Goal: Communication & Community: Connect with others

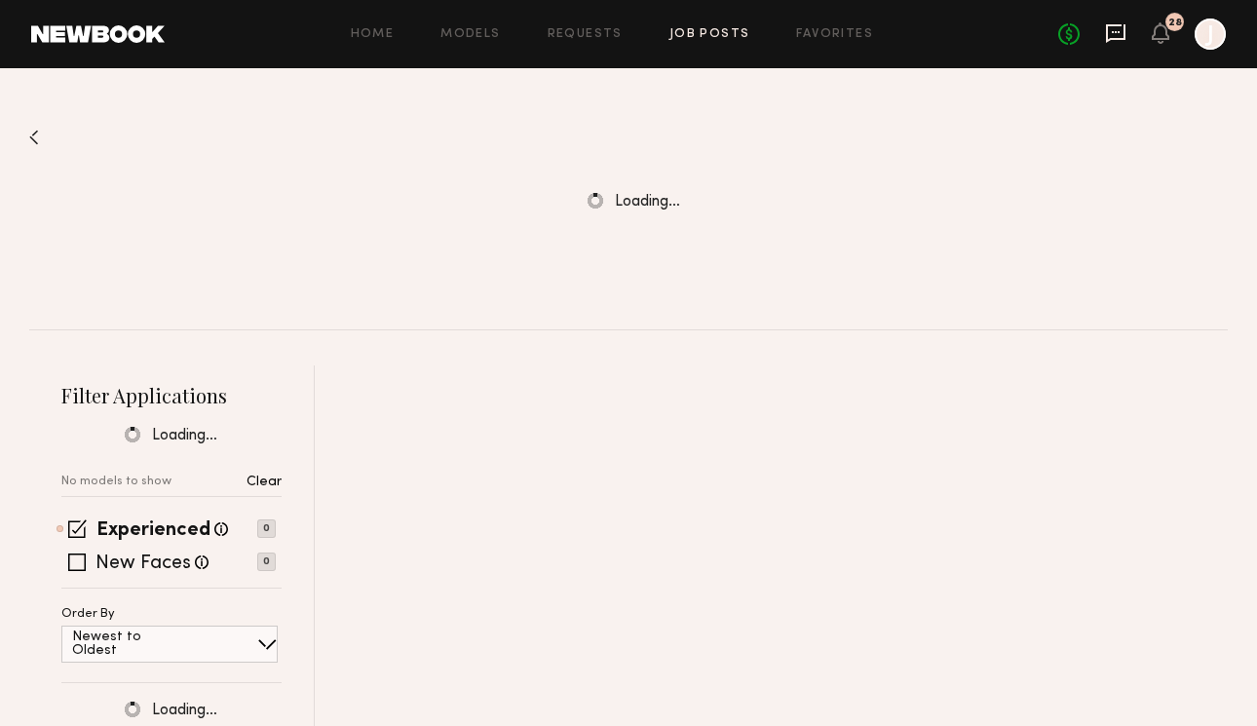
click at [1115, 33] on icon at bounding box center [1115, 32] width 21 height 21
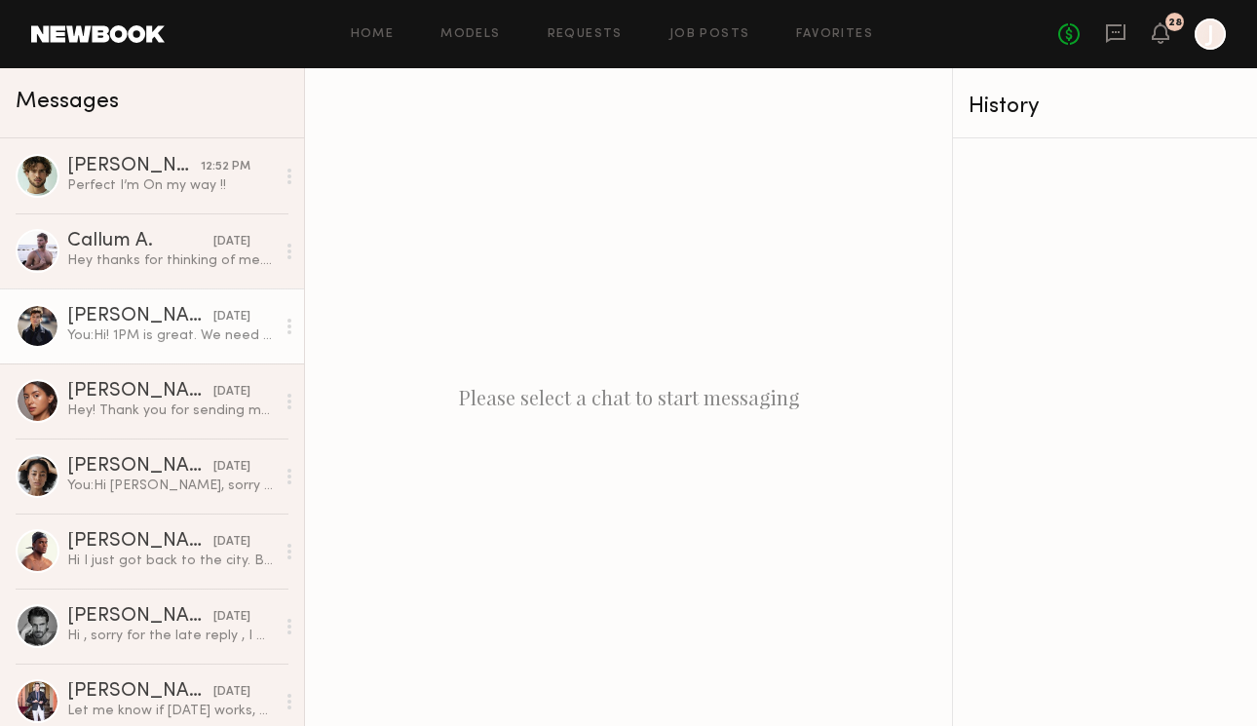
click at [133, 330] on div "You: Hi! 1PM is great. We need to ensure the glasses fit before booking. If cas…" at bounding box center [171, 336] width 208 height 19
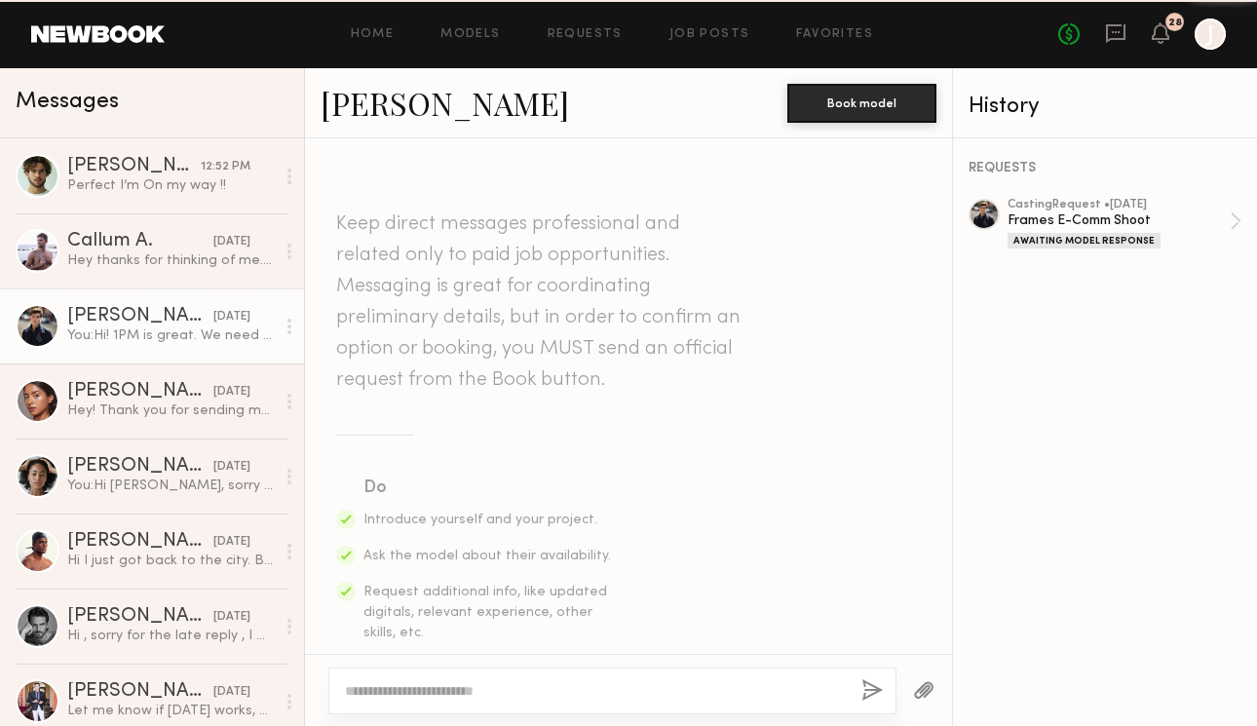
scroll to position [821, 0]
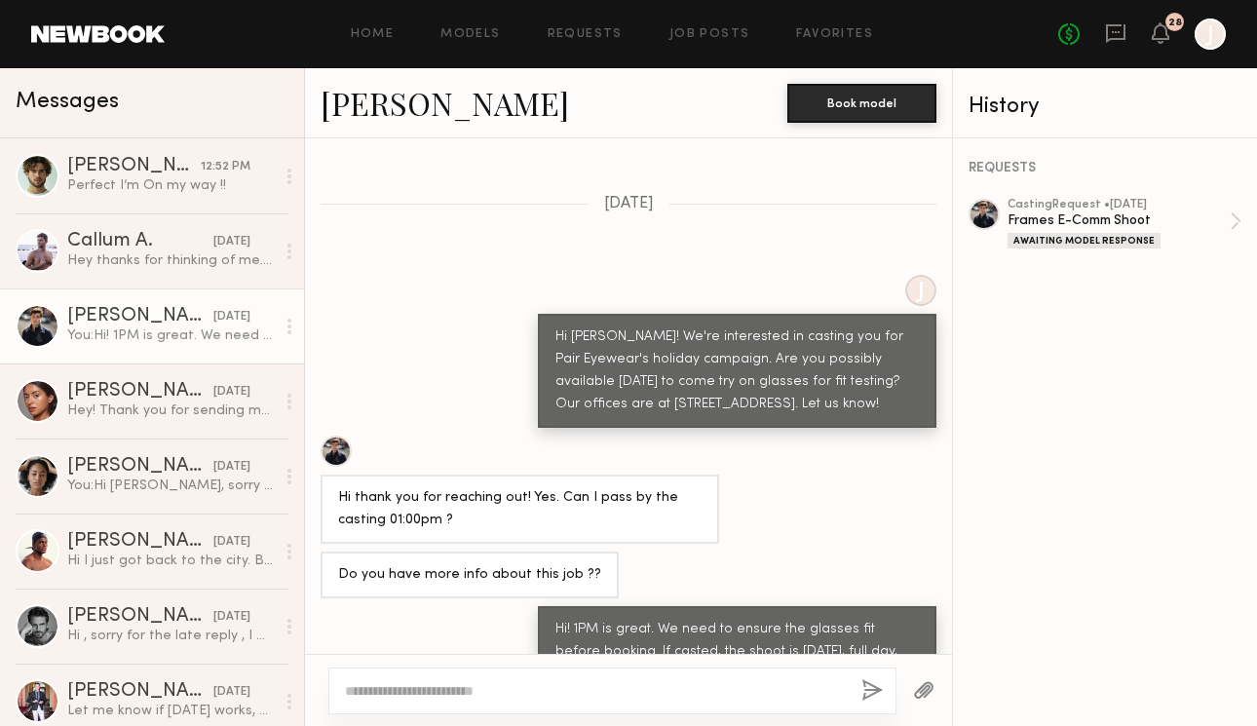
click at [415, 94] on link "Marcio S." at bounding box center [445, 103] width 249 height 42
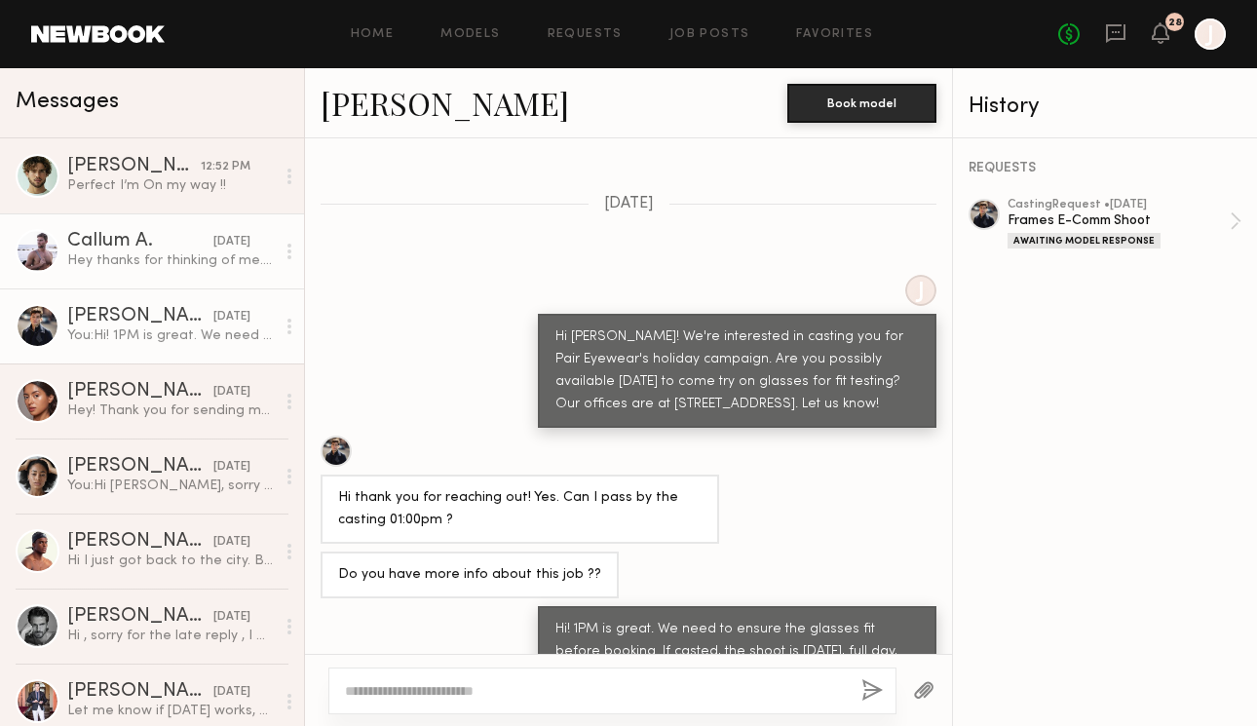
click at [123, 257] on div "Hey thanks for thinking of me. I’m on a shoot in LA this week so sadly won’t ma…" at bounding box center [171, 260] width 208 height 19
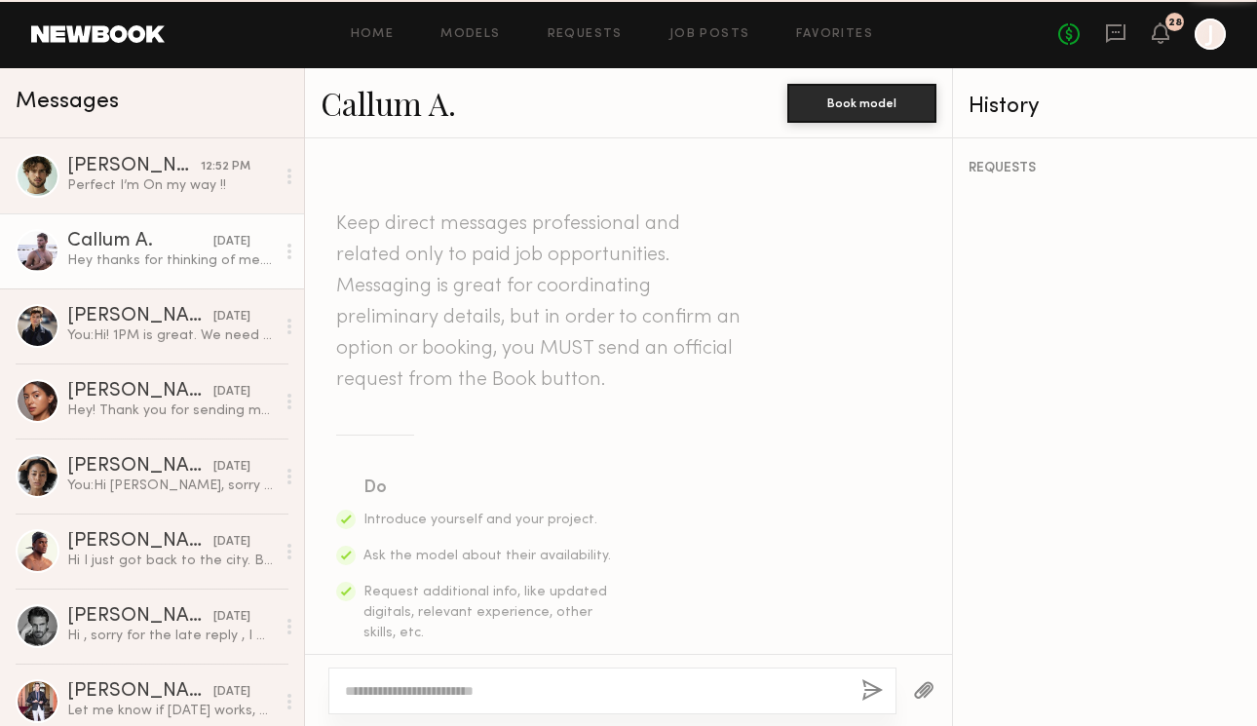
scroll to position [673, 0]
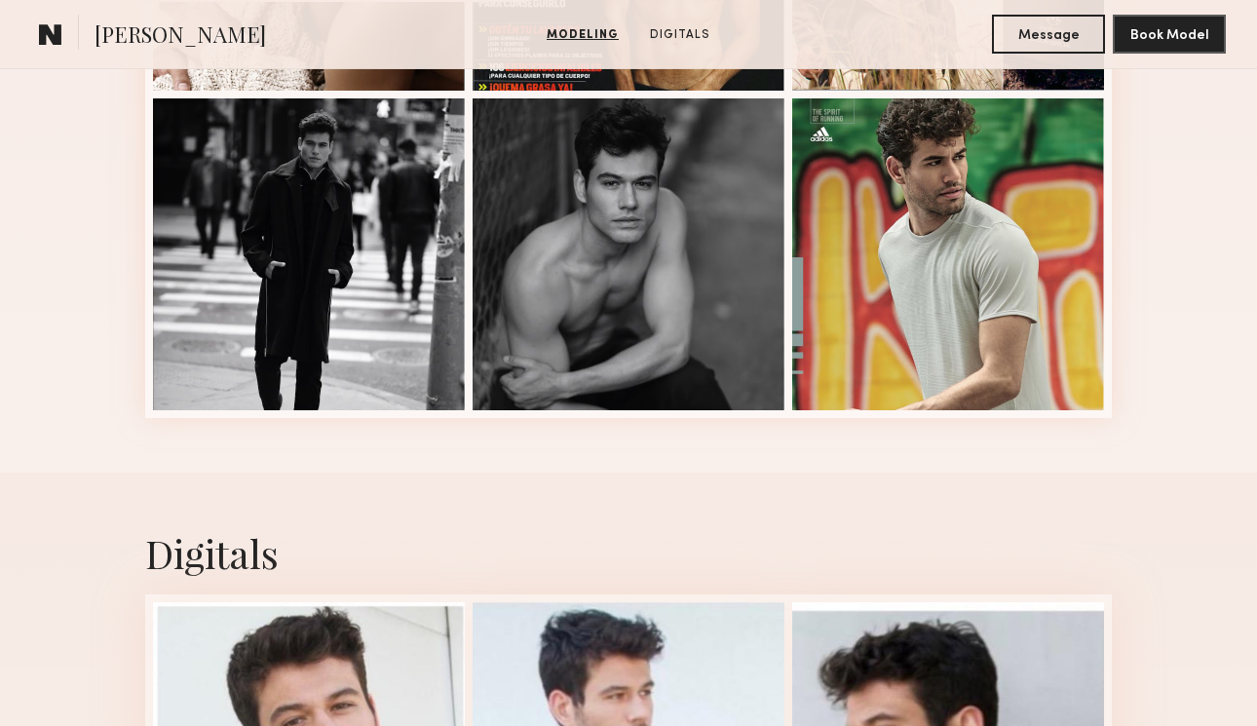
scroll to position [786, 0]
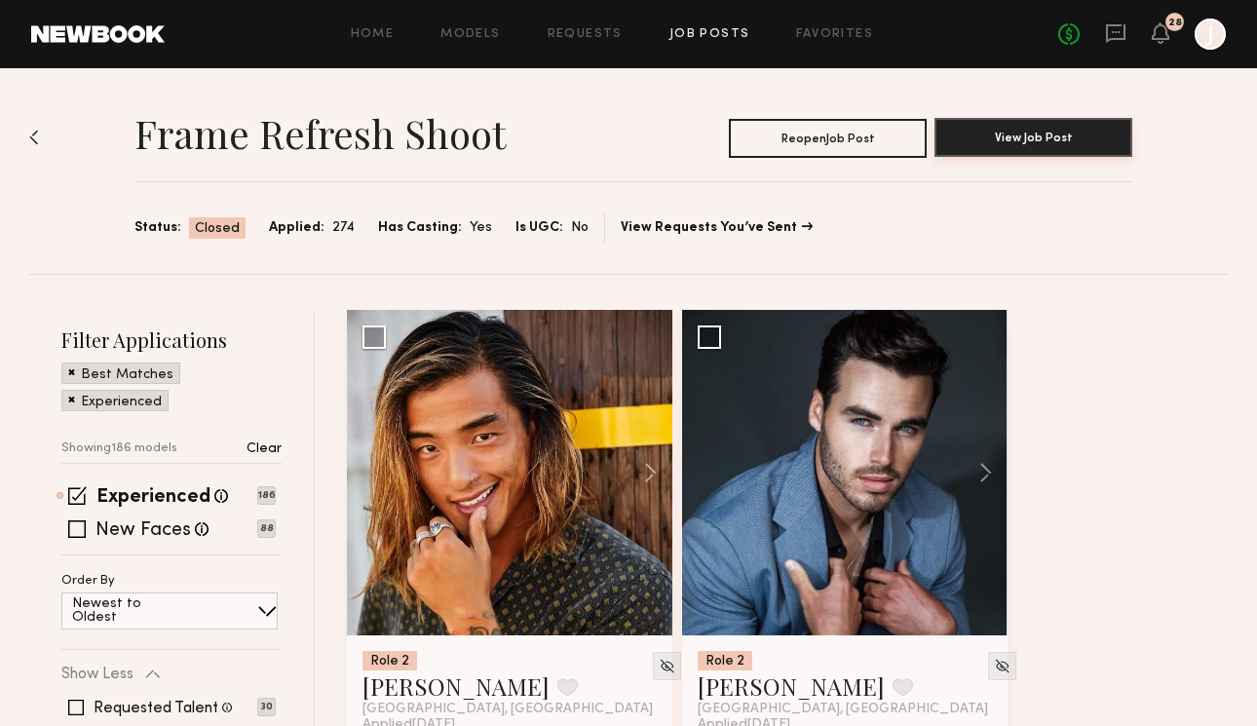
click at [976, 131] on button "View Job Post" at bounding box center [1034, 137] width 198 height 39
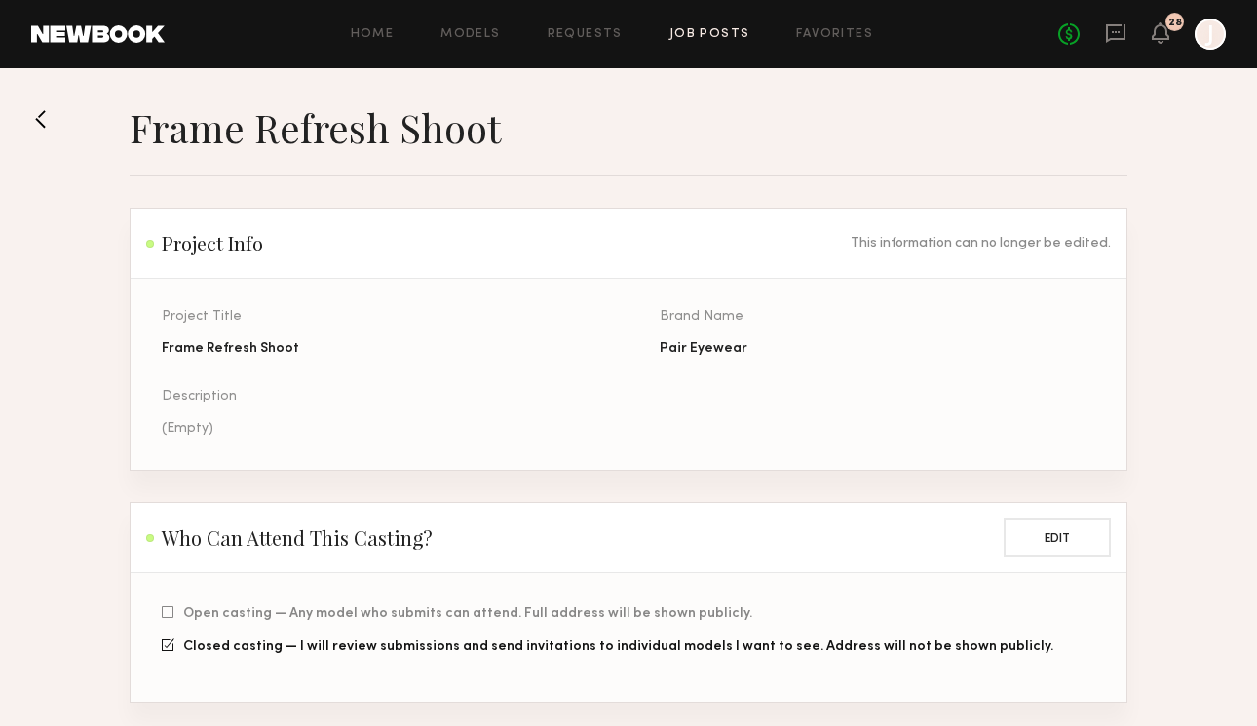
click at [706, 32] on link "Job Posts" at bounding box center [710, 34] width 81 height 13
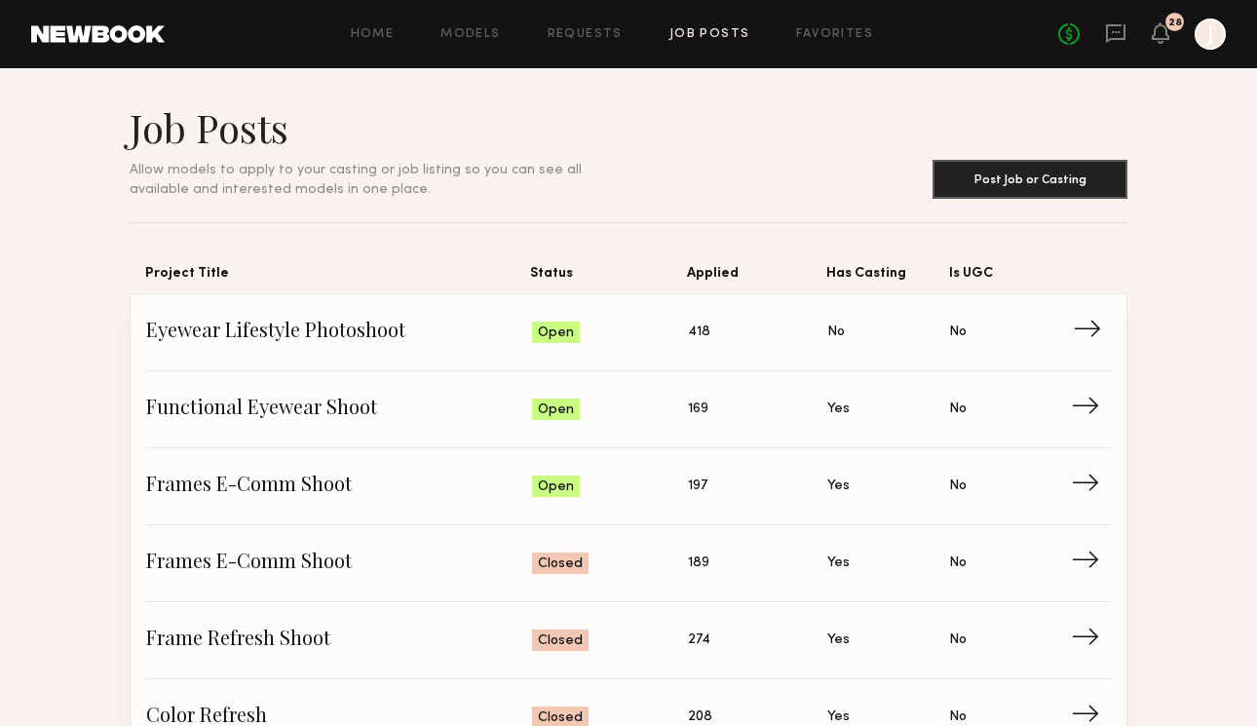
click at [1087, 339] on span "→" at bounding box center [1093, 332] width 40 height 29
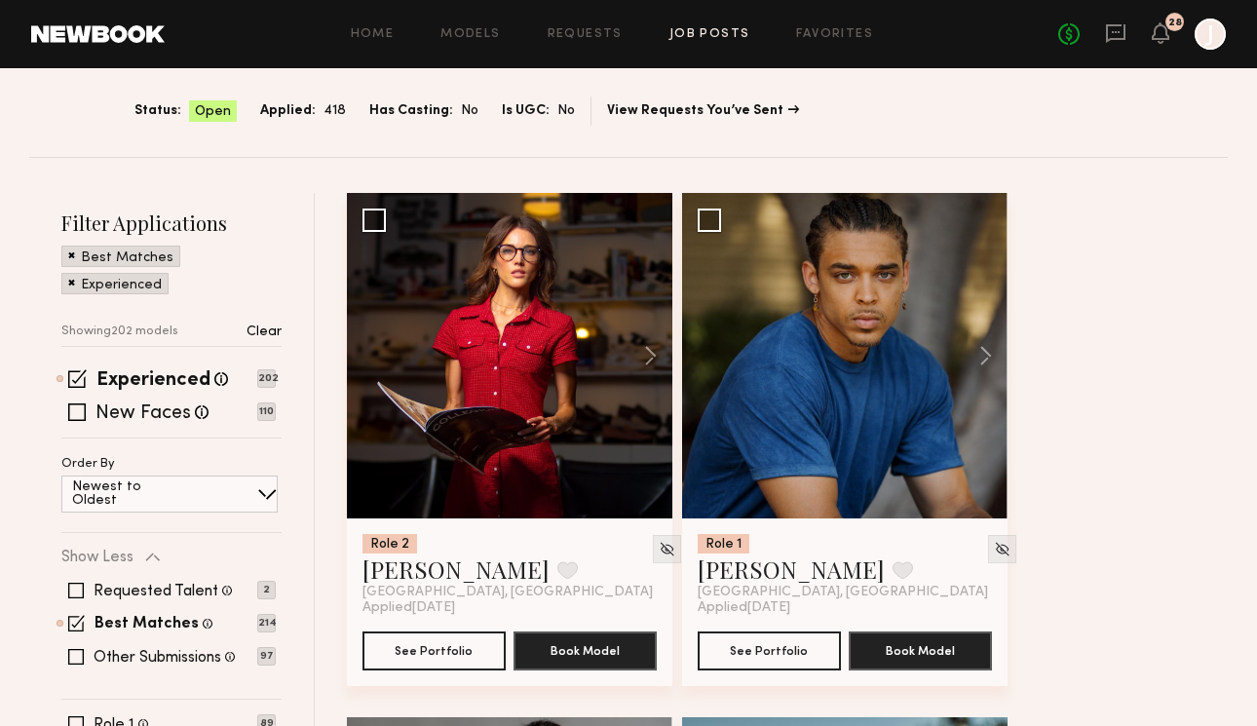
scroll to position [161, 0]
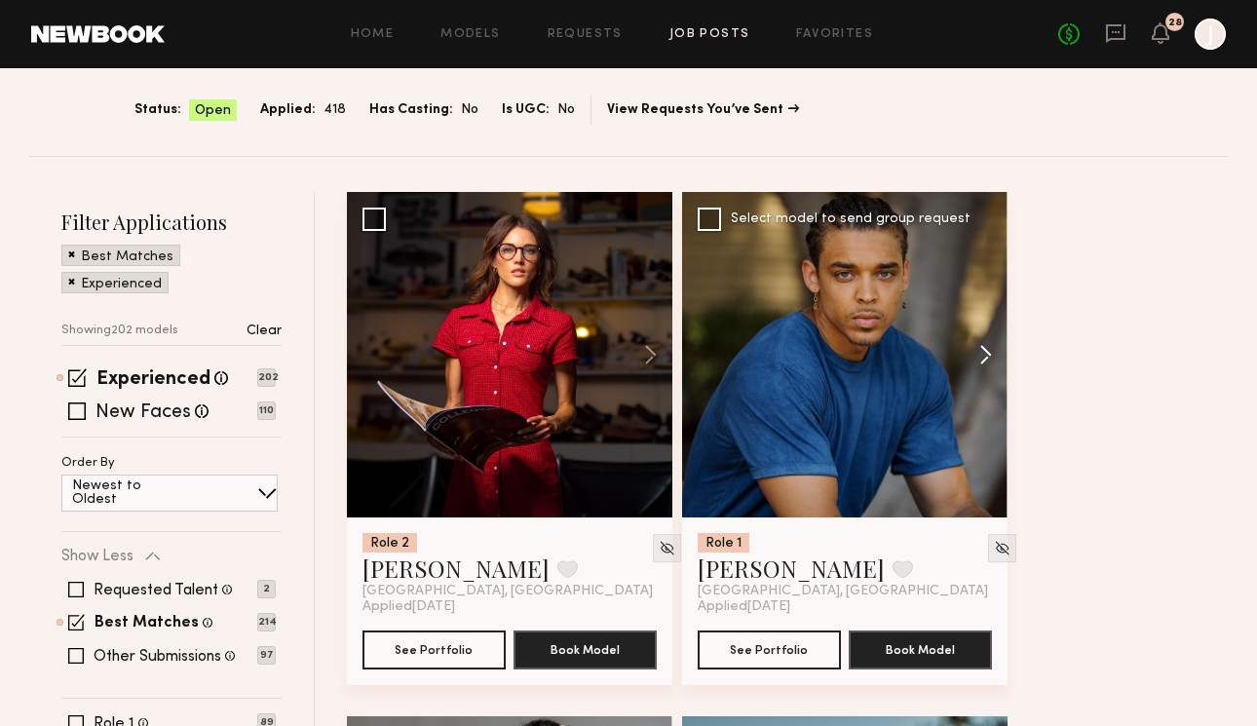
click at [977, 352] on button at bounding box center [976, 355] width 62 height 326
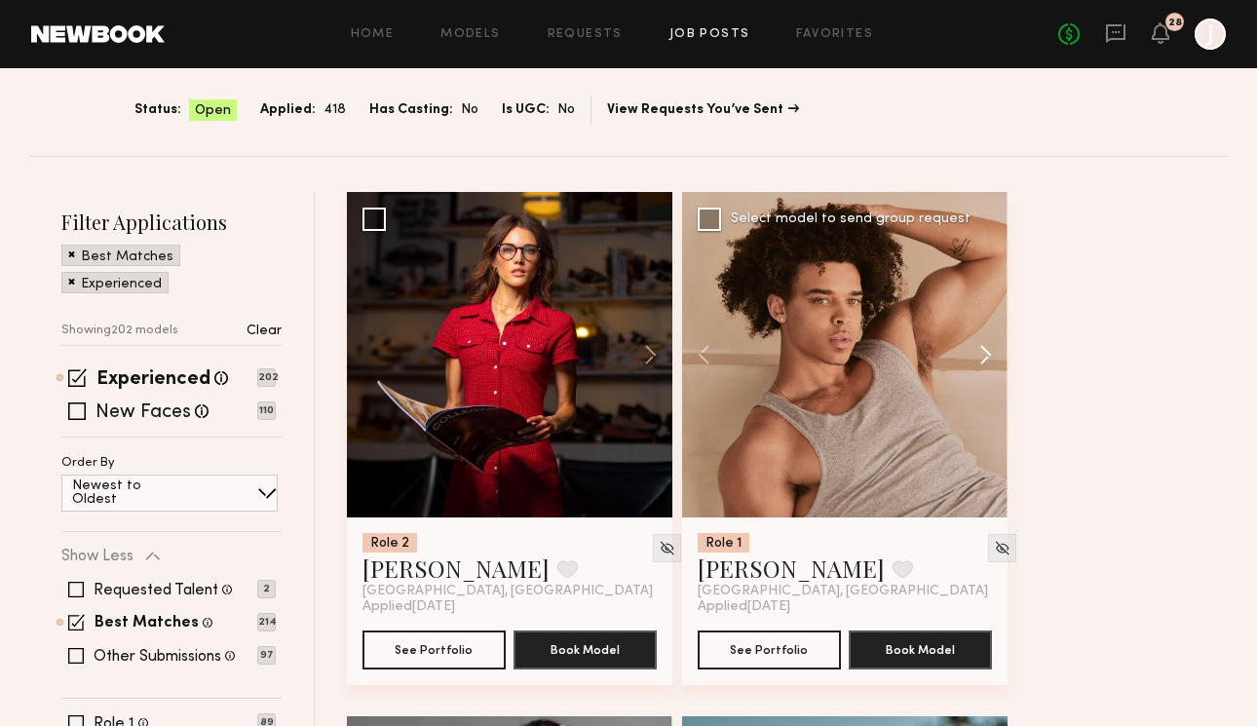
click at [977, 352] on button at bounding box center [976, 355] width 62 height 326
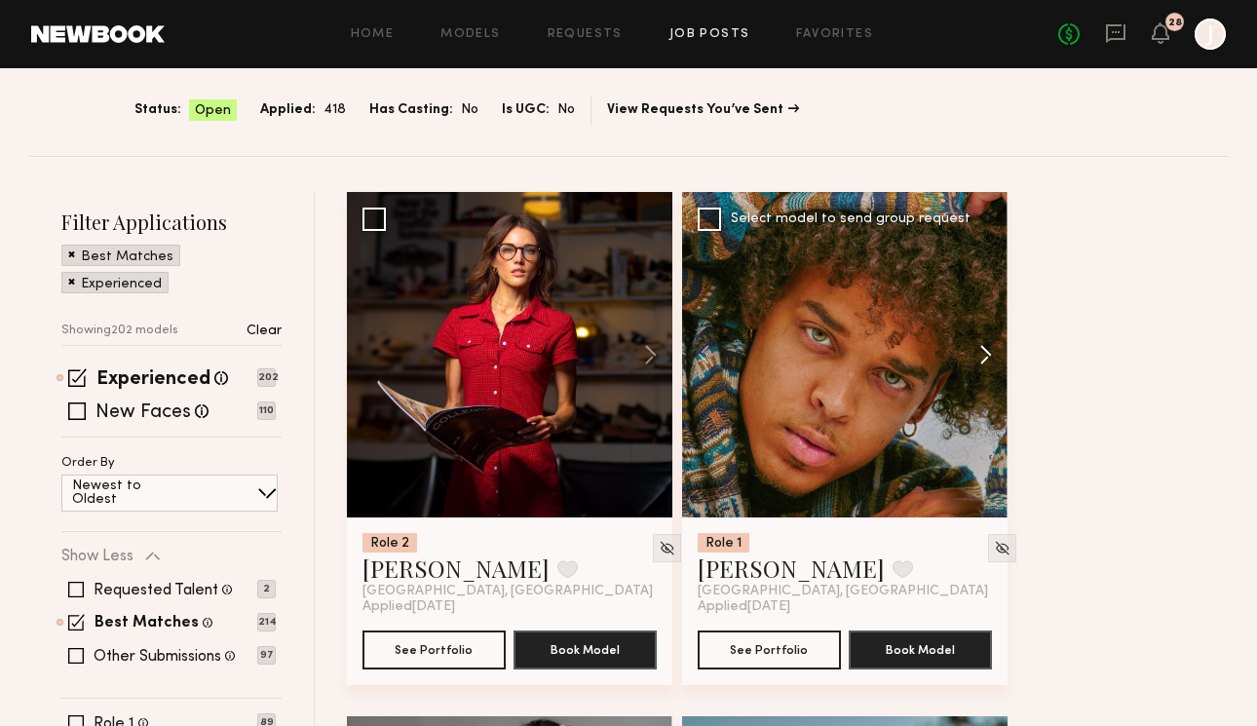
click at [977, 352] on button at bounding box center [976, 355] width 62 height 326
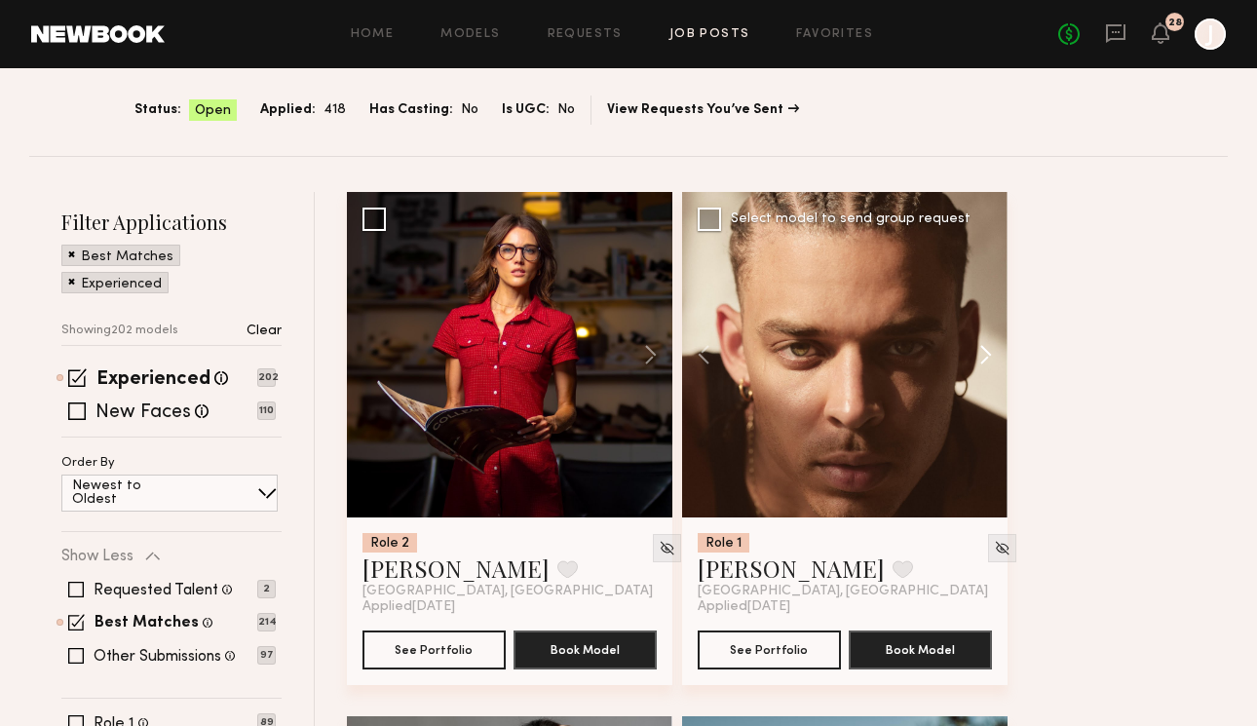
click at [977, 351] on button at bounding box center [976, 355] width 62 height 326
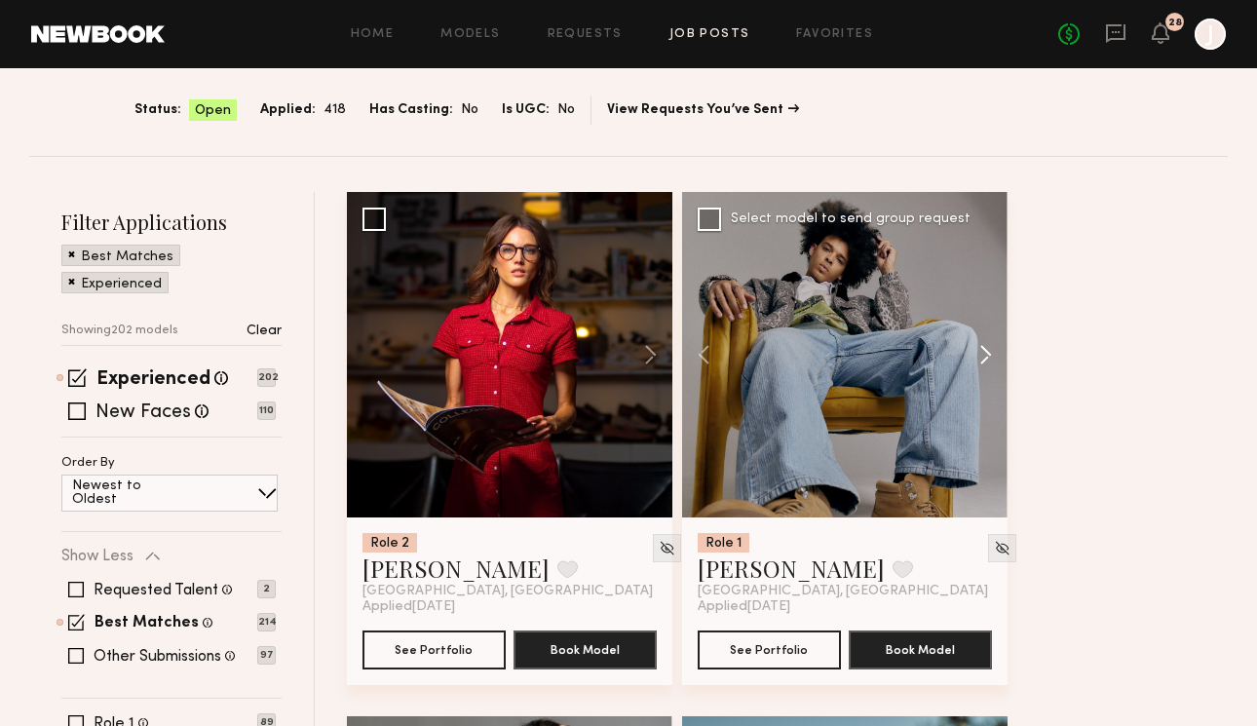
click at [977, 351] on button at bounding box center [976, 355] width 62 height 326
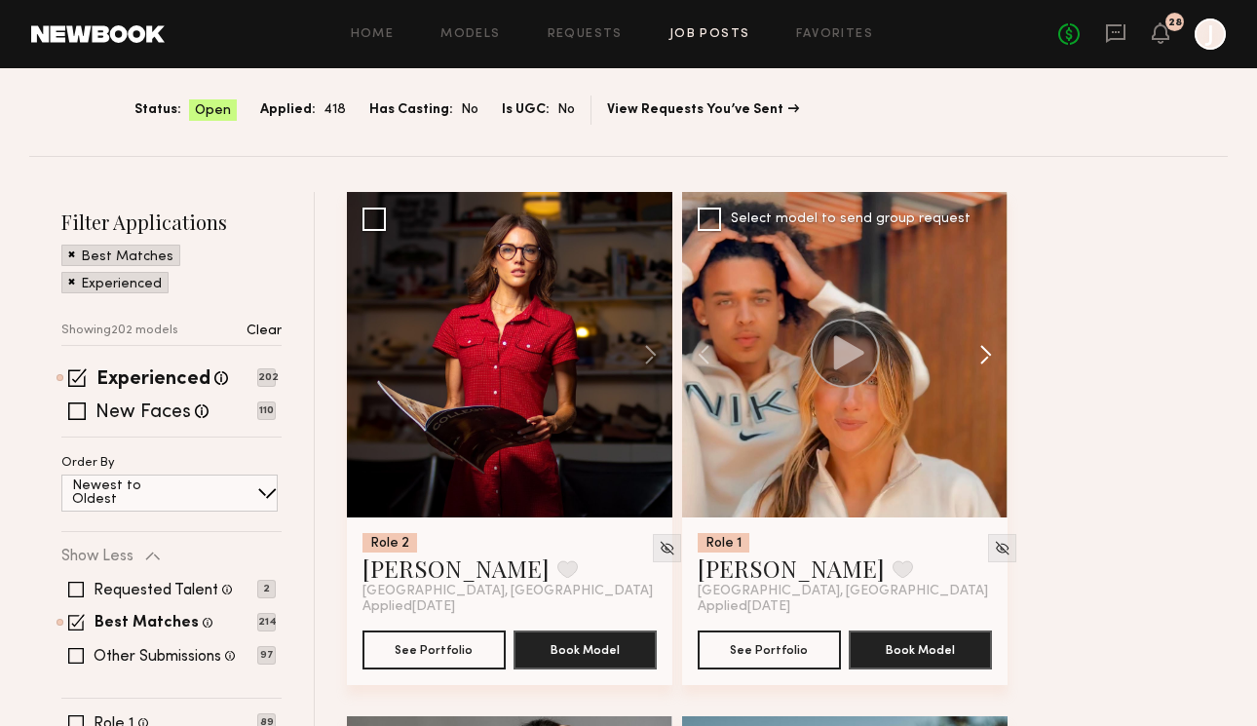
click at [977, 351] on button at bounding box center [976, 355] width 62 height 326
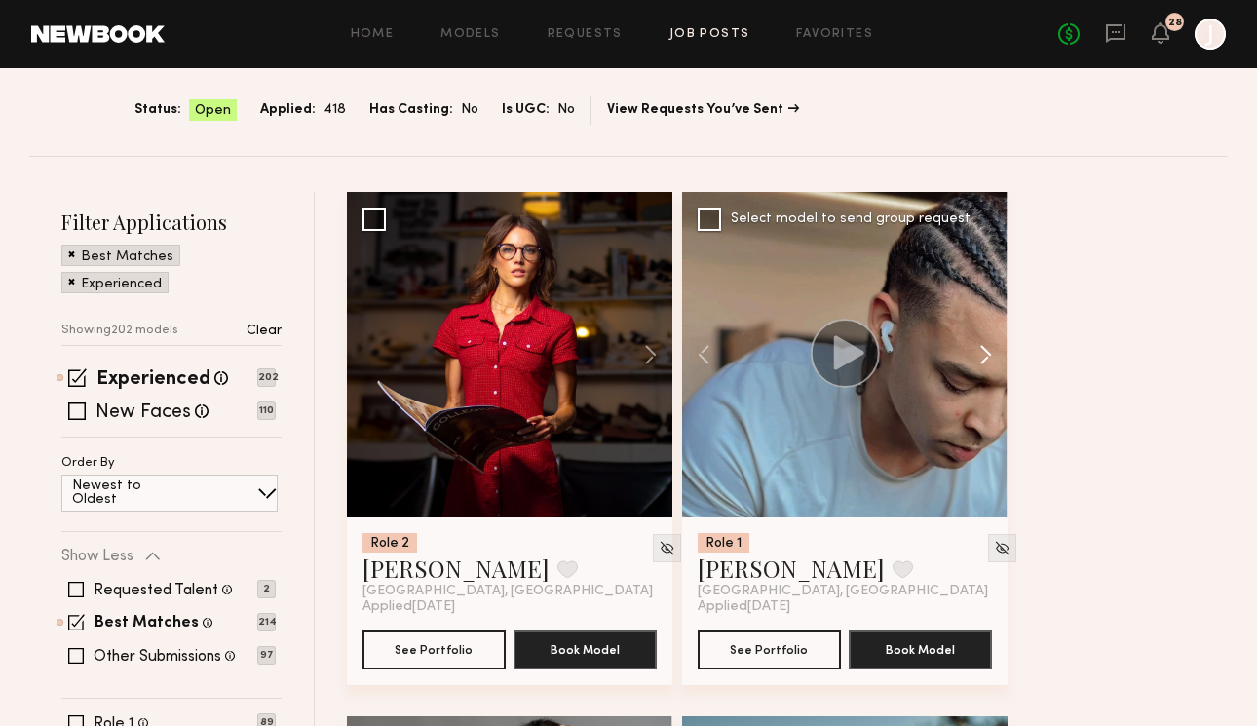
click at [977, 351] on button at bounding box center [976, 355] width 62 height 326
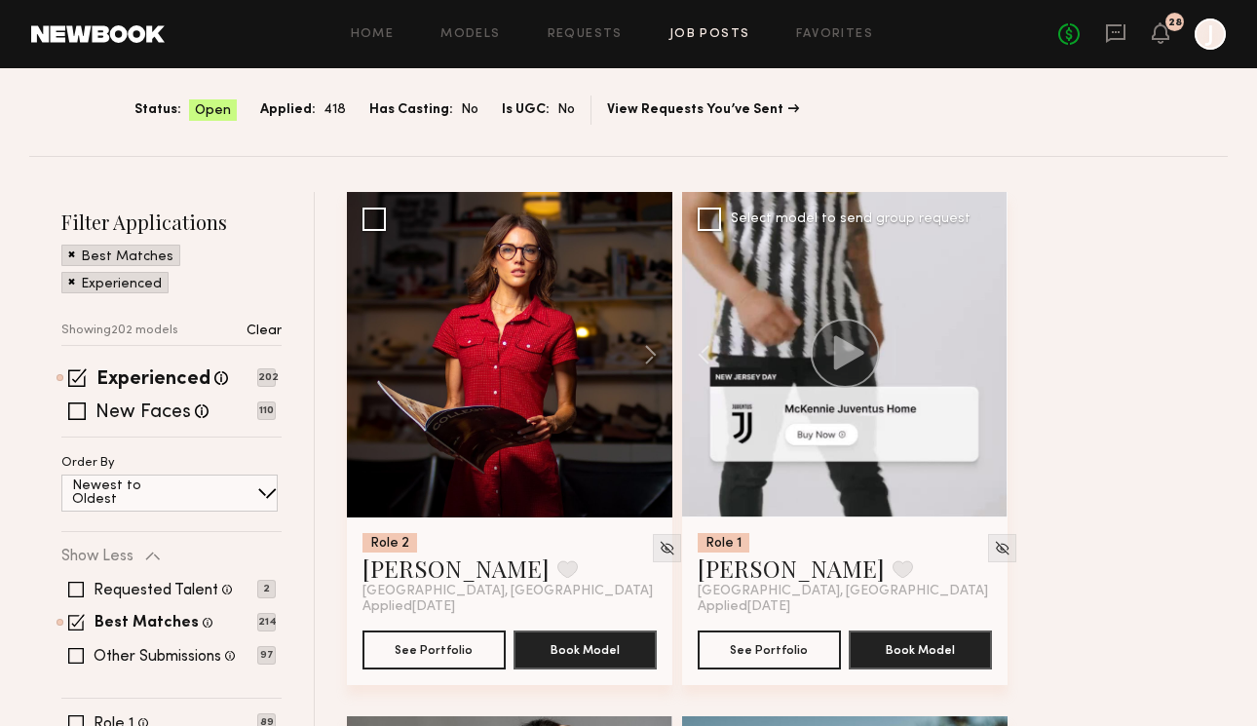
click at [977, 351] on div at bounding box center [845, 355] width 326 height 326
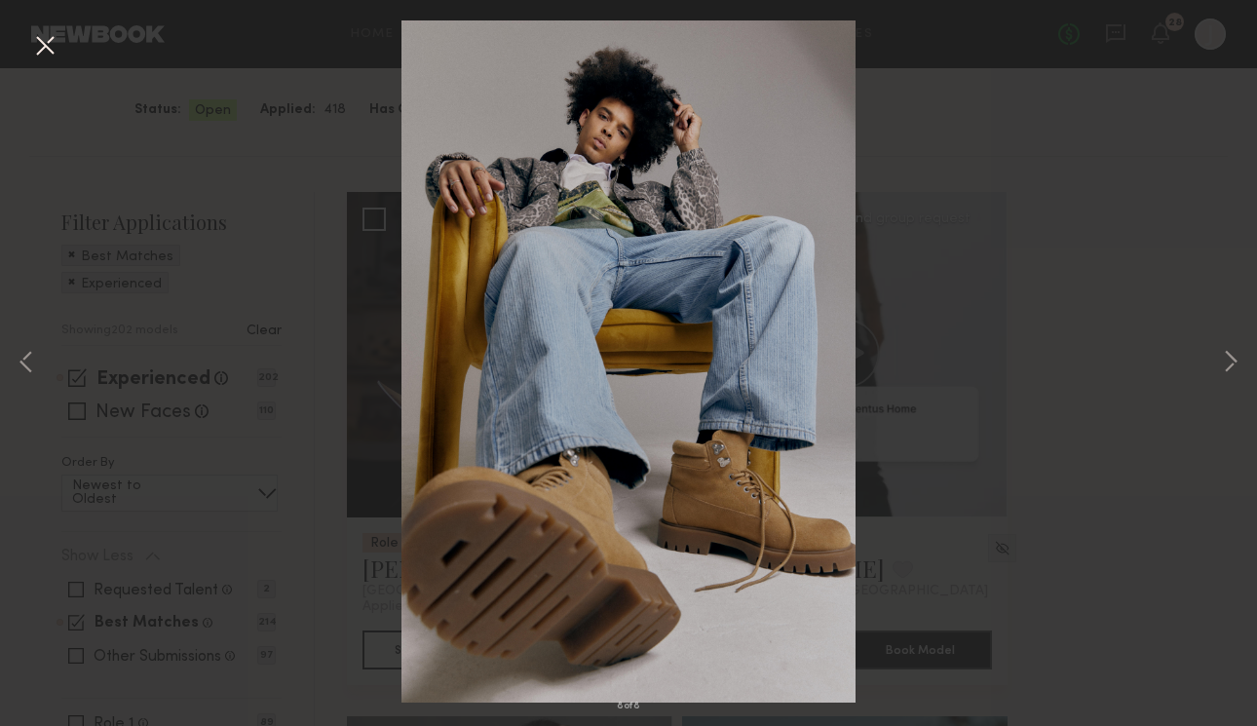
click at [1026, 340] on div "8 of 8" at bounding box center [628, 363] width 1257 height 726
click at [36, 357] on button at bounding box center [26, 363] width 23 height 581
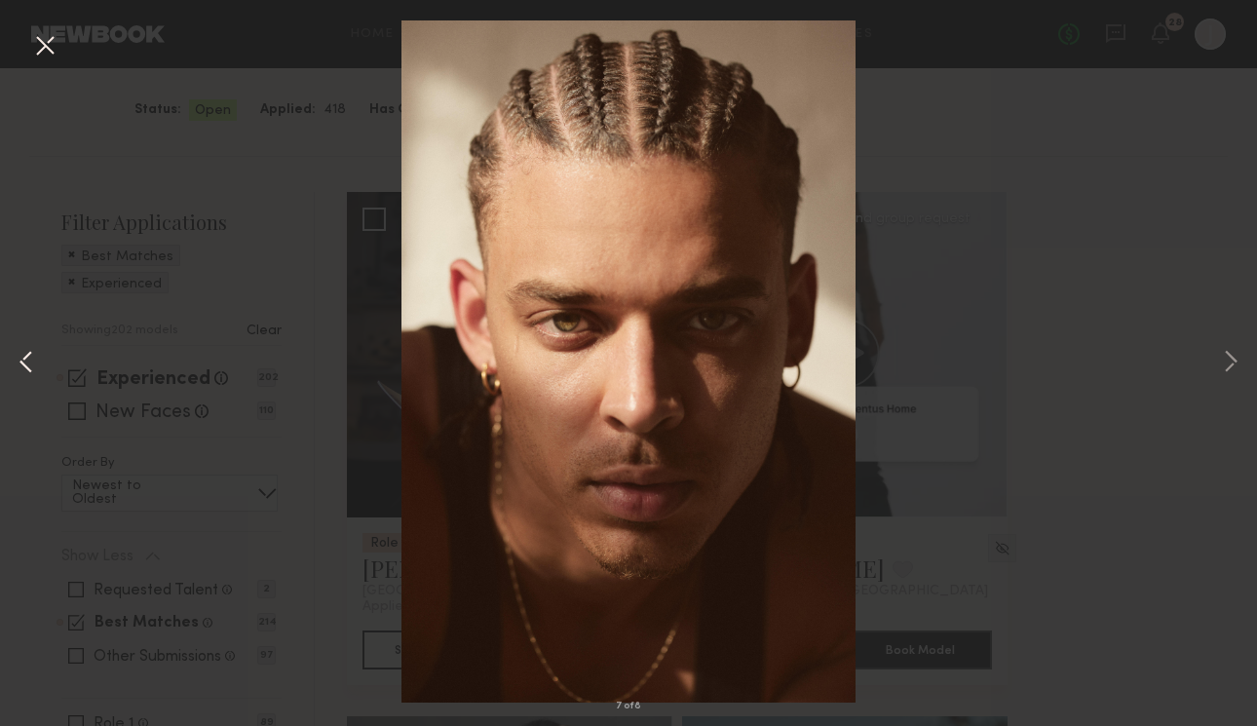
click at [28, 366] on button at bounding box center [26, 363] width 23 height 581
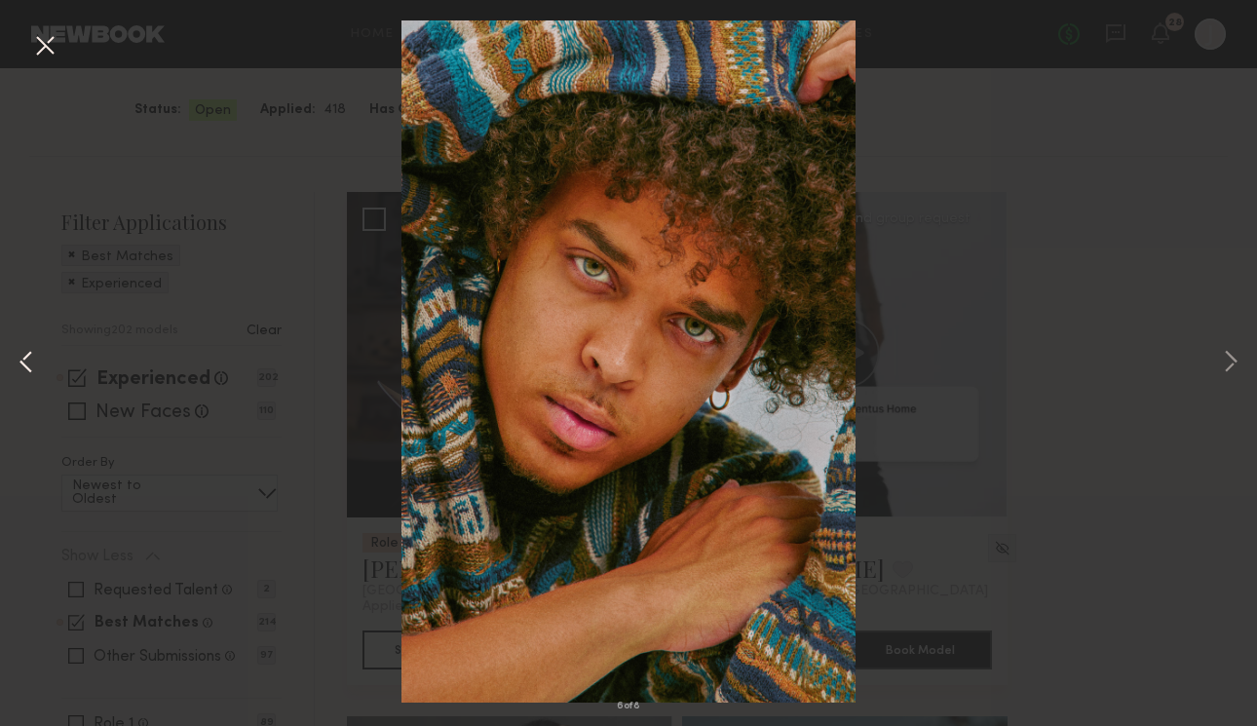
click at [28, 365] on button at bounding box center [26, 363] width 23 height 581
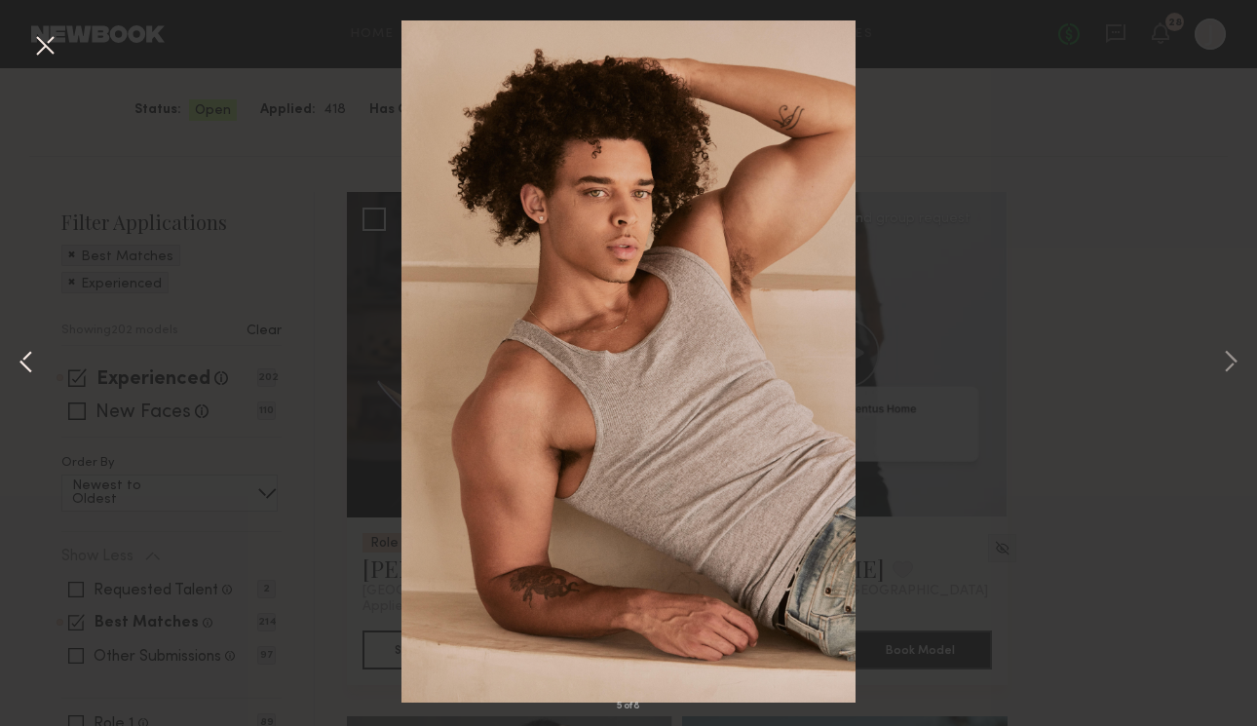
click at [28, 364] on button at bounding box center [26, 363] width 23 height 581
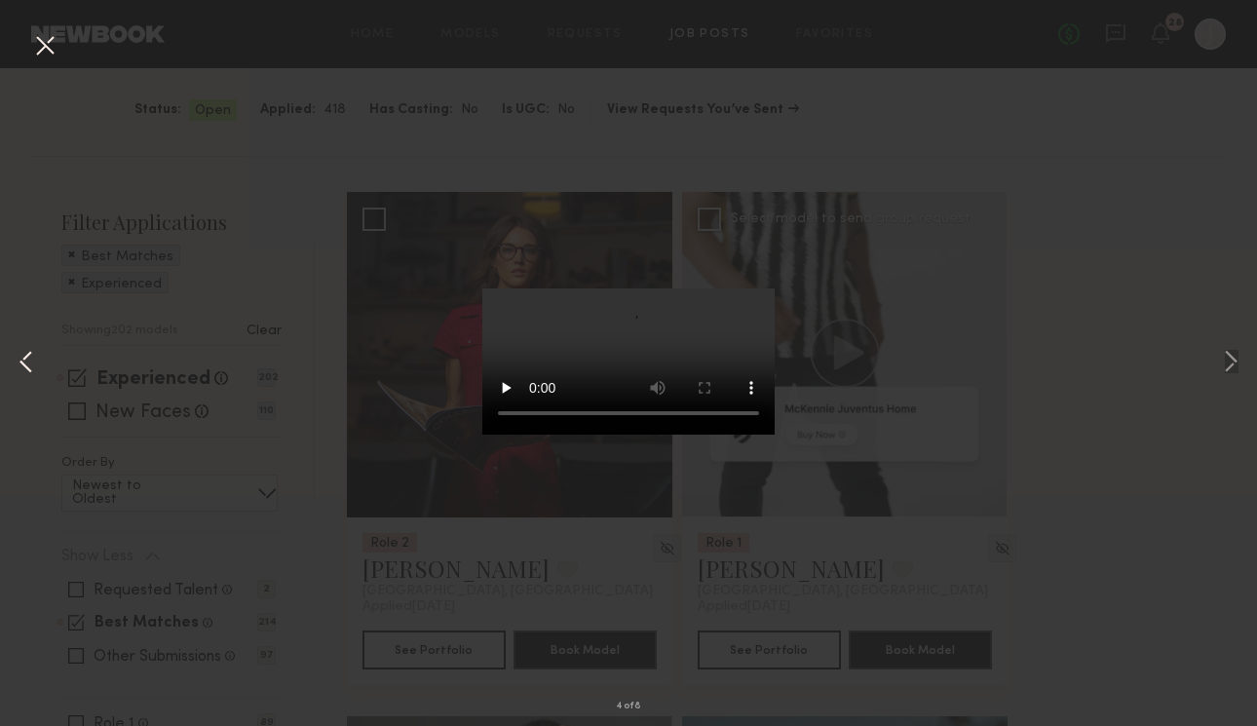
click at [28, 364] on button at bounding box center [26, 363] width 23 height 581
click at [276, 473] on div "3 of 8" at bounding box center [628, 363] width 1257 height 726
click at [50, 46] on button at bounding box center [44, 46] width 31 height 35
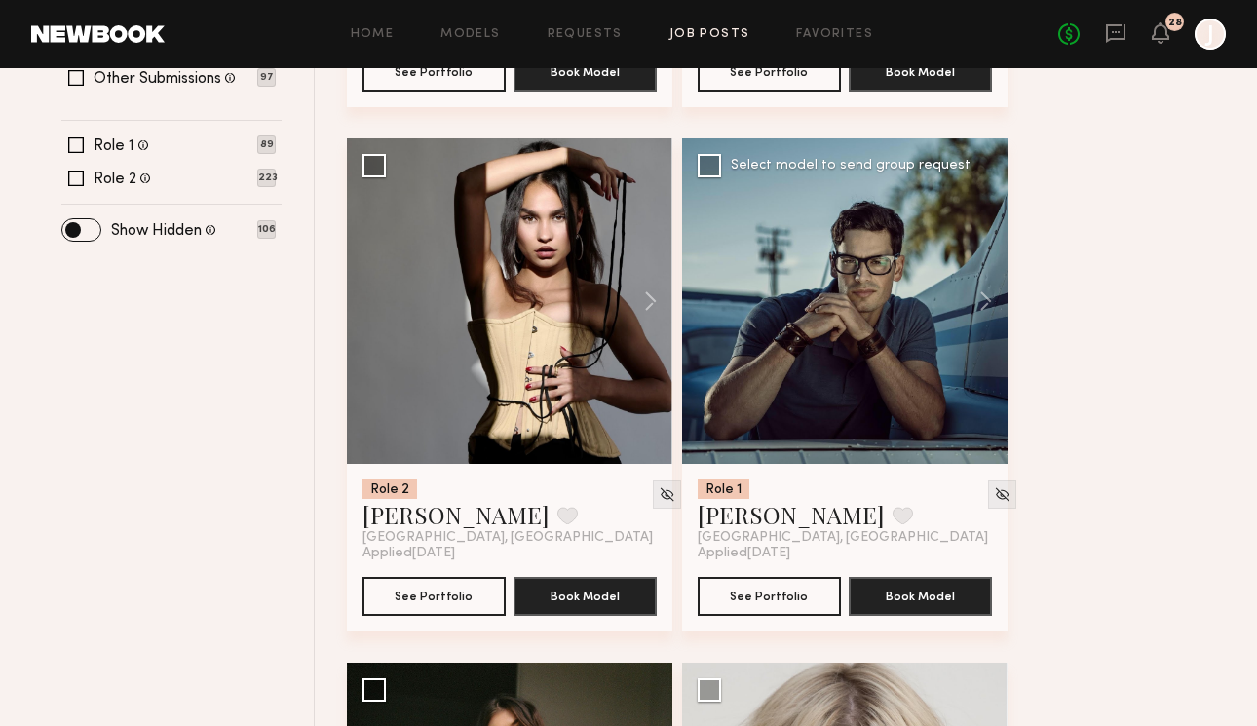
scroll to position [0, 0]
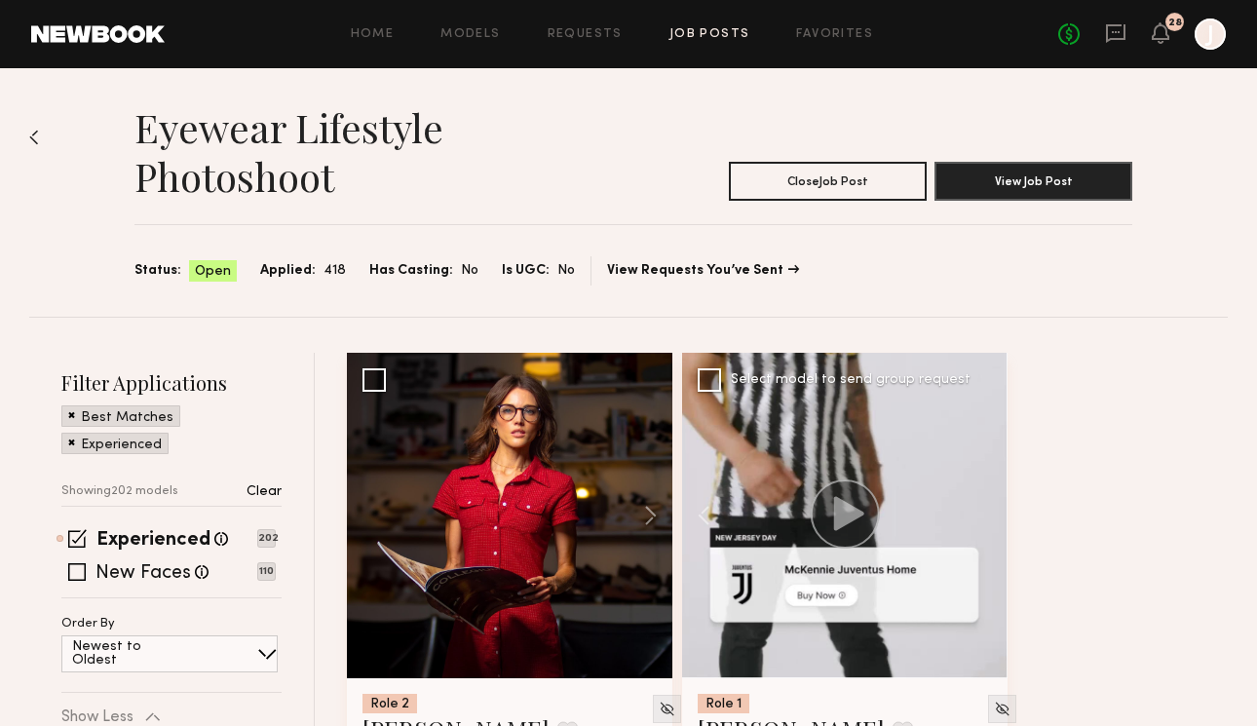
click at [806, 455] on div at bounding box center [845, 516] width 326 height 326
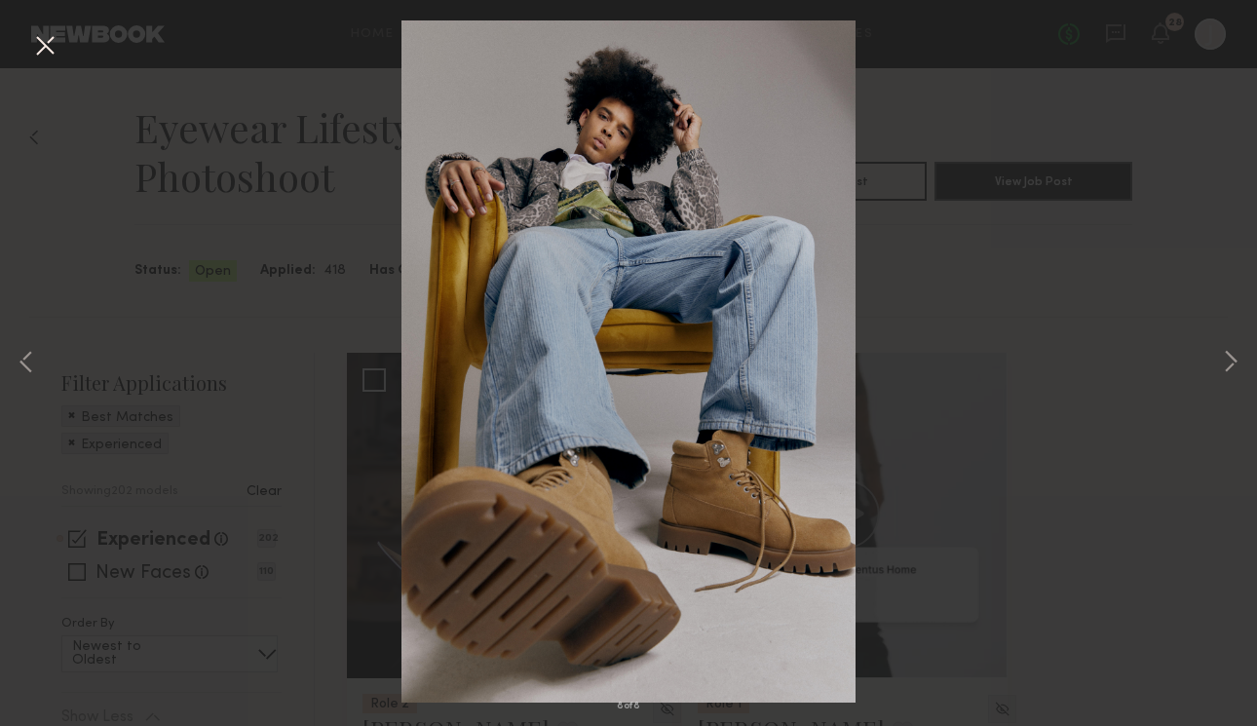
click at [375, 287] on div "8 of 8" at bounding box center [628, 363] width 1257 height 726
click at [26, 365] on button at bounding box center [26, 363] width 23 height 581
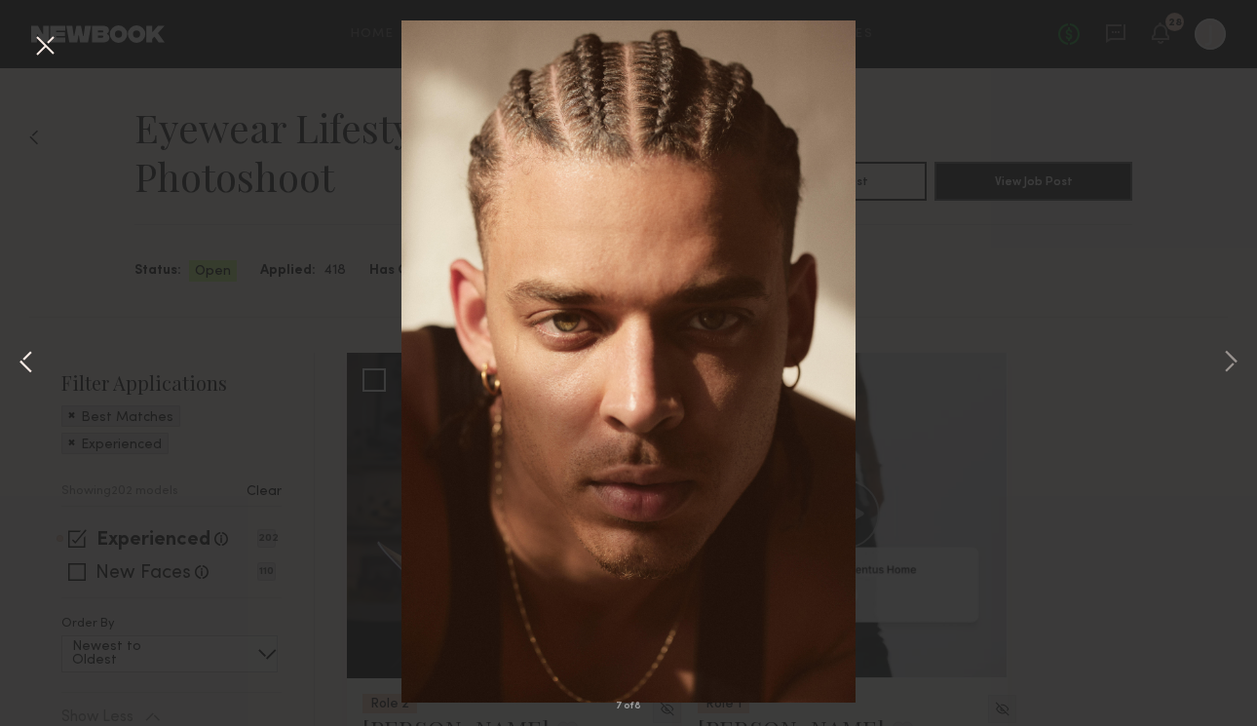
click at [26, 365] on button at bounding box center [26, 363] width 23 height 581
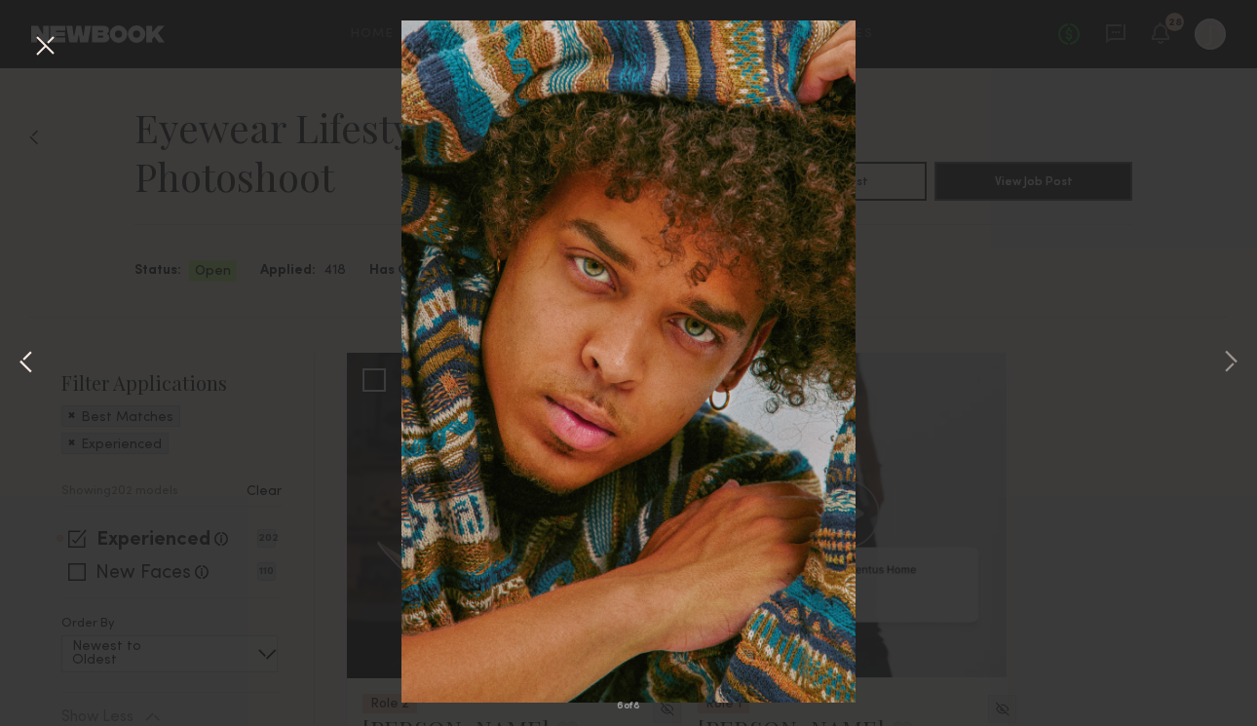
click at [25, 363] on button at bounding box center [26, 363] width 23 height 581
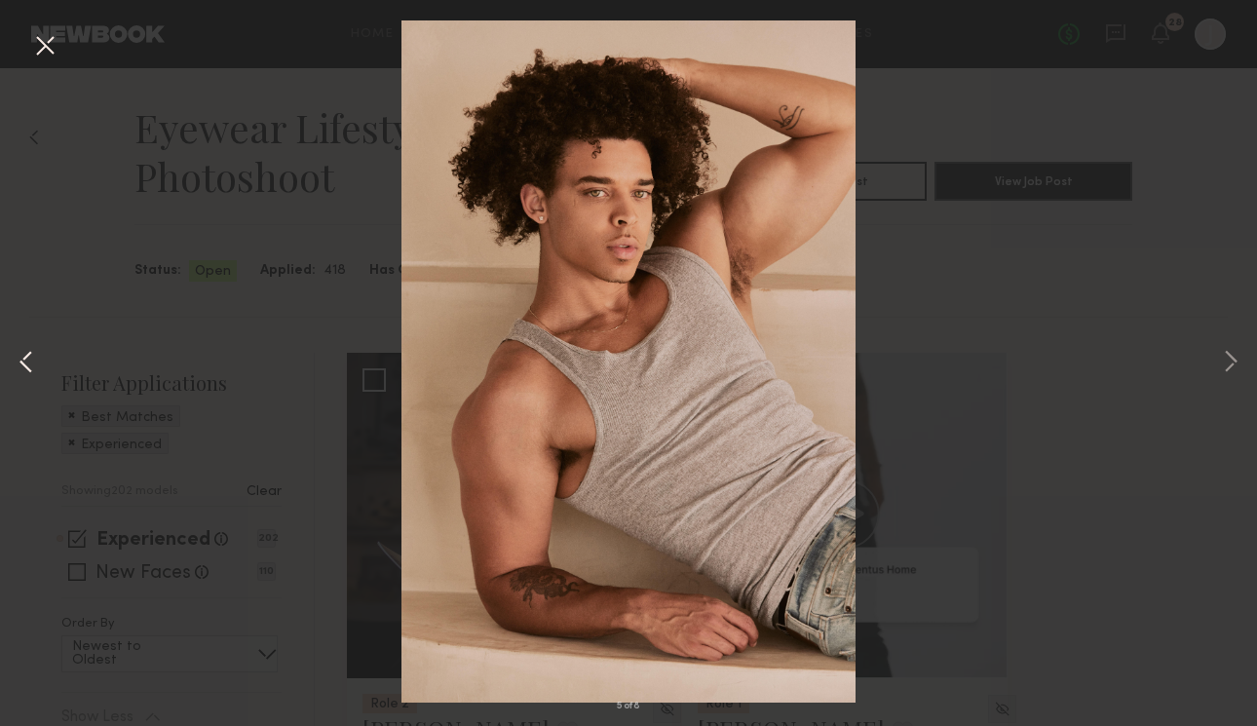
click at [25, 363] on button at bounding box center [26, 363] width 23 height 581
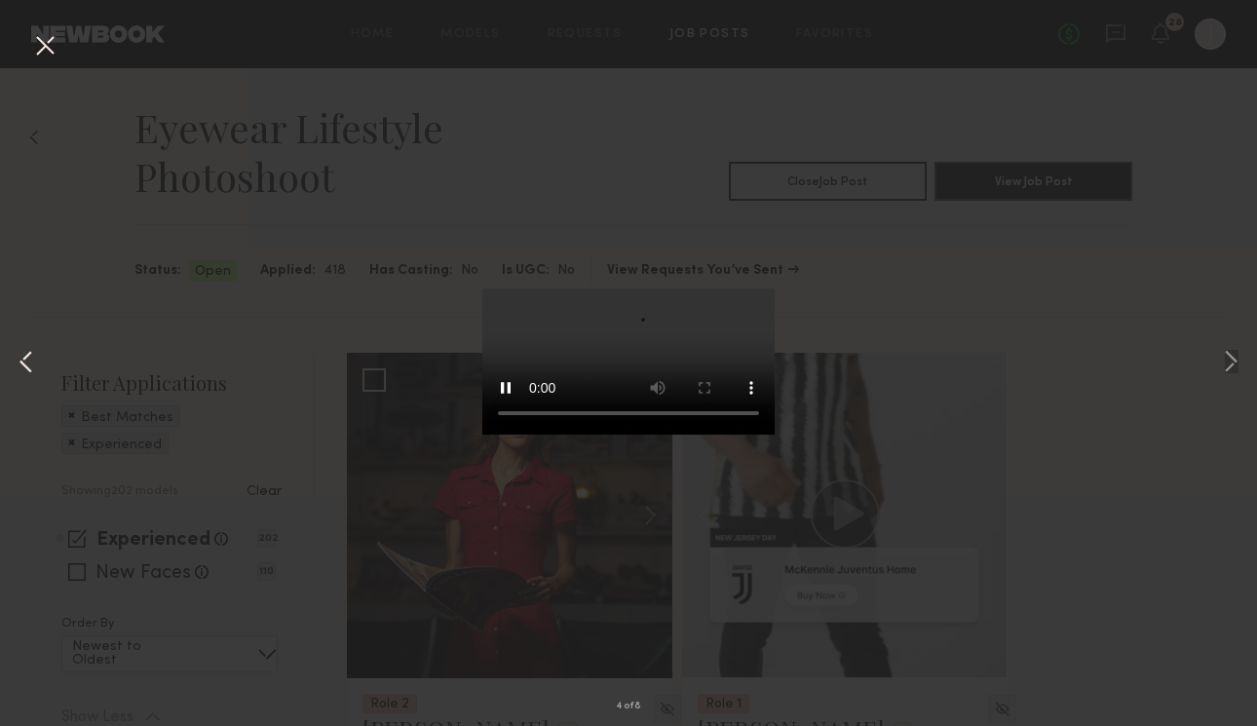
click at [25, 363] on button at bounding box center [26, 363] width 23 height 581
click at [25, 362] on button at bounding box center [26, 363] width 23 height 581
click at [50, 42] on button at bounding box center [44, 46] width 31 height 35
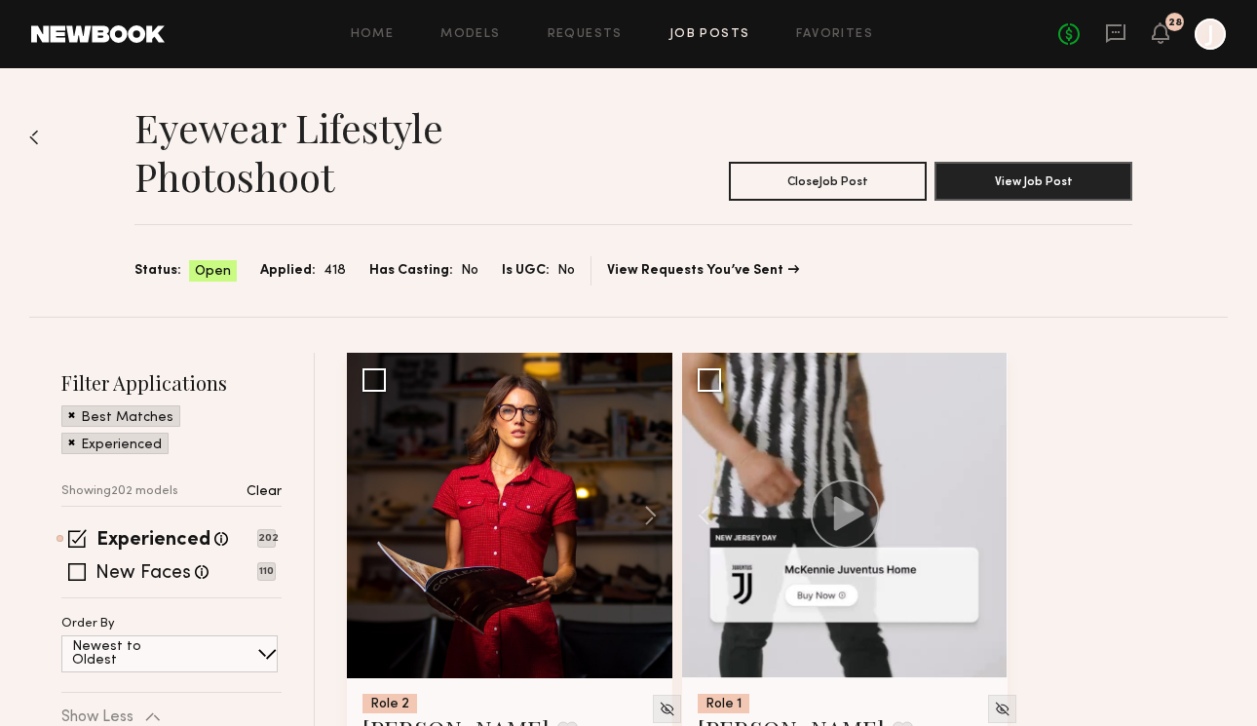
click at [668, 260] on section "Status: Open Applied: 418 Has Casting: No Is UGC: No View Requests You’ve Sent" at bounding box center [634, 270] width 998 height 29
click at [670, 274] on link "View Requests You’ve Sent" at bounding box center [703, 271] width 192 height 14
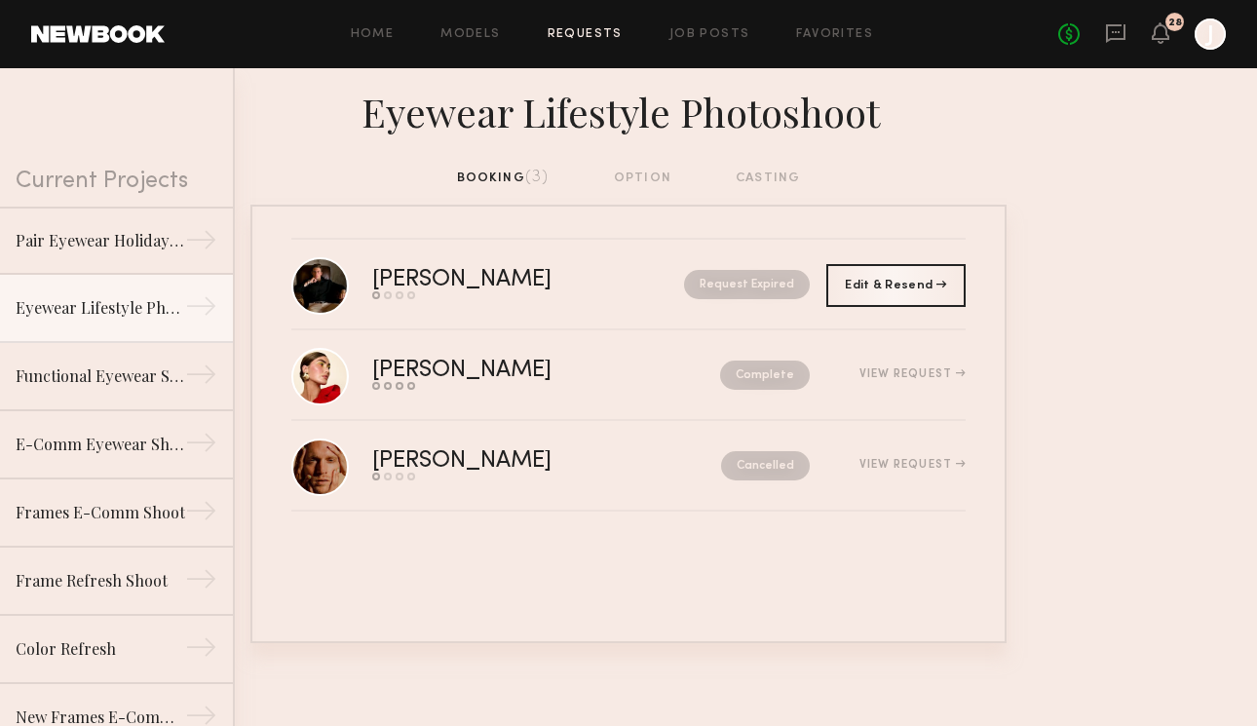
click at [670, 274] on div "Request Expired" at bounding box center [714, 284] width 192 height 29
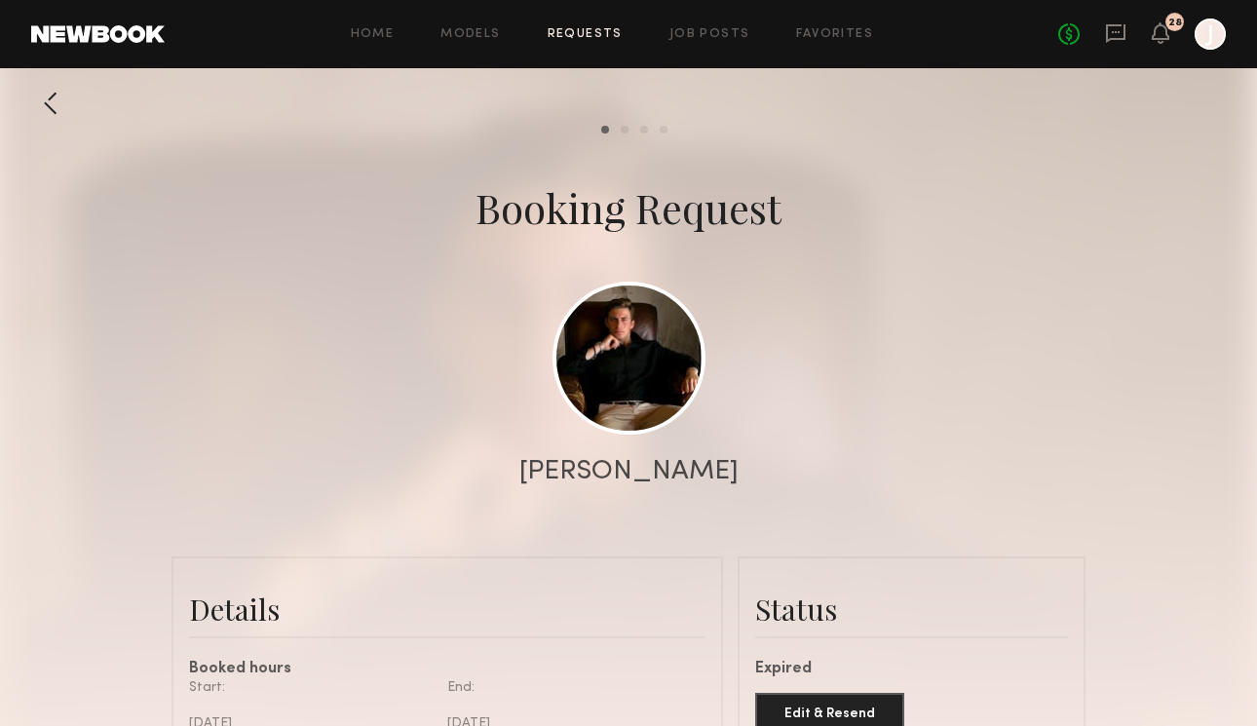
scroll to position [1295, 0]
click at [34, 101] on div at bounding box center [50, 103] width 39 height 39
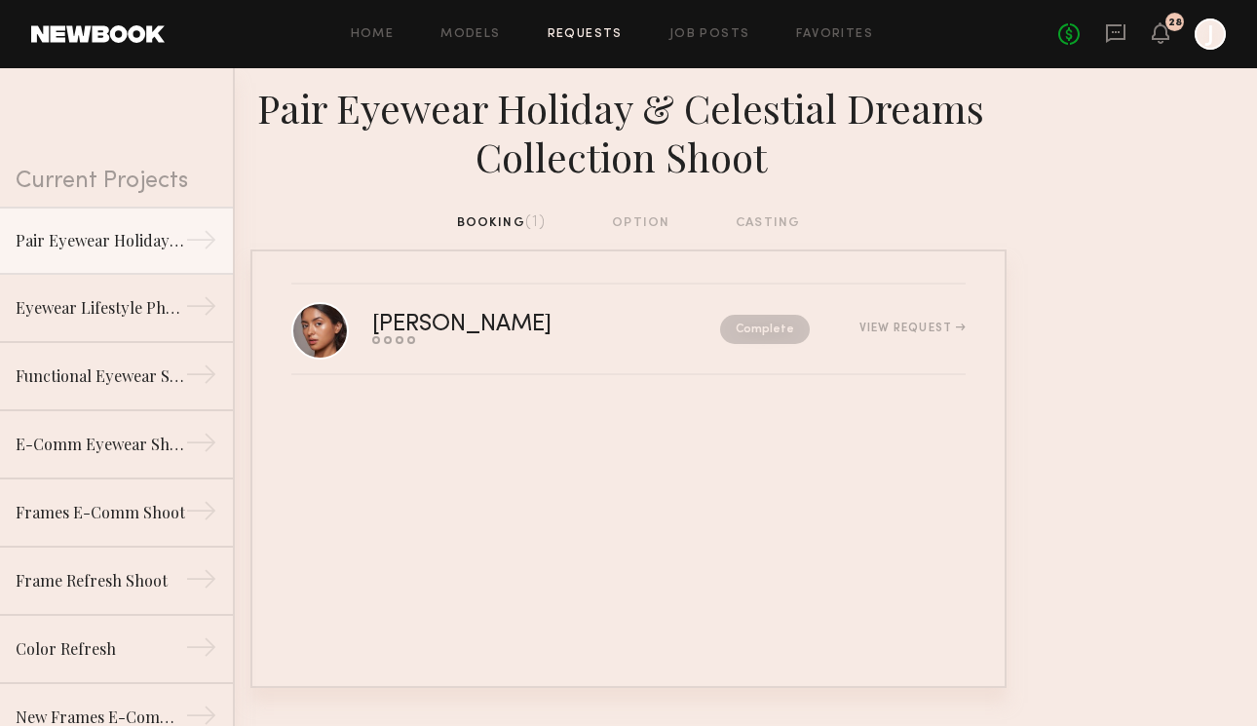
click at [767, 222] on div "booking (1) option casting" at bounding box center [629, 222] width 344 height 21
click at [766, 217] on div "booking (1) option casting" at bounding box center [629, 222] width 344 height 21
click at [655, 213] on div "booking (1) option casting" at bounding box center [629, 222] width 344 height 21
click at [528, 214] on div "booking (1) option casting" at bounding box center [629, 222] width 344 height 21
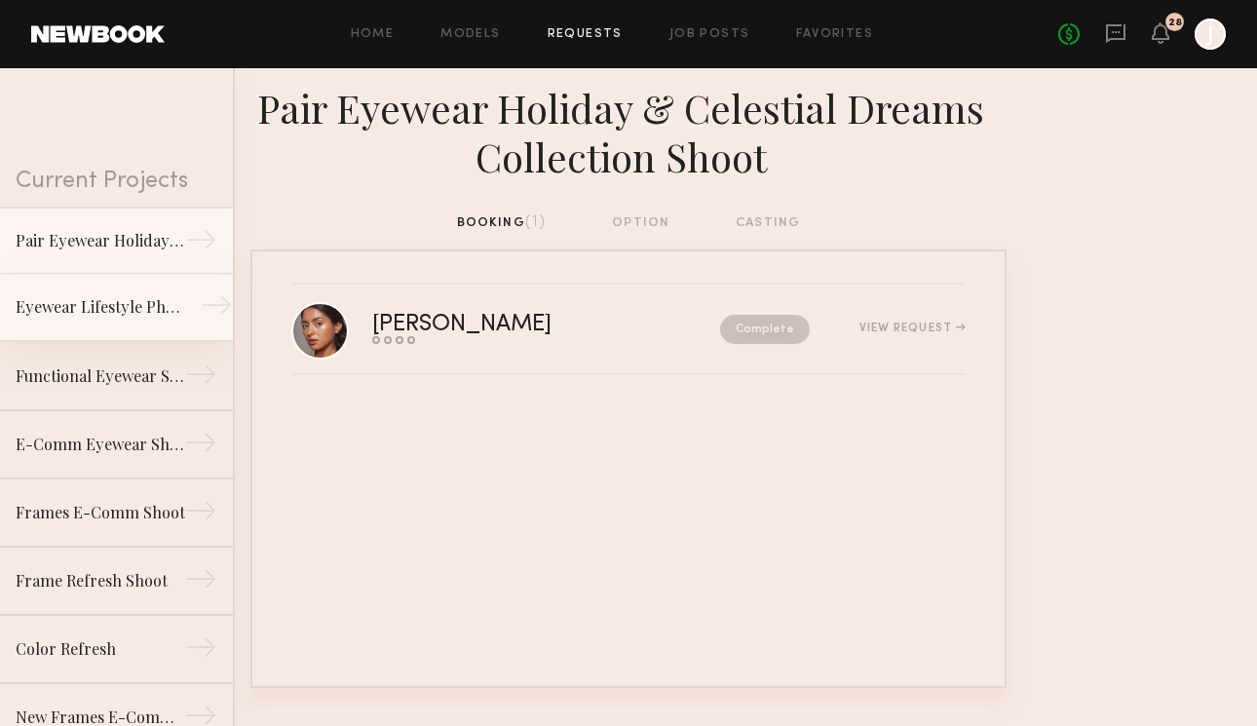
click at [148, 298] on div "Eyewear Lifestyle Photoshoot" at bounding box center [101, 306] width 170 height 23
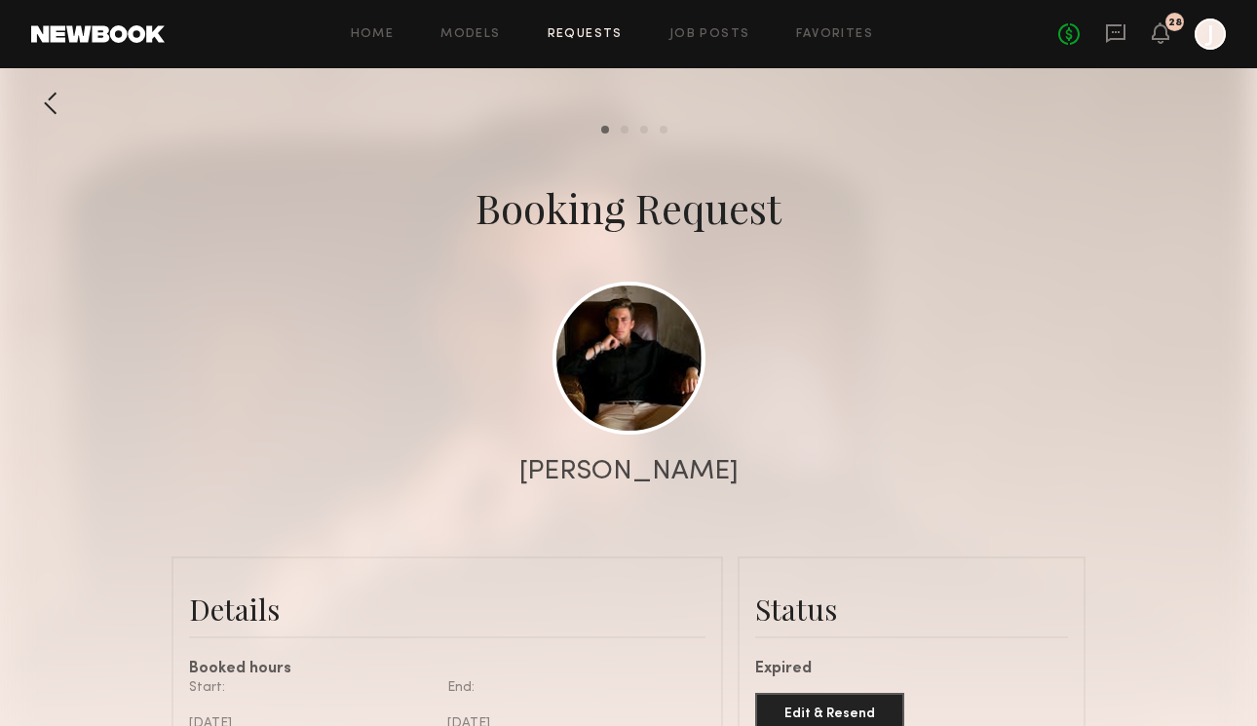
scroll to position [1295, 0]
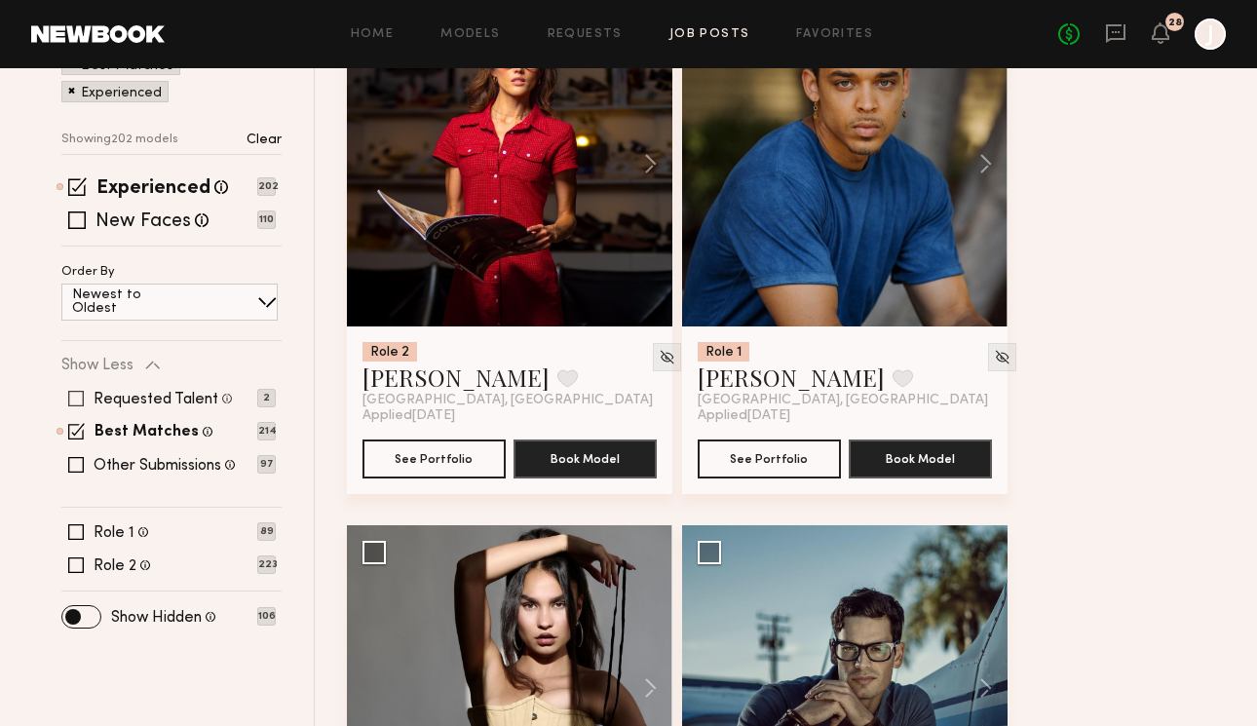
scroll to position [288, 0]
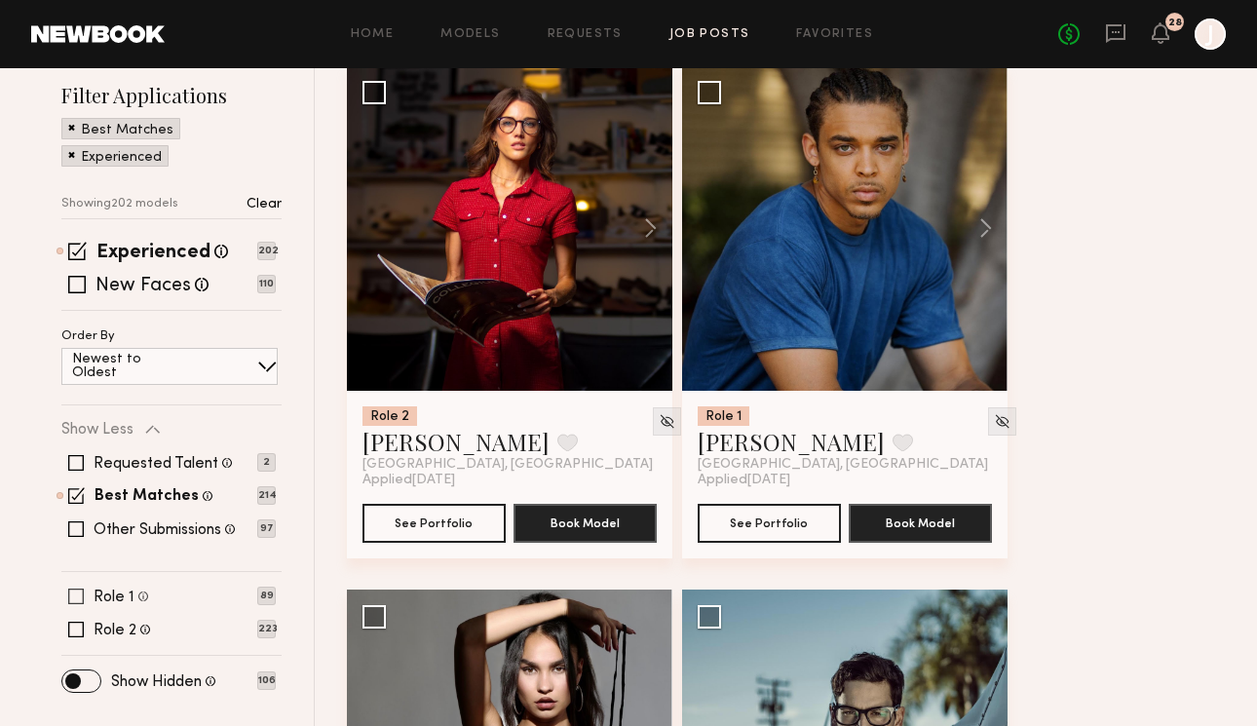
click at [73, 592] on span at bounding box center [76, 597] width 16 height 16
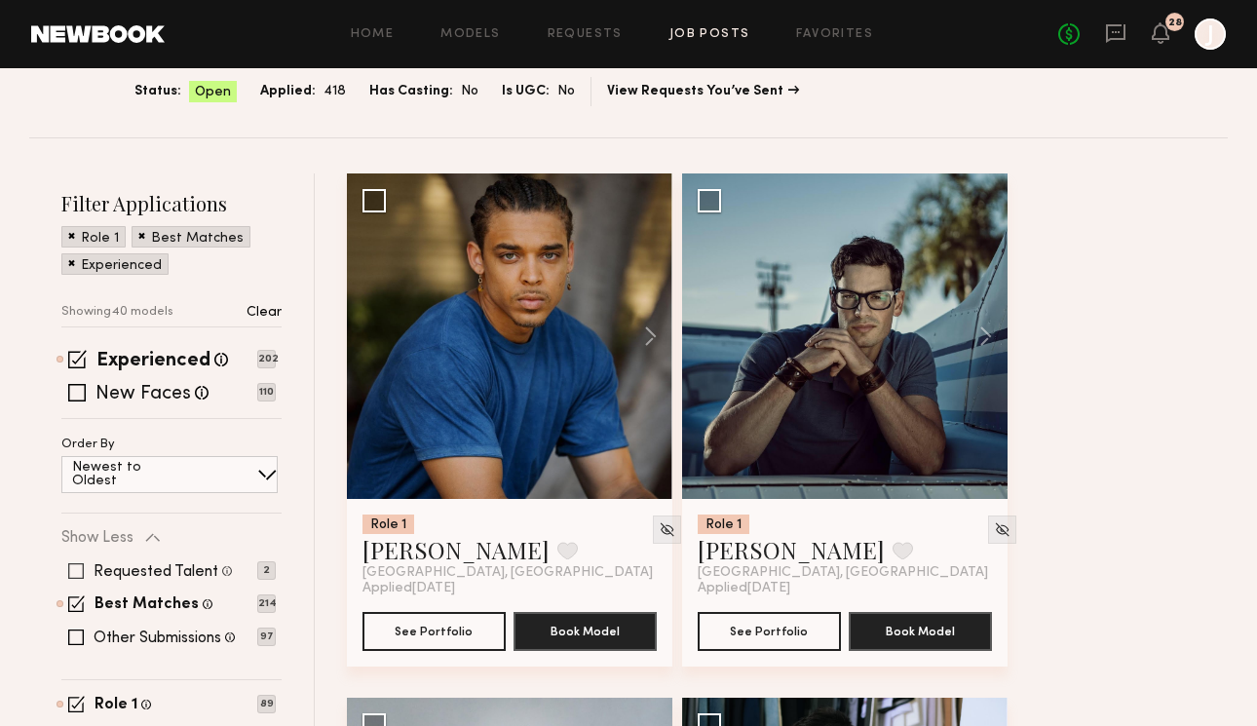
scroll to position [183, 0]
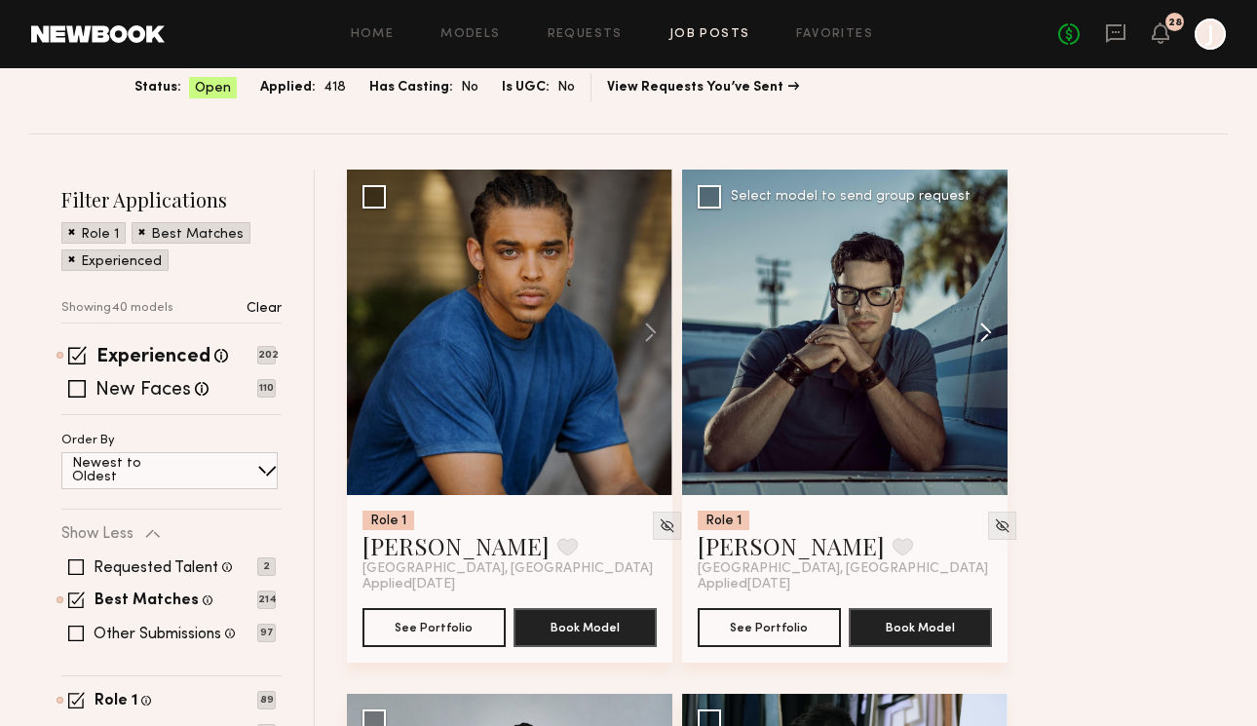
click at [985, 324] on button at bounding box center [976, 333] width 62 height 326
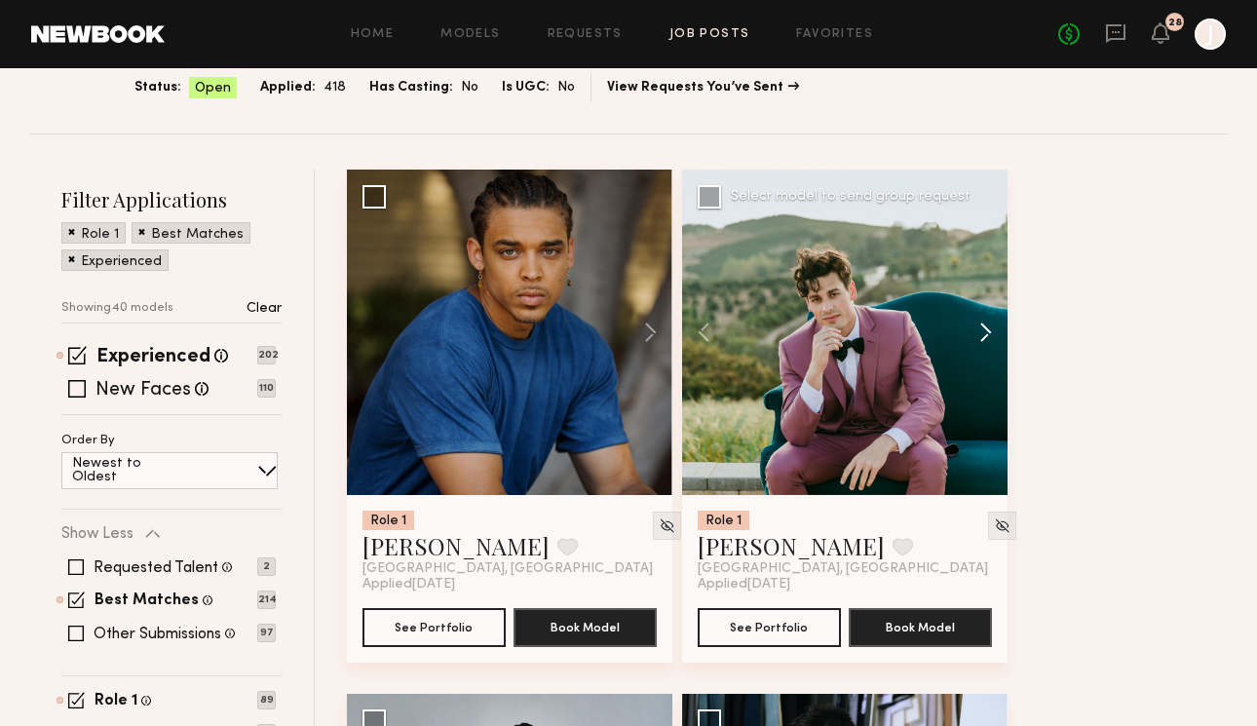
click at [985, 324] on button at bounding box center [976, 333] width 62 height 326
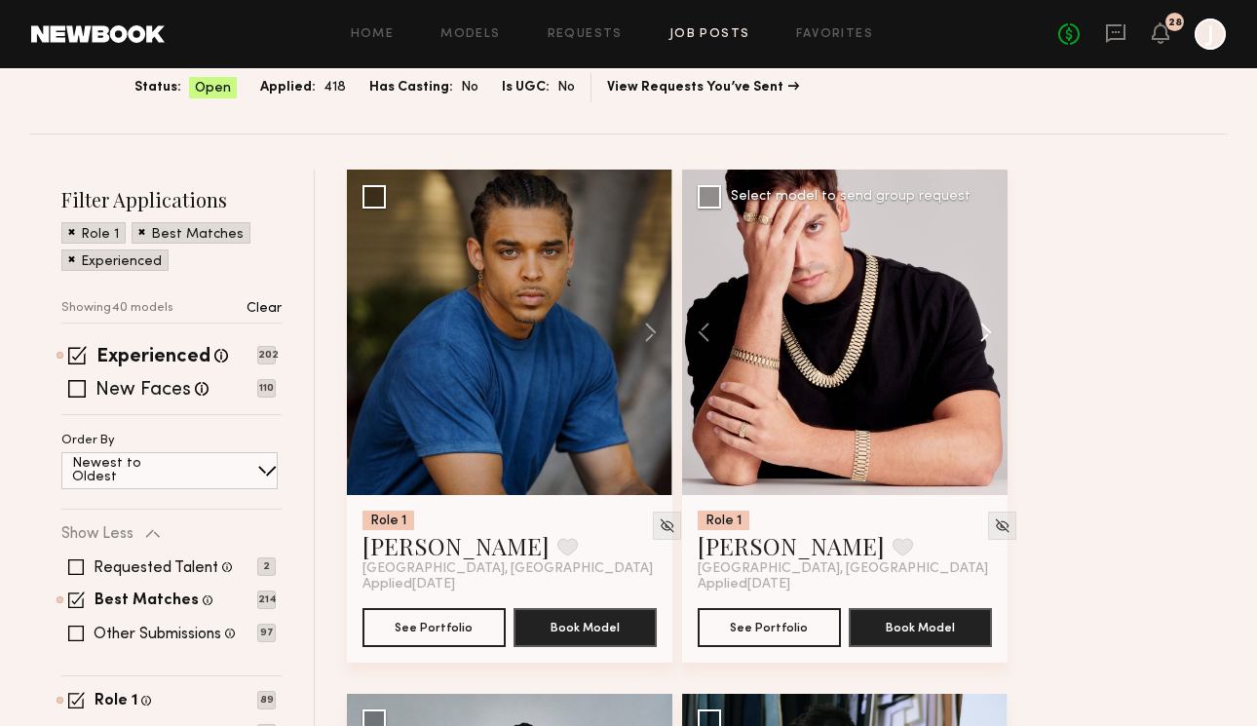
click at [985, 324] on button at bounding box center [976, 333] width 62 height 326
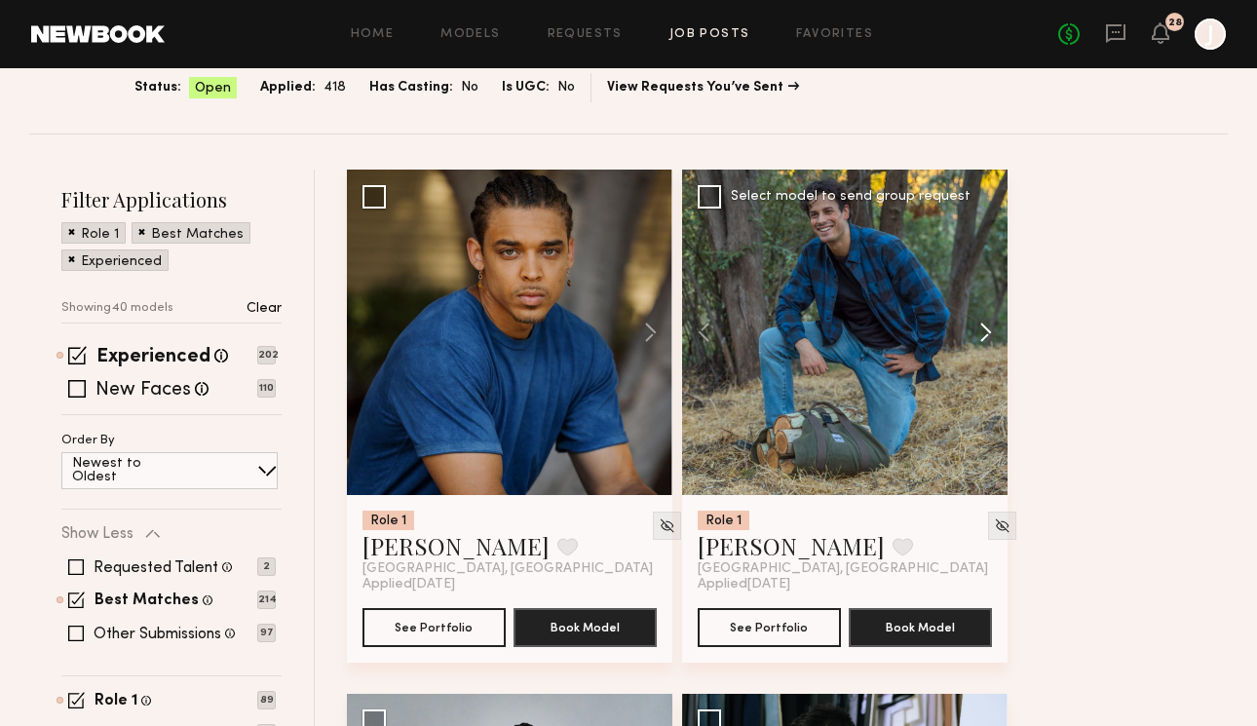
click at [985, 324] on button at bounding box center [976, 333] width 62 height 326
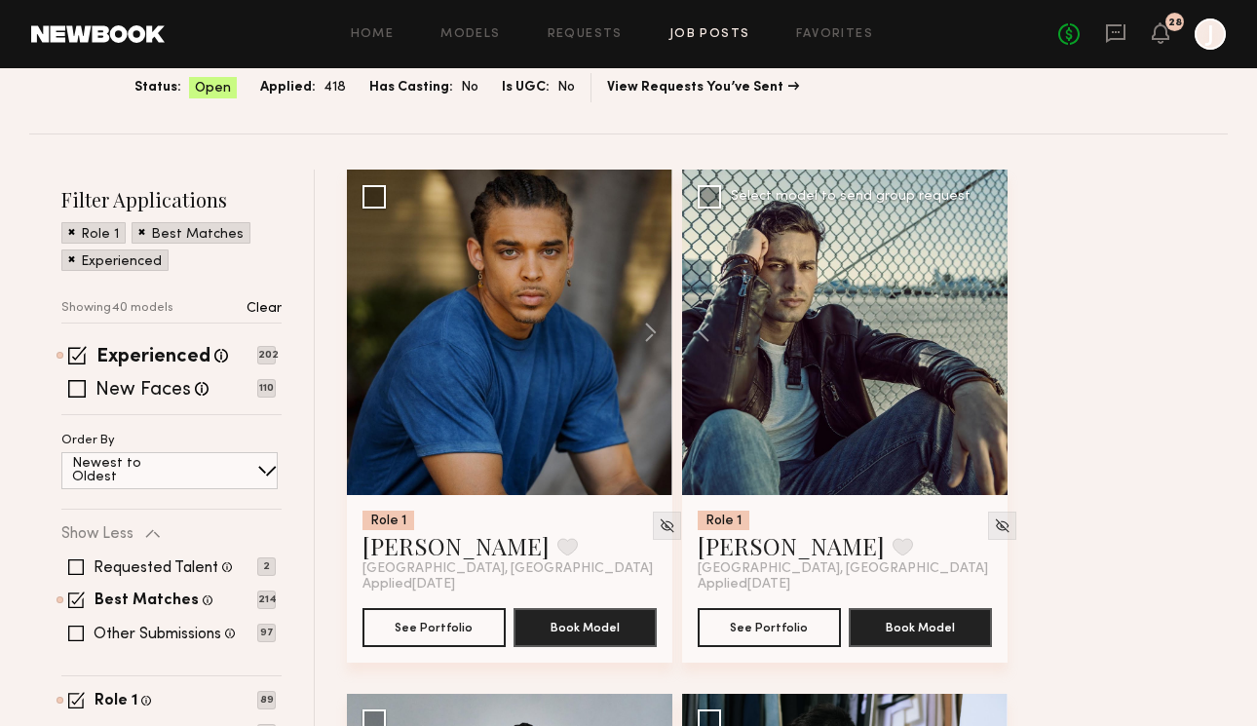
click at [985, 324] on div at bounding box center [845, 333] width 326 height 326
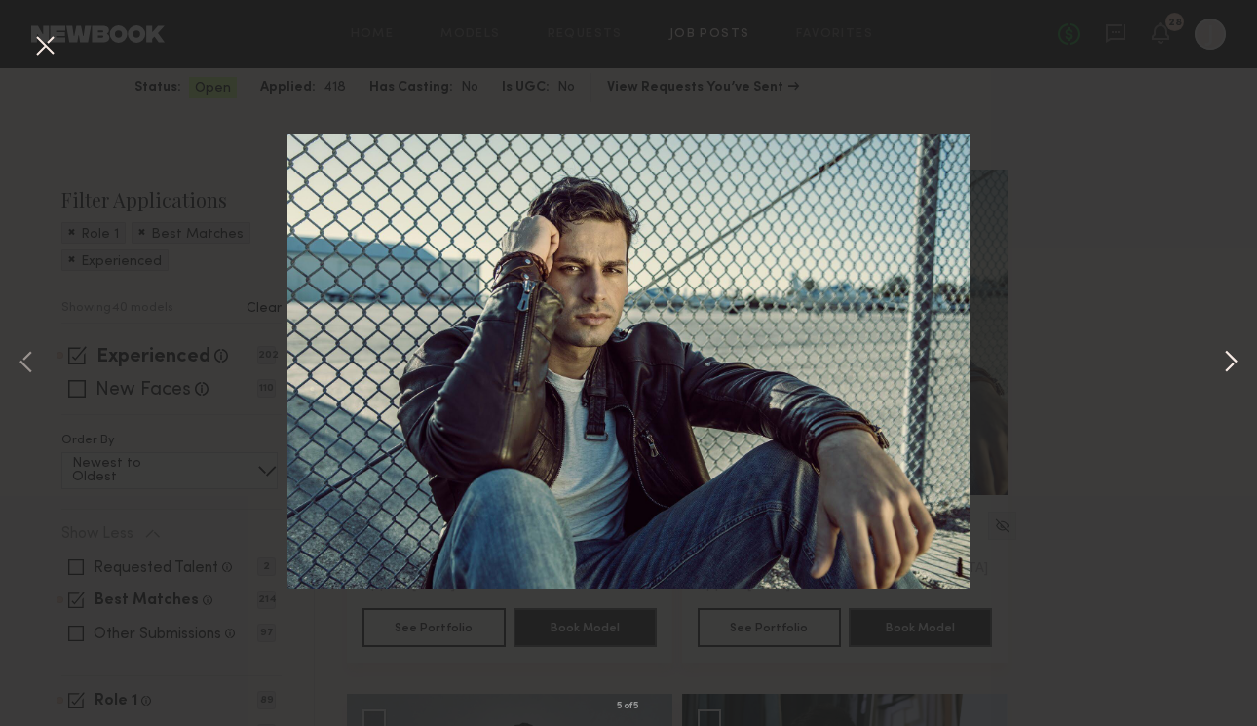
click at [1231, 358] on button at bounding box center [1230, 363] width 23 height 581
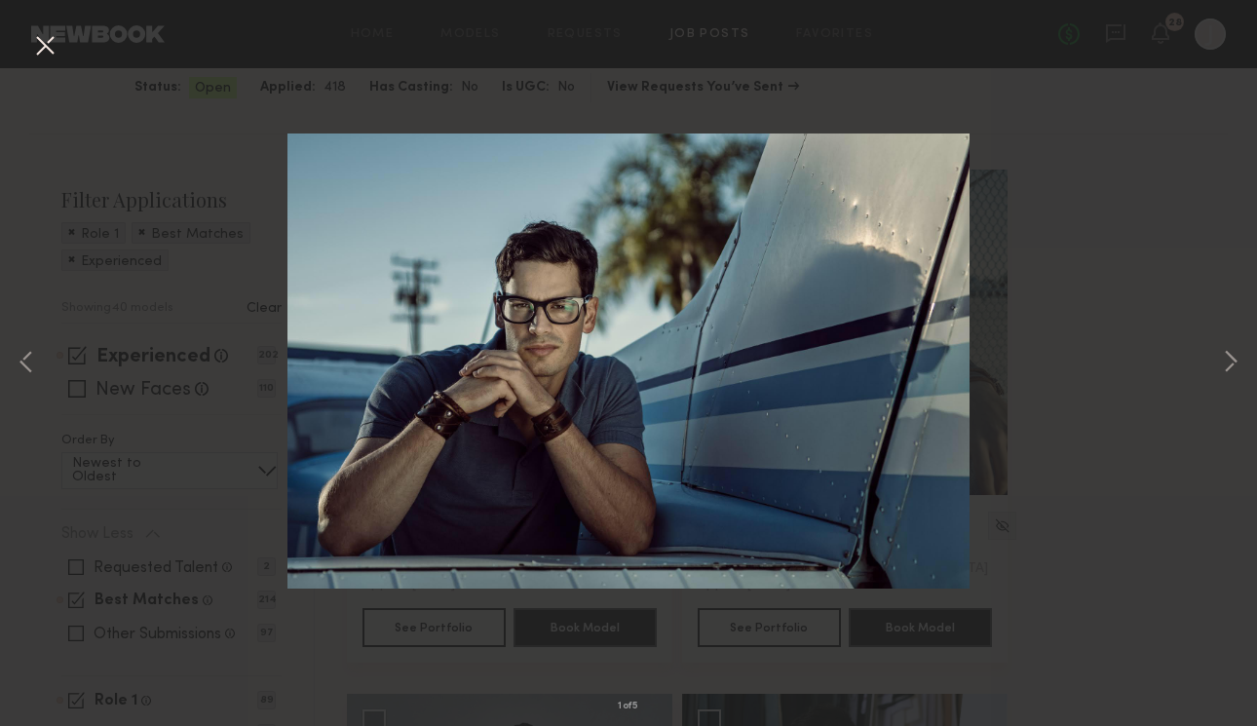
click at [1134, 335] on div "1 of 5" at bounding box center [628, 363] width 1257 height 726
click at [36, 49] on button at bounding box center [44, 46] width 31 height 35
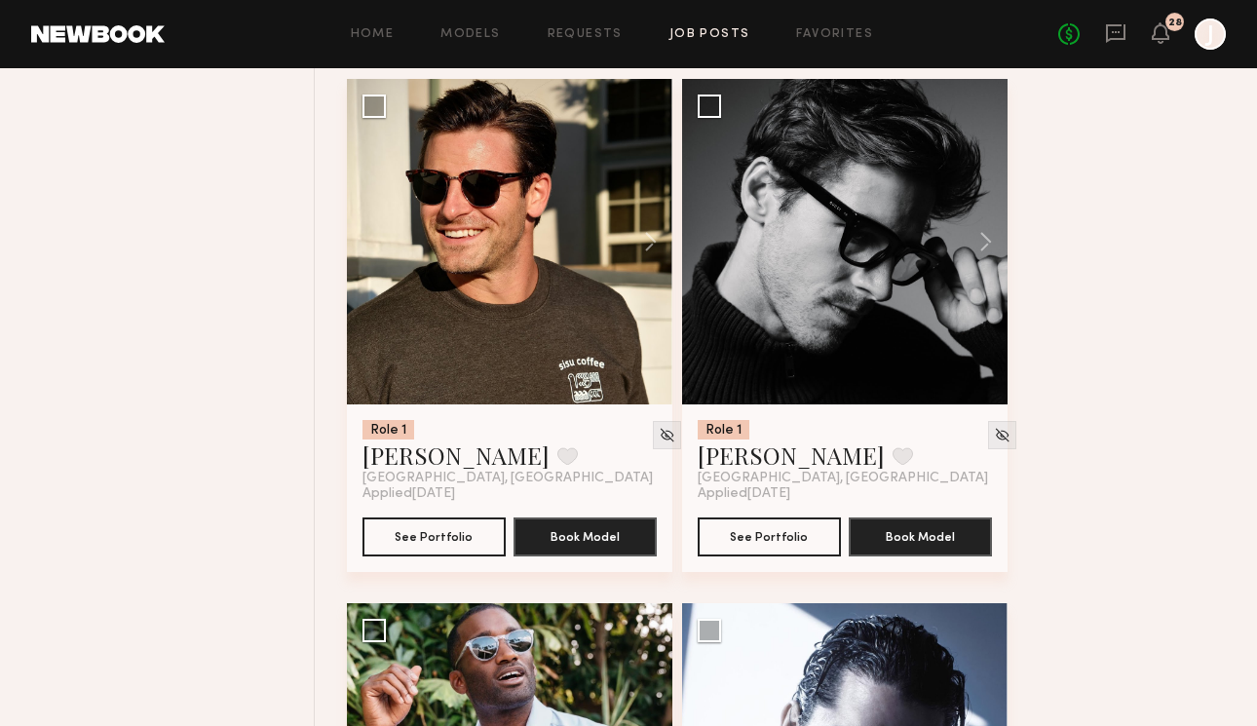
scroll to position [2873, 0]
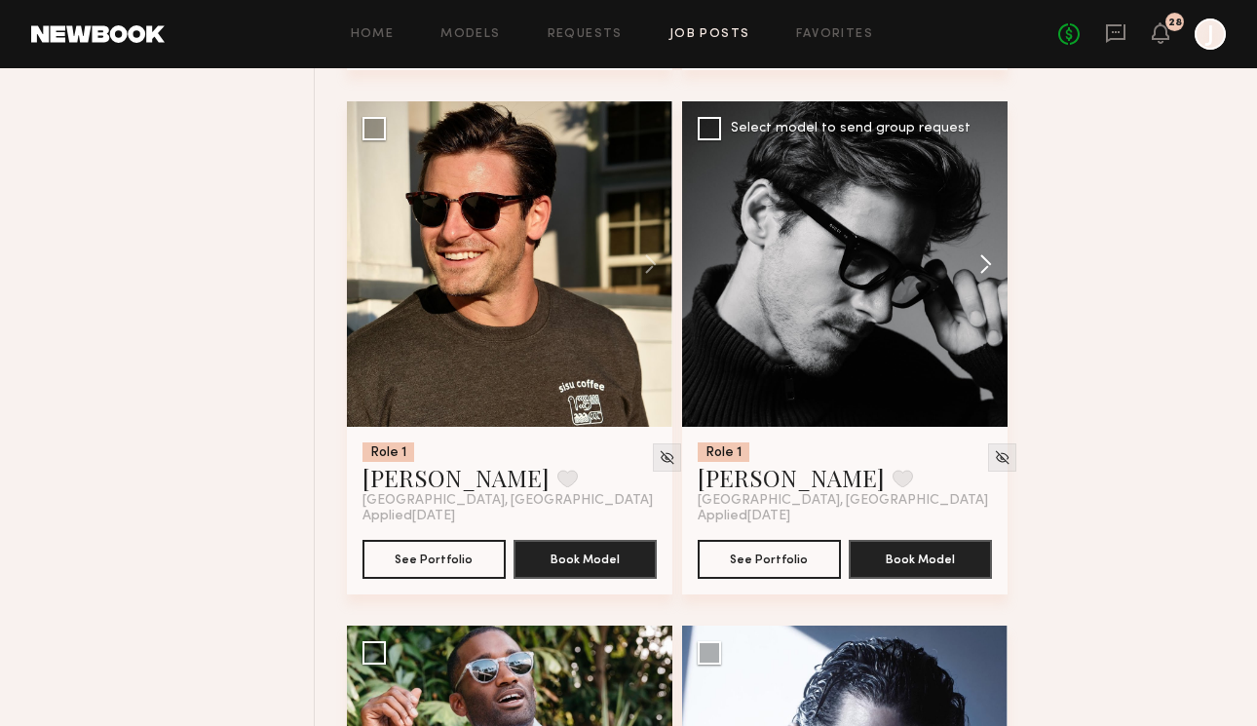
click at [983, 275] on button at bounding box center [976, 264] width 62 height 326
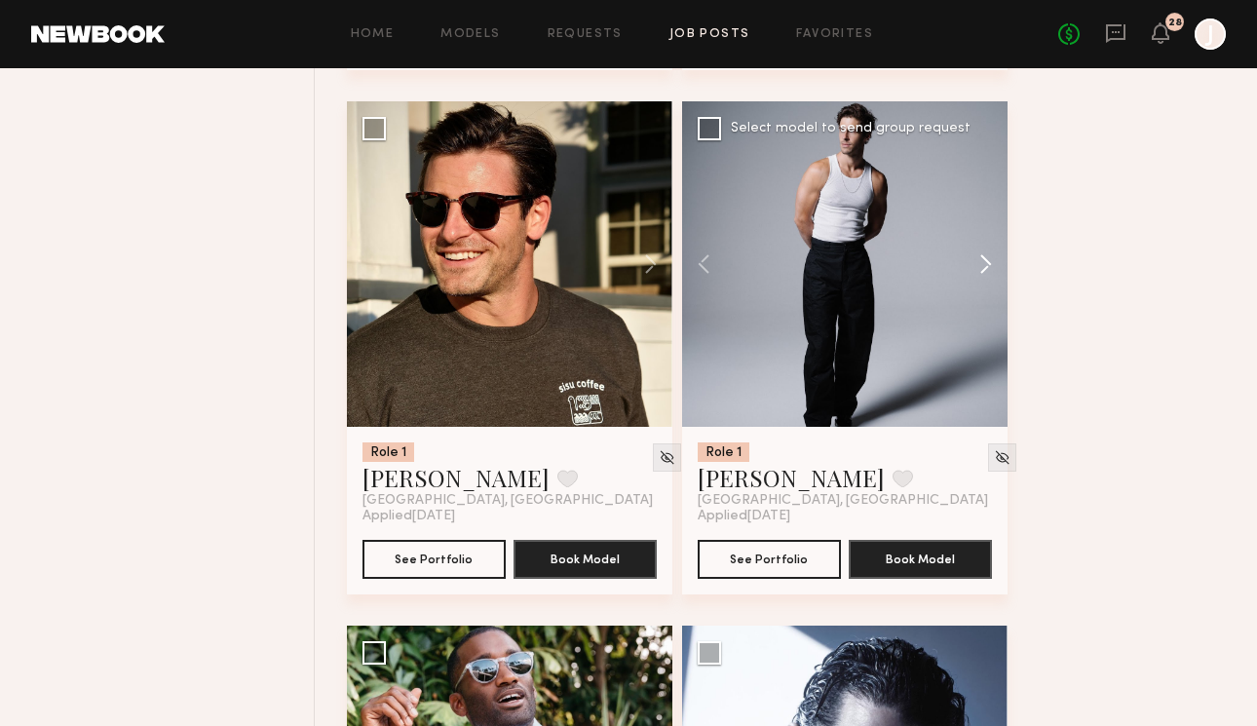
click at [983, 275] on button at bounding box center [976, 264] width 62 height 326
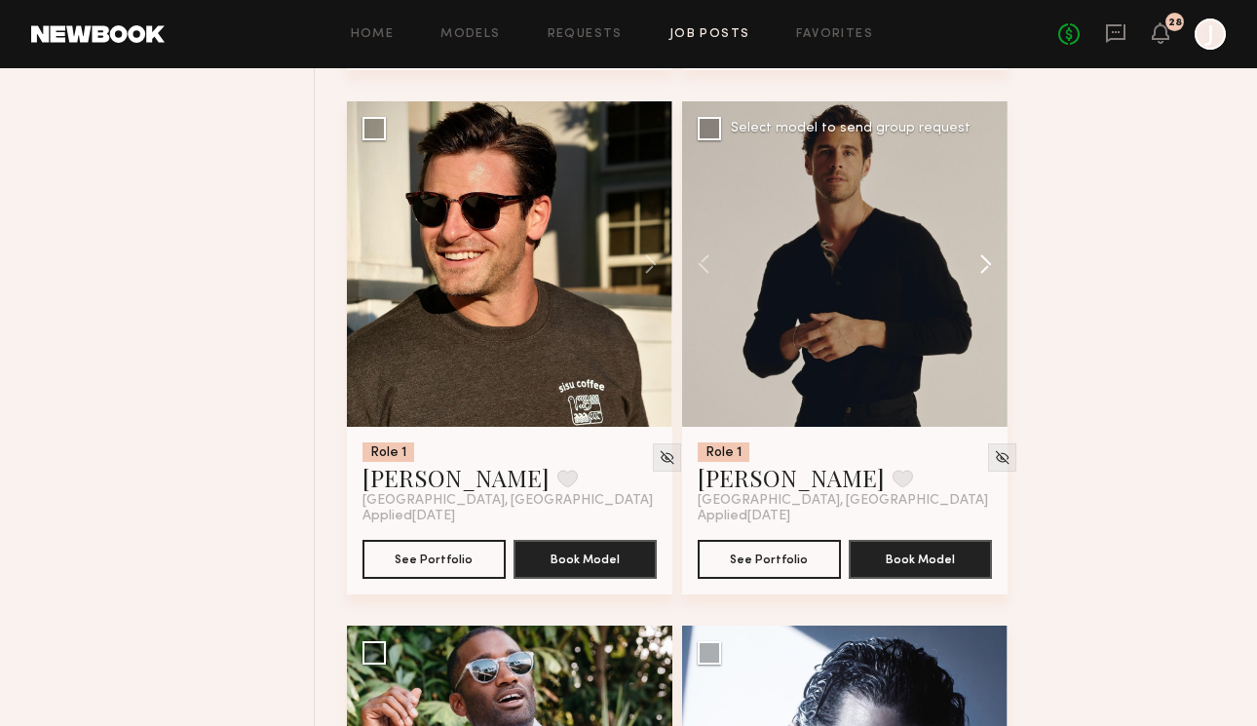
click at [983, 275] on button at bounding box center [976, 264] width 62 height 326
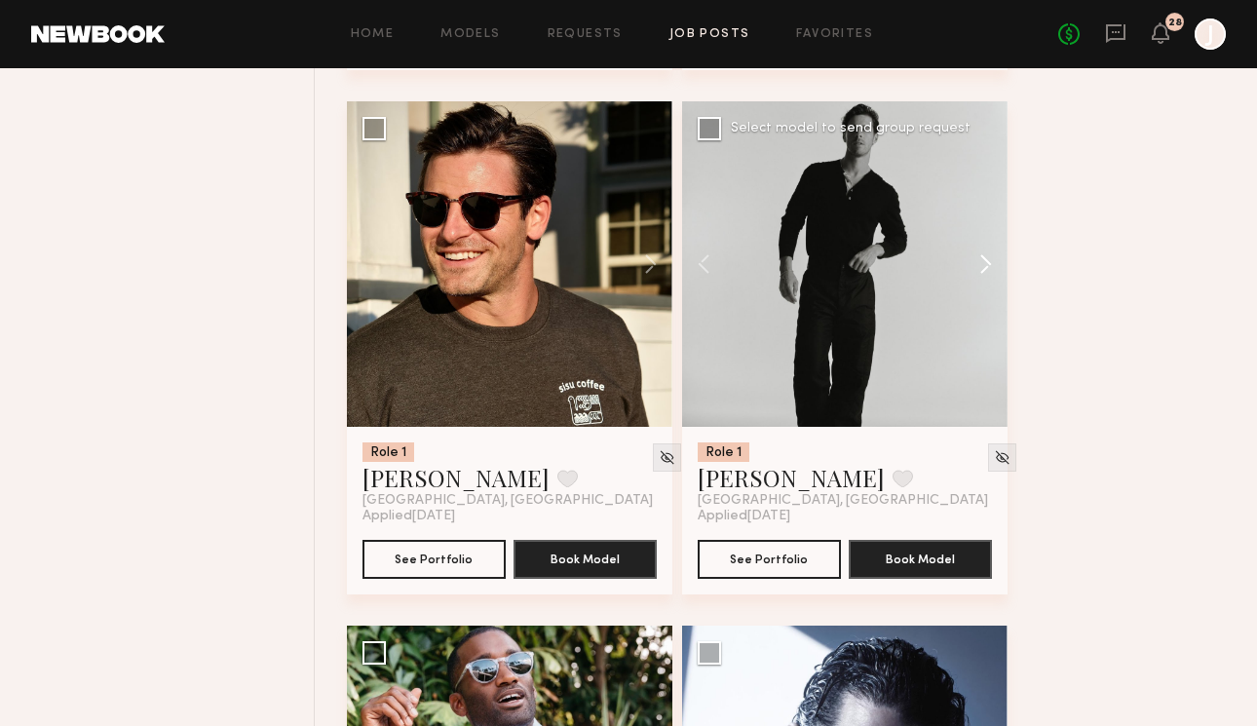
click at [983, 275] on button at bounding box center [976, 264] width 62 height 326
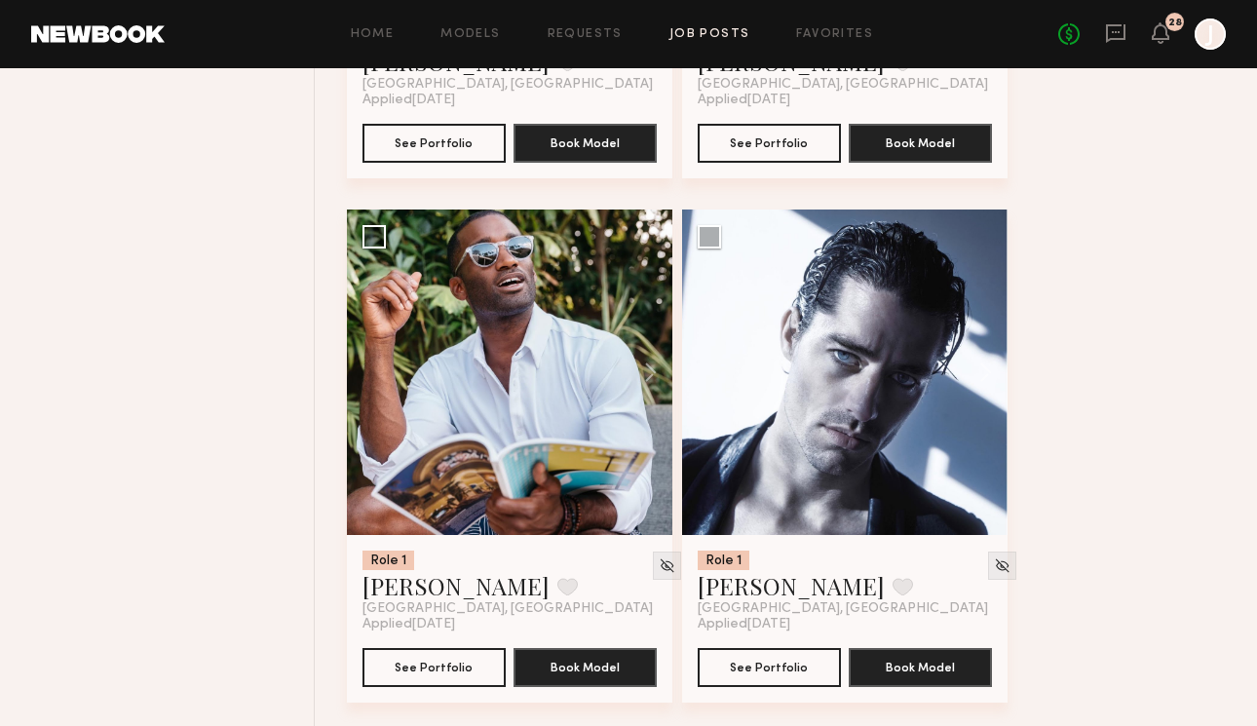
scroll to position [3396, 0]
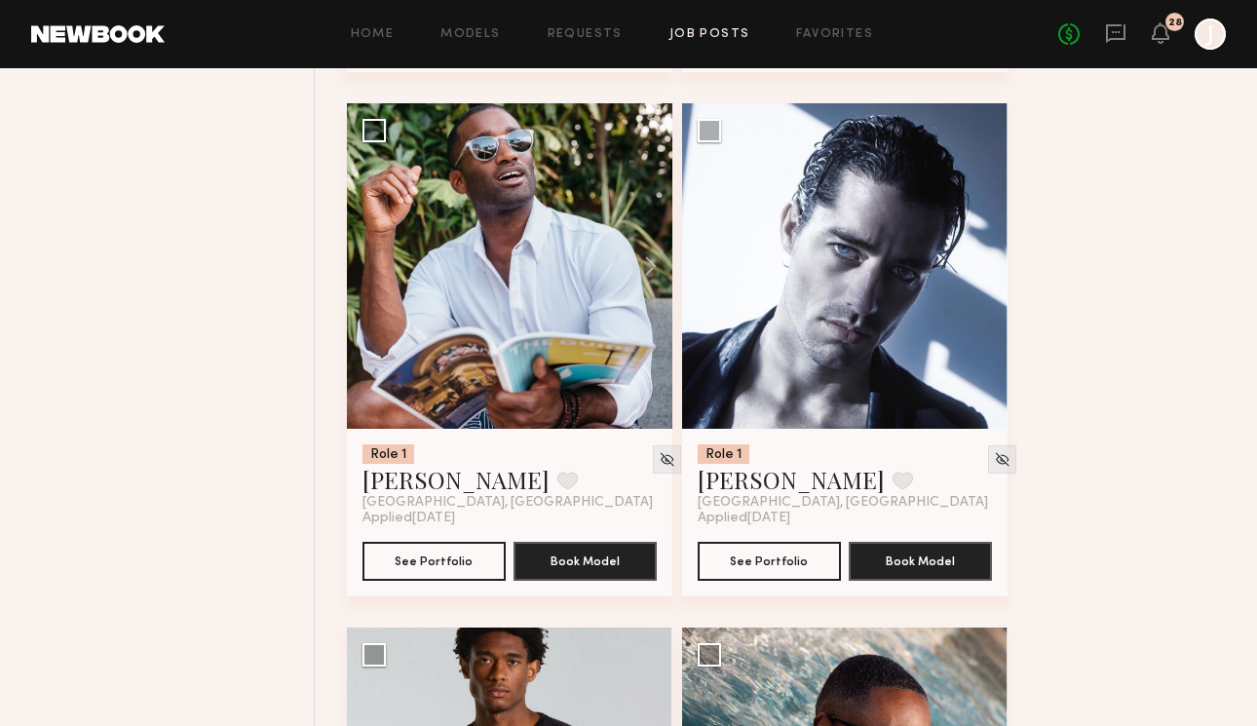
click at [983, 275] on button at bounding box center [976, 266] width 62 height 326
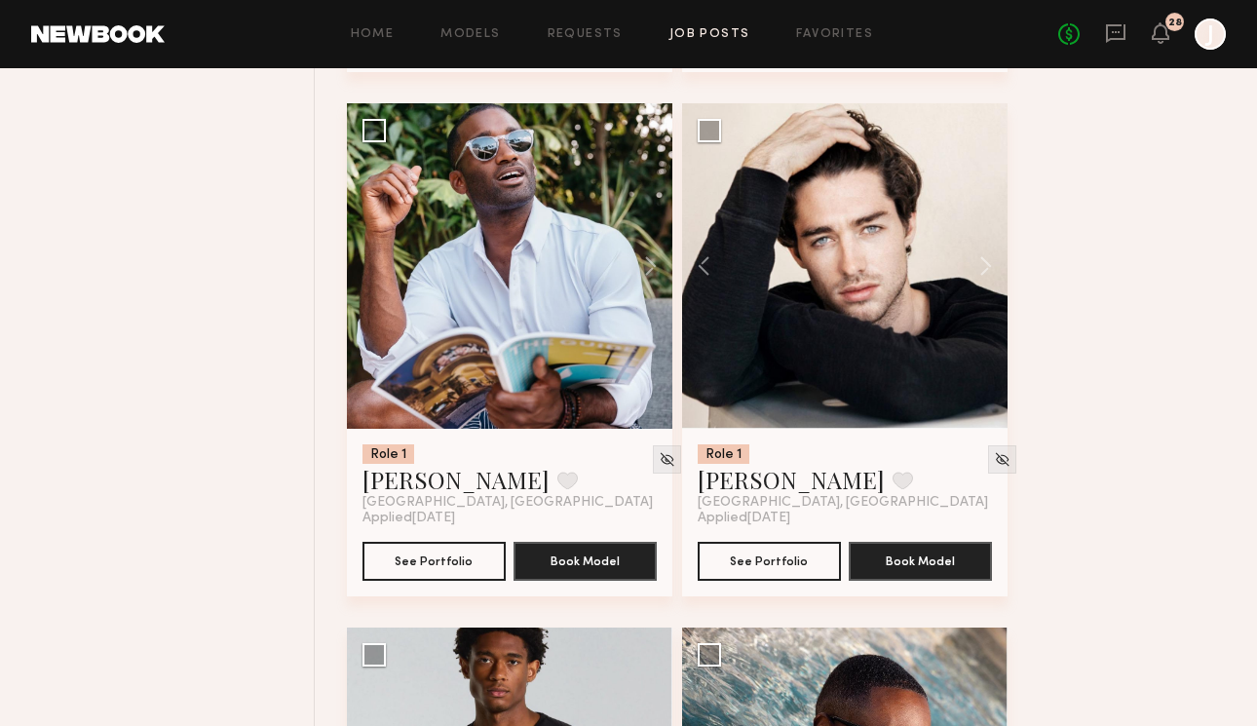
click at [983, 275] on button at bounding box center [976, 266] width 62 height 326
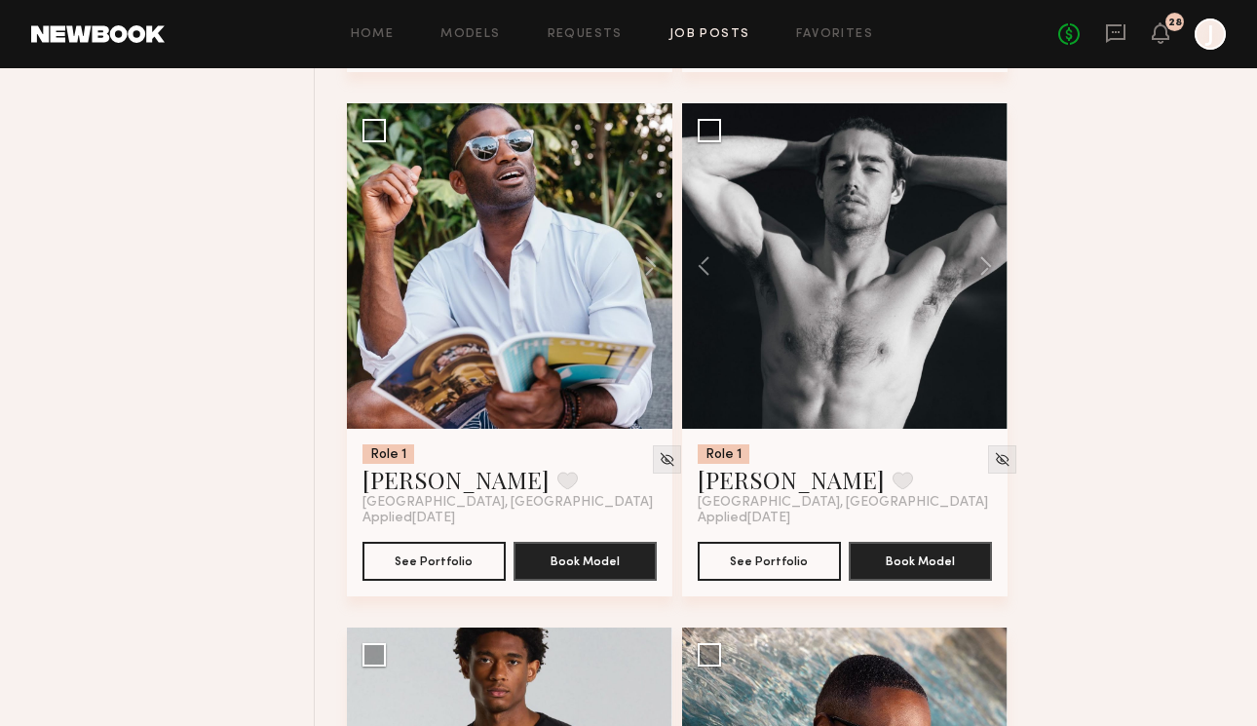
click at [983, 275] on button at bounding box center [976, 266] width 62 height 326
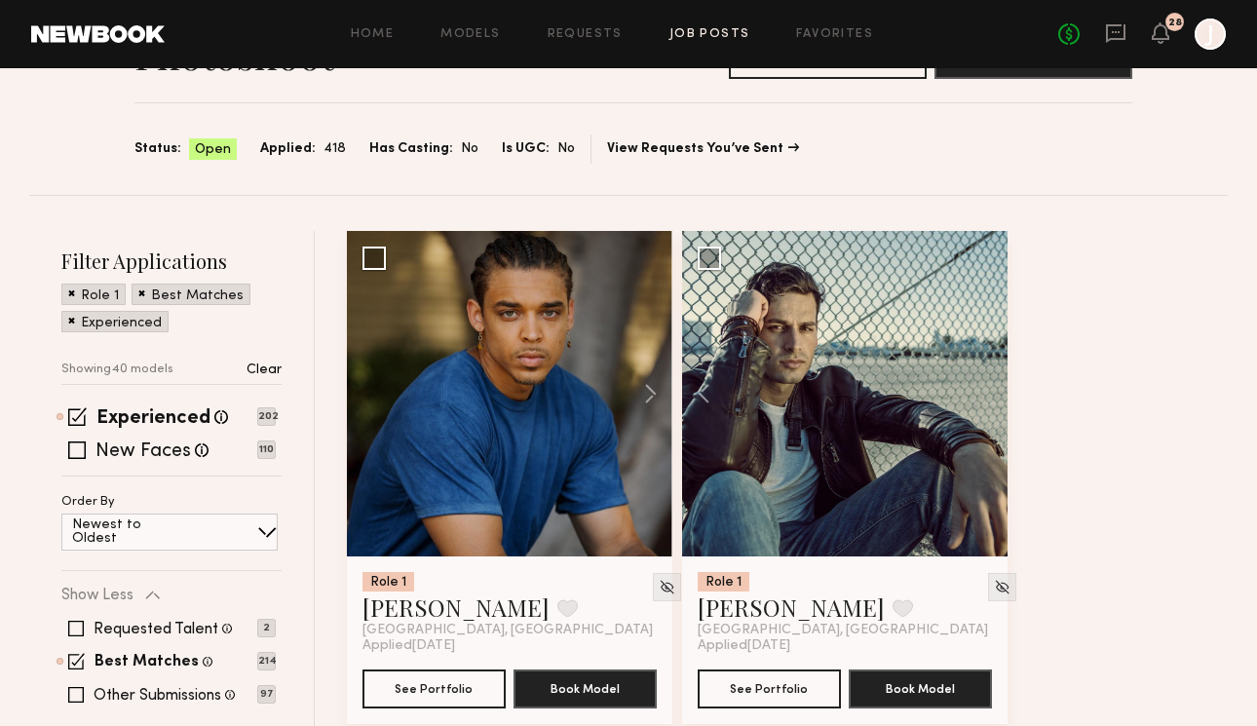
scroll to position [126, 0]
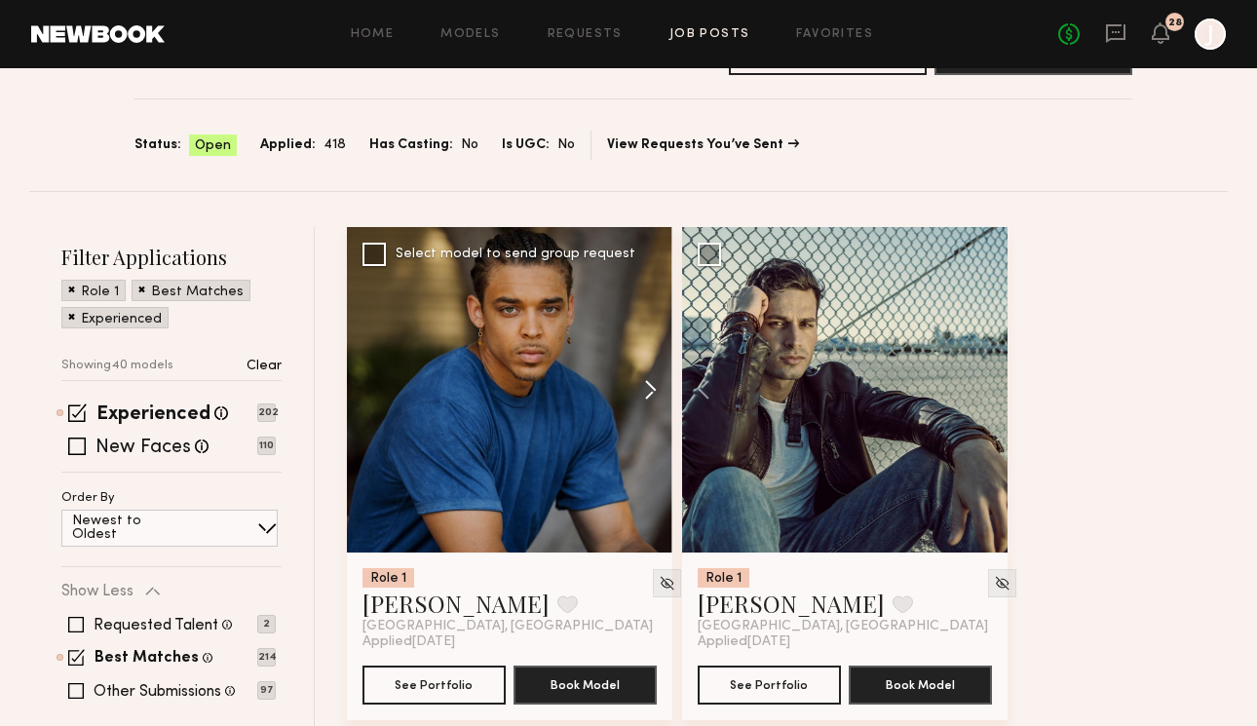
click at [652, 398] on button at bounding box center [641, 390] width 62 height 326
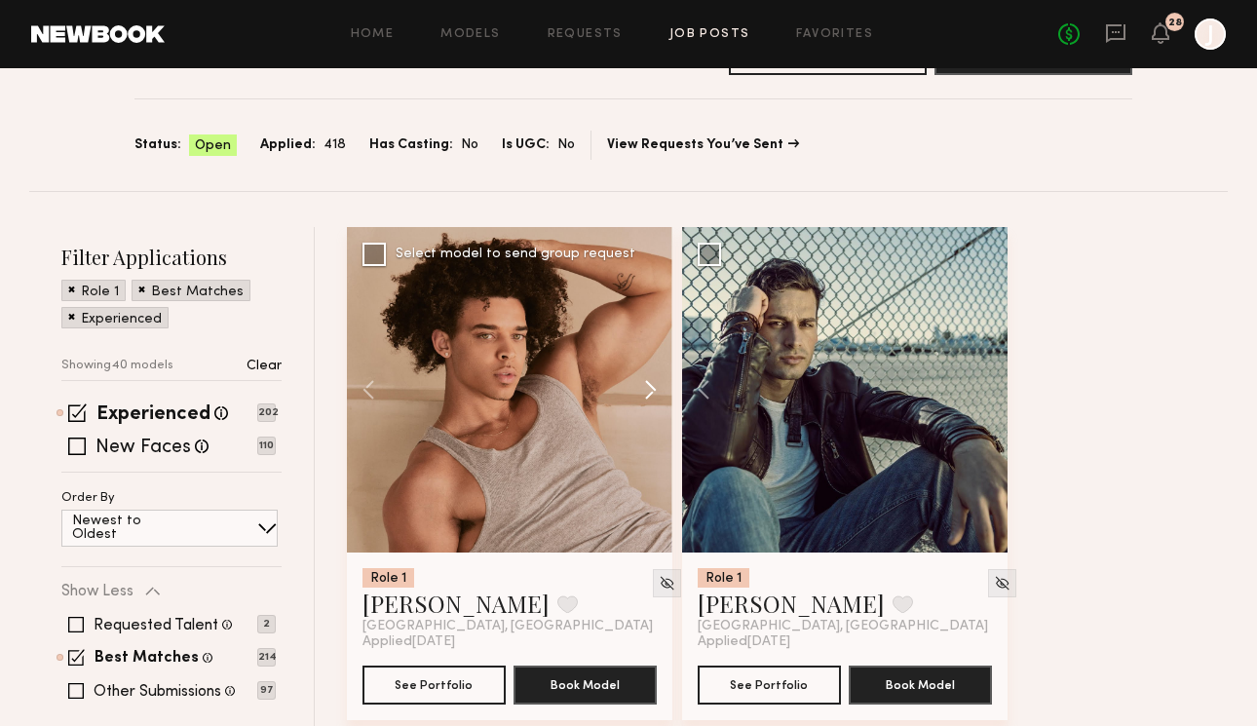
click at [652, 398] on button at bounding box center [641, 390] width 62 height 326
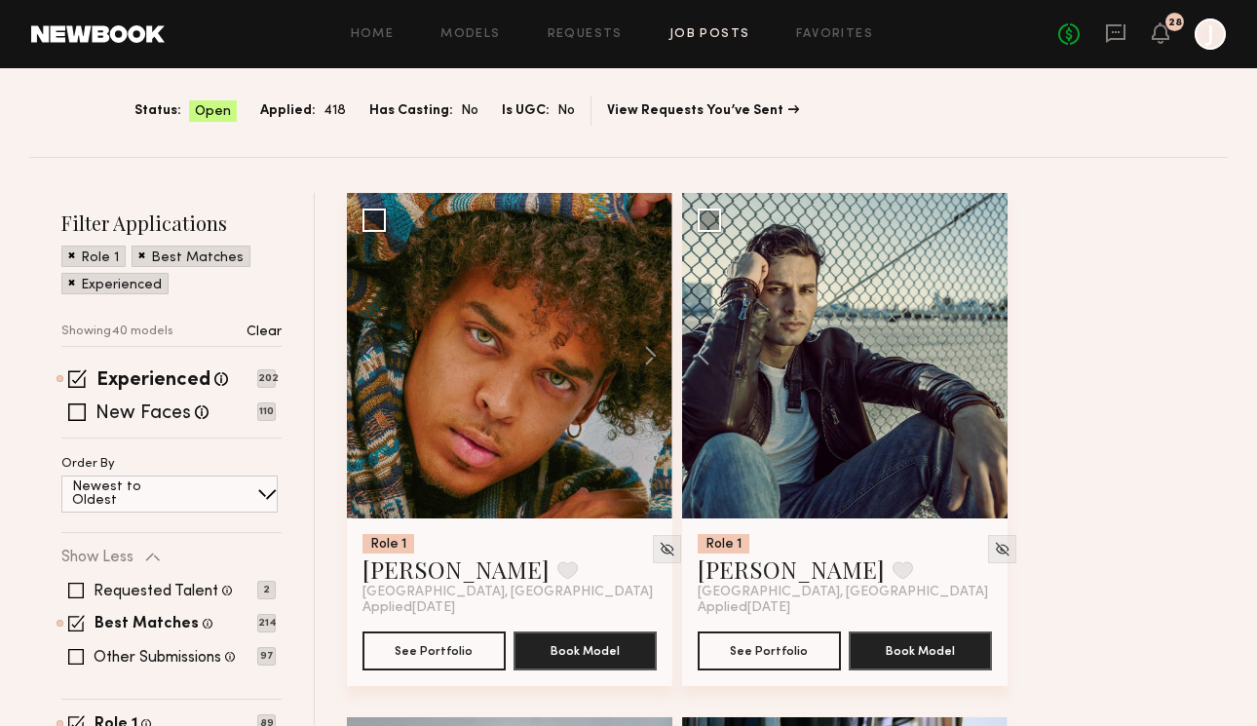
scroll to position [176, 0]
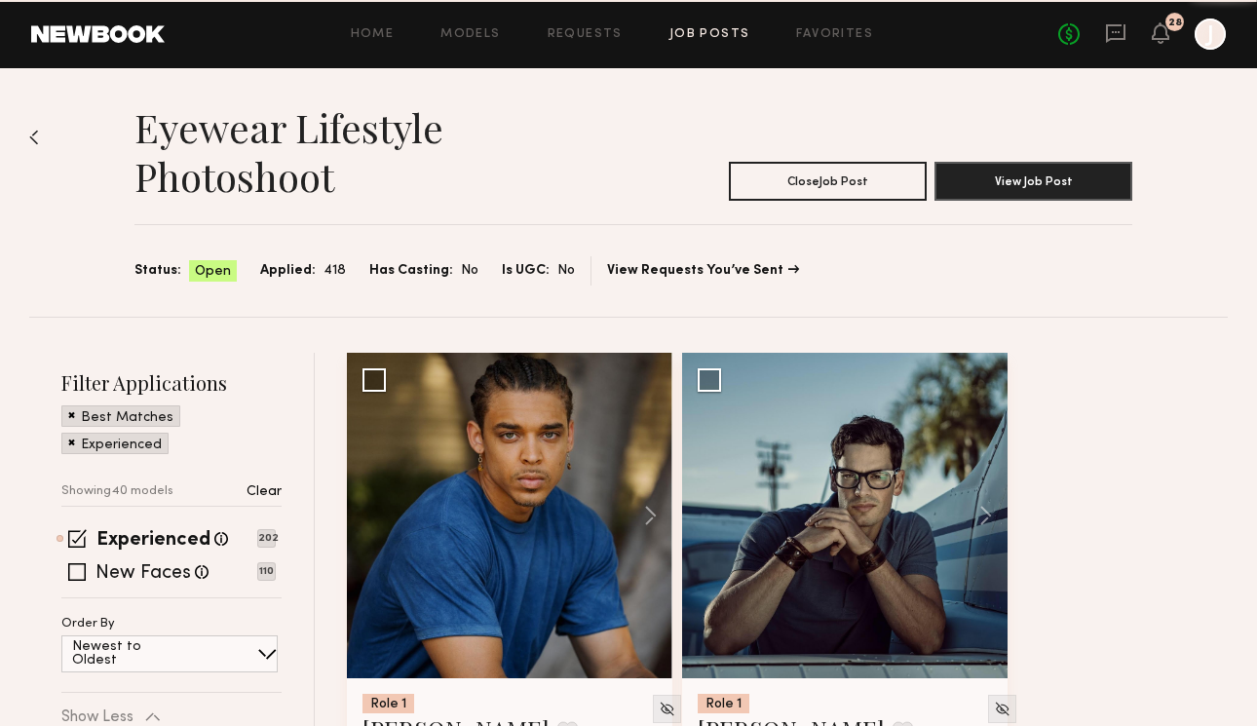
scroll to position [176, 0]
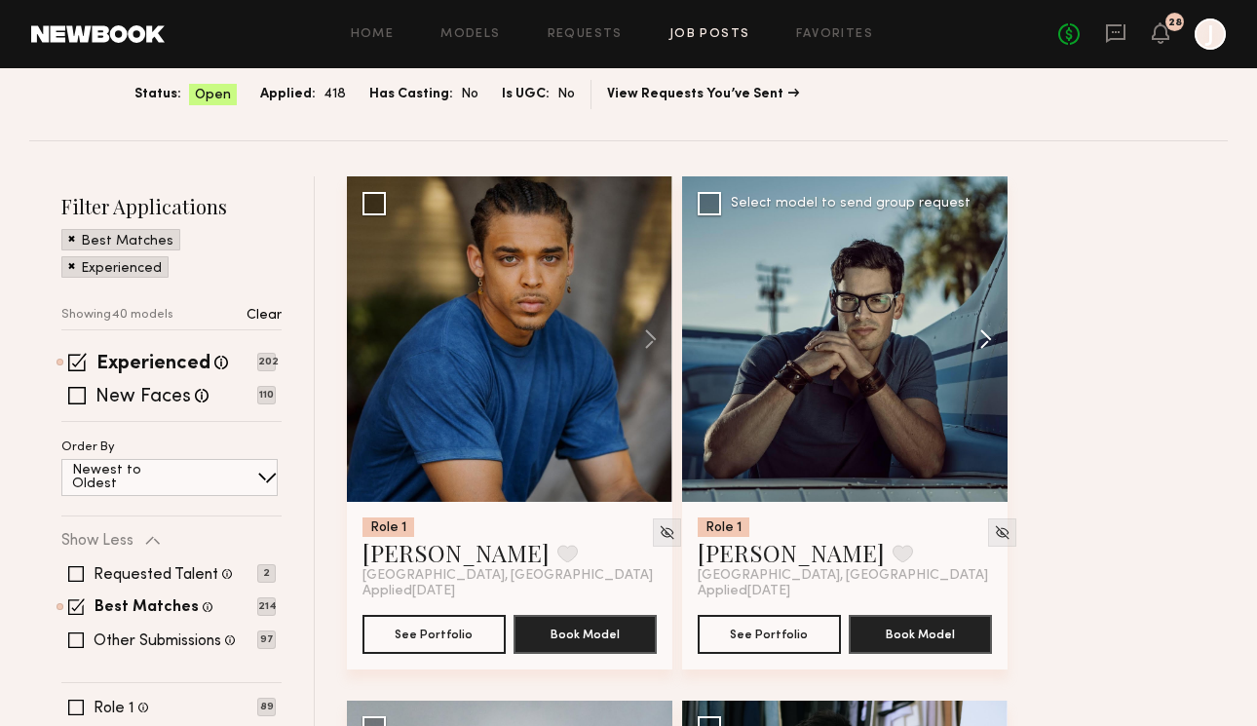
click at [980, 342] on button at bounding box center [976, 339] width 62 height 326
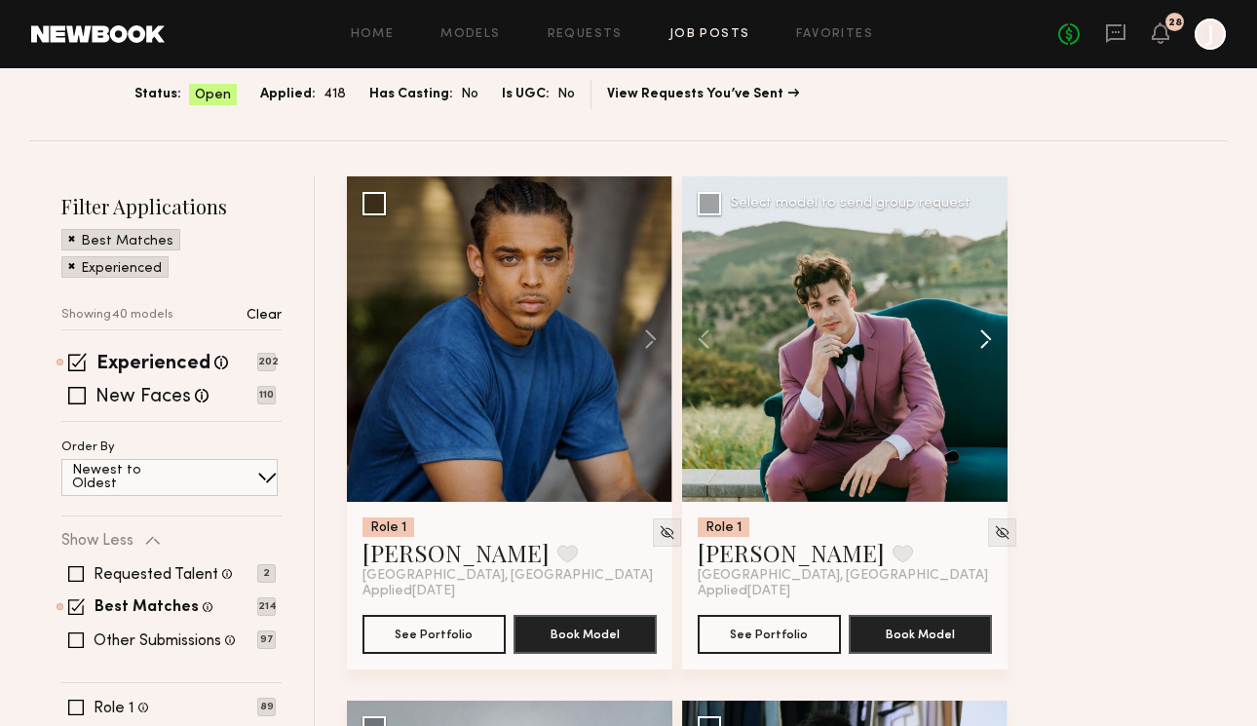
click at [980, 342] on button at bounding box center [976, 339] width 62 height 326
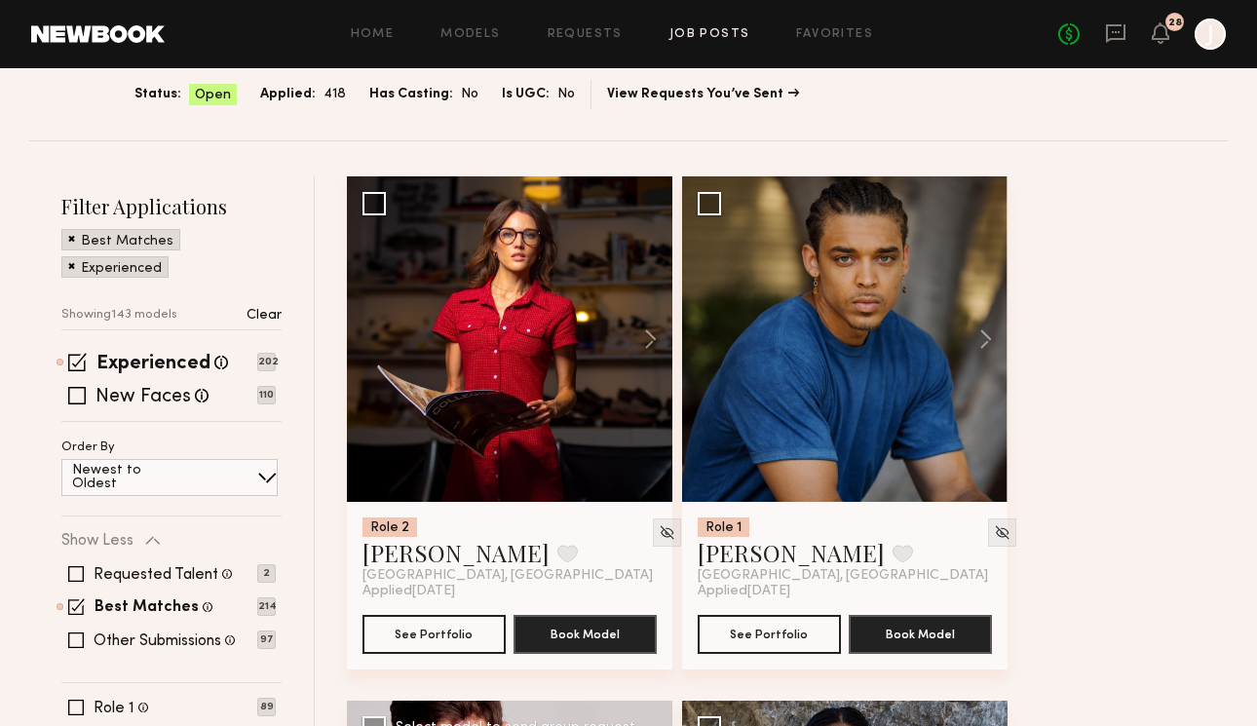
click at [980, 342] on button at bounding box center [976, 339] width 62 height 326
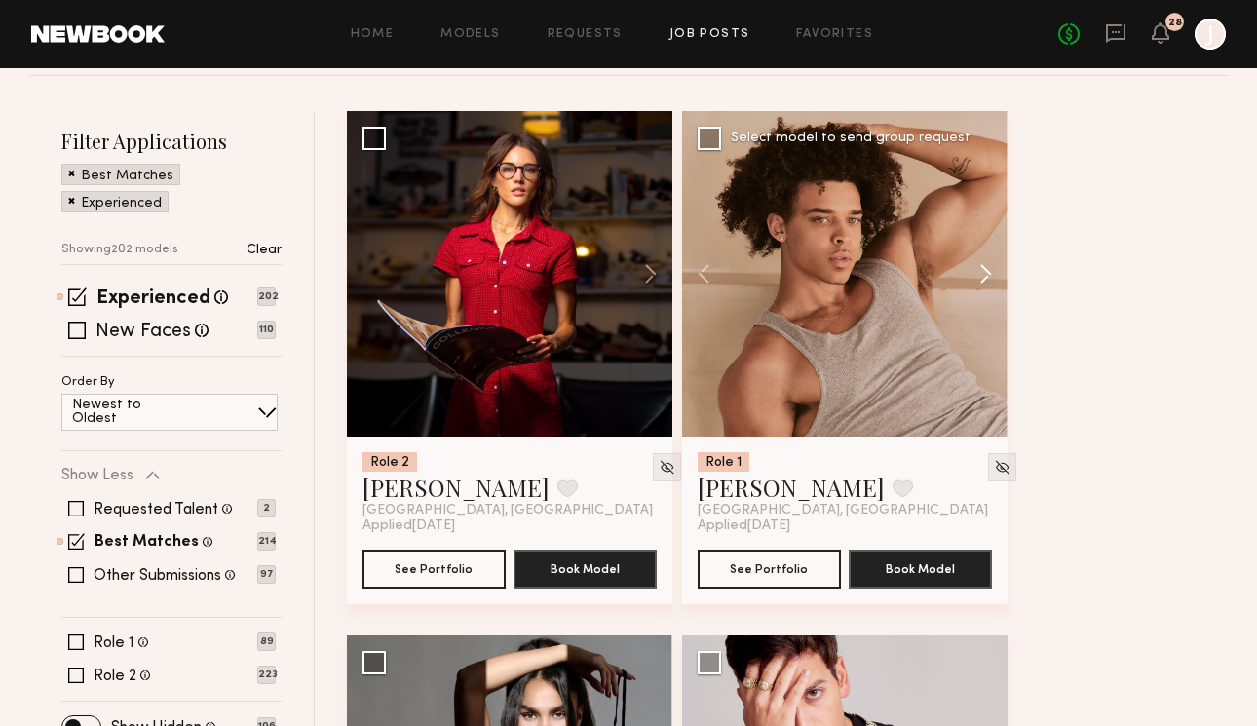
scroll to position [702, 0]
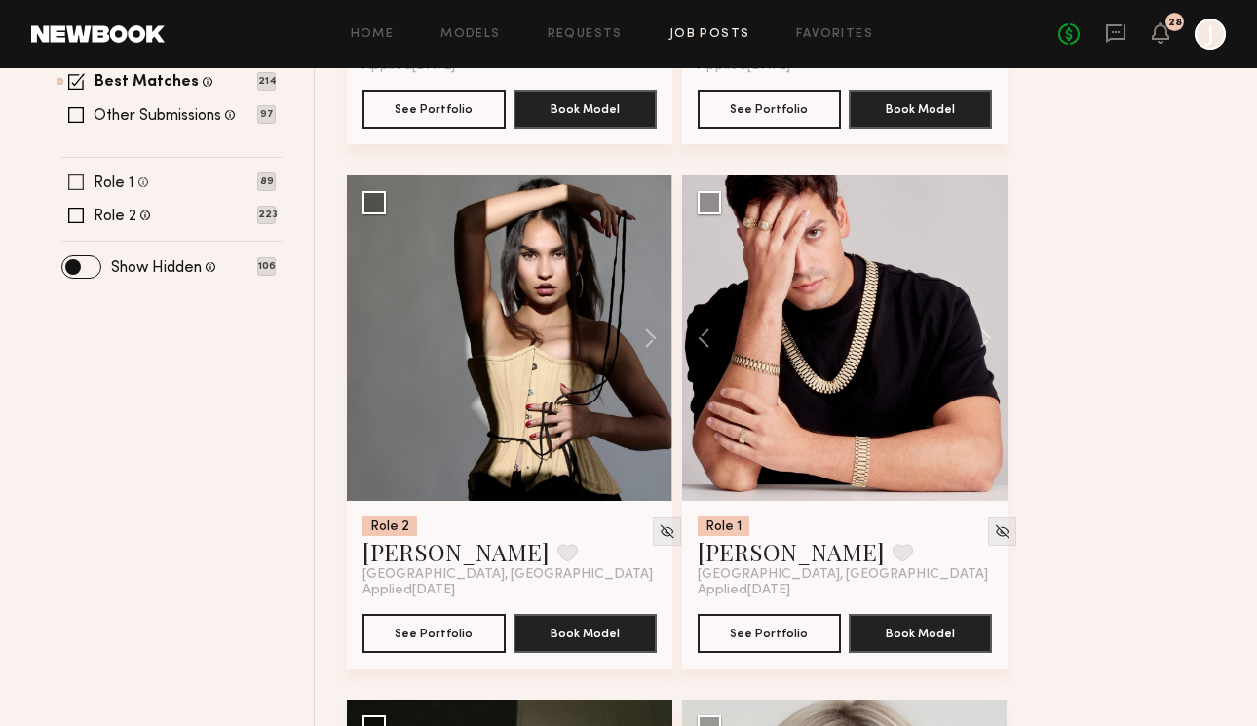
click at [72, 181] on span at bounding box center [76, 182] width 16 height 16
click at [978, 345] on button at bounding box center [976, 338] width 62 height 326
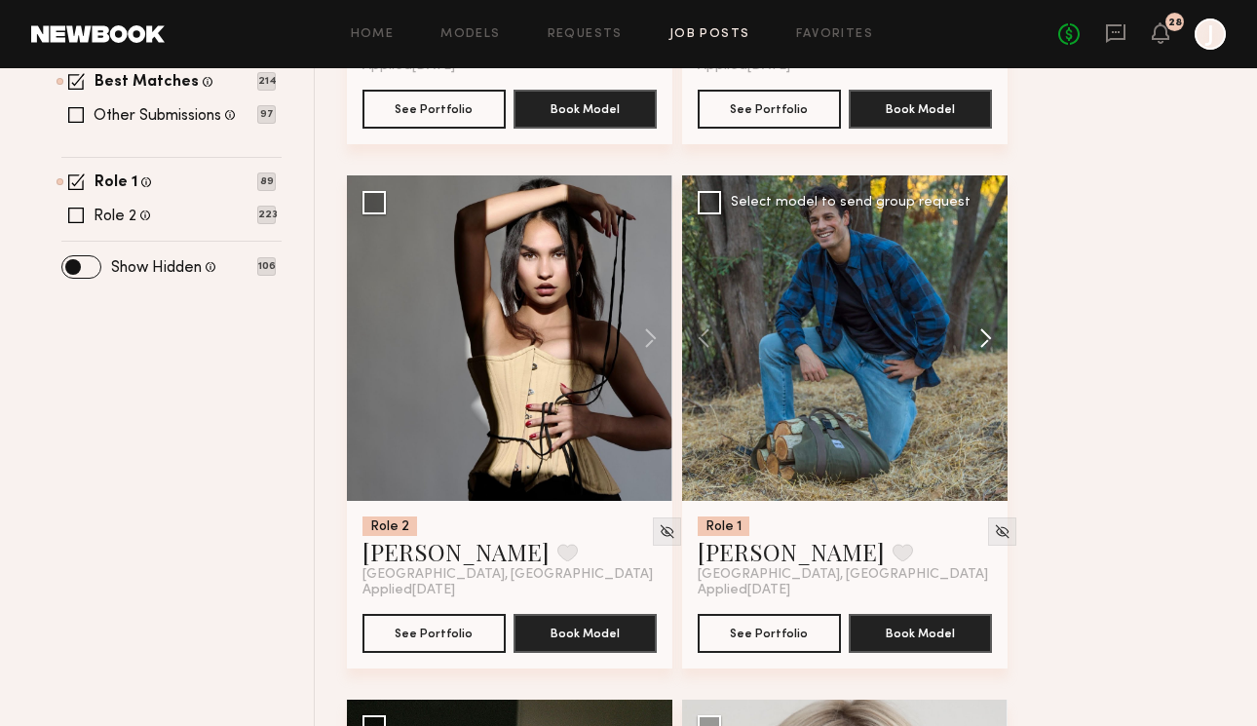
click at [978, 345] on button at bounding box center [976, 338] width 62 height 326
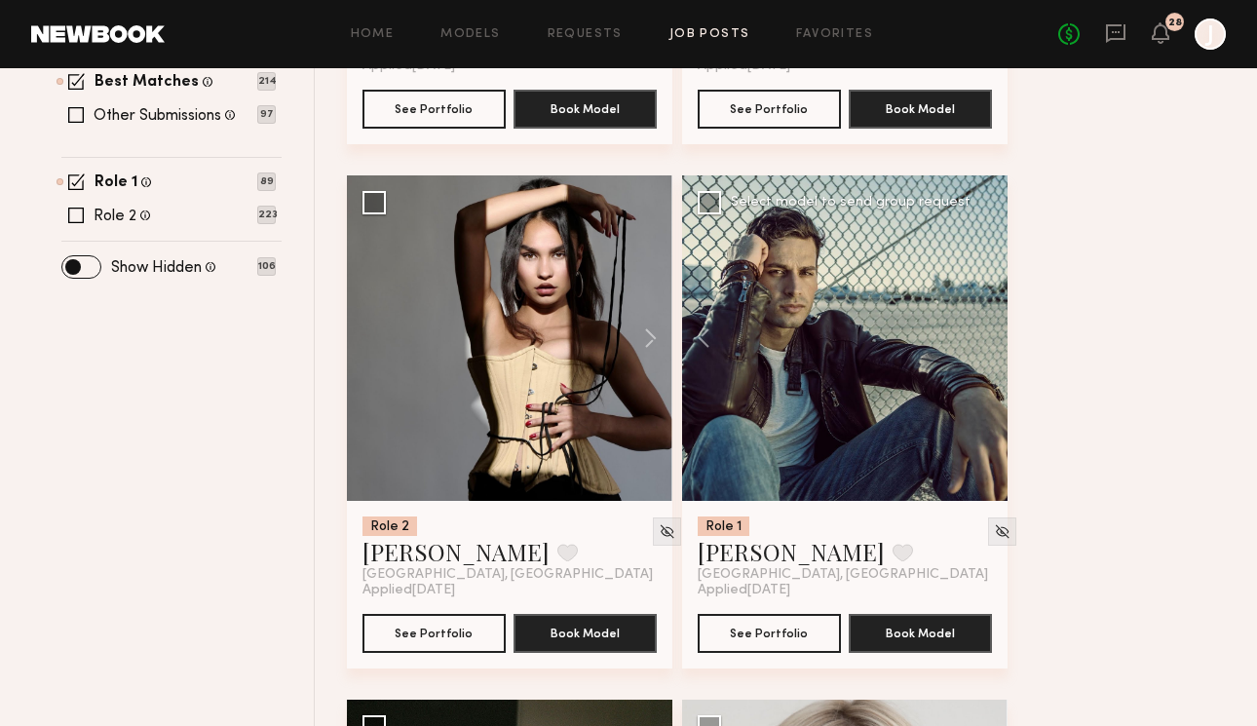
click at [978, 345] on div at bounding box center [845, 338] width 326 height 326
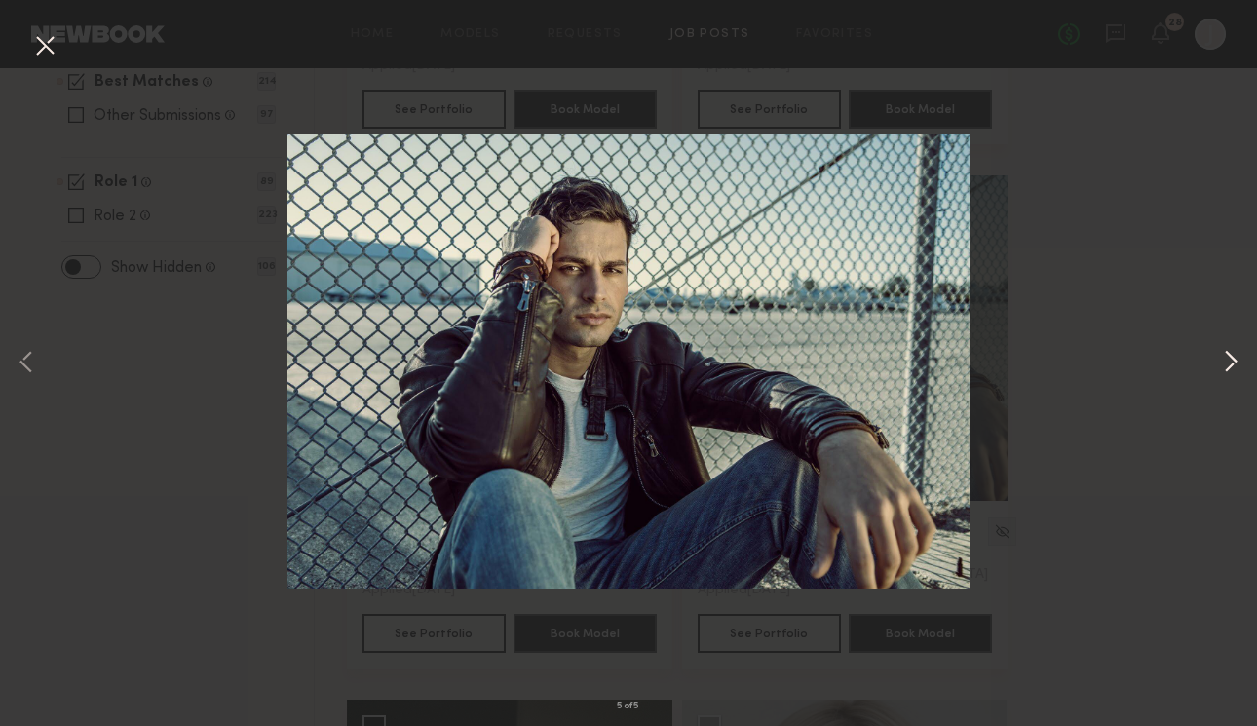
click at [1228, 374] on button at bounding box center [1230, 363] width 23 height 581
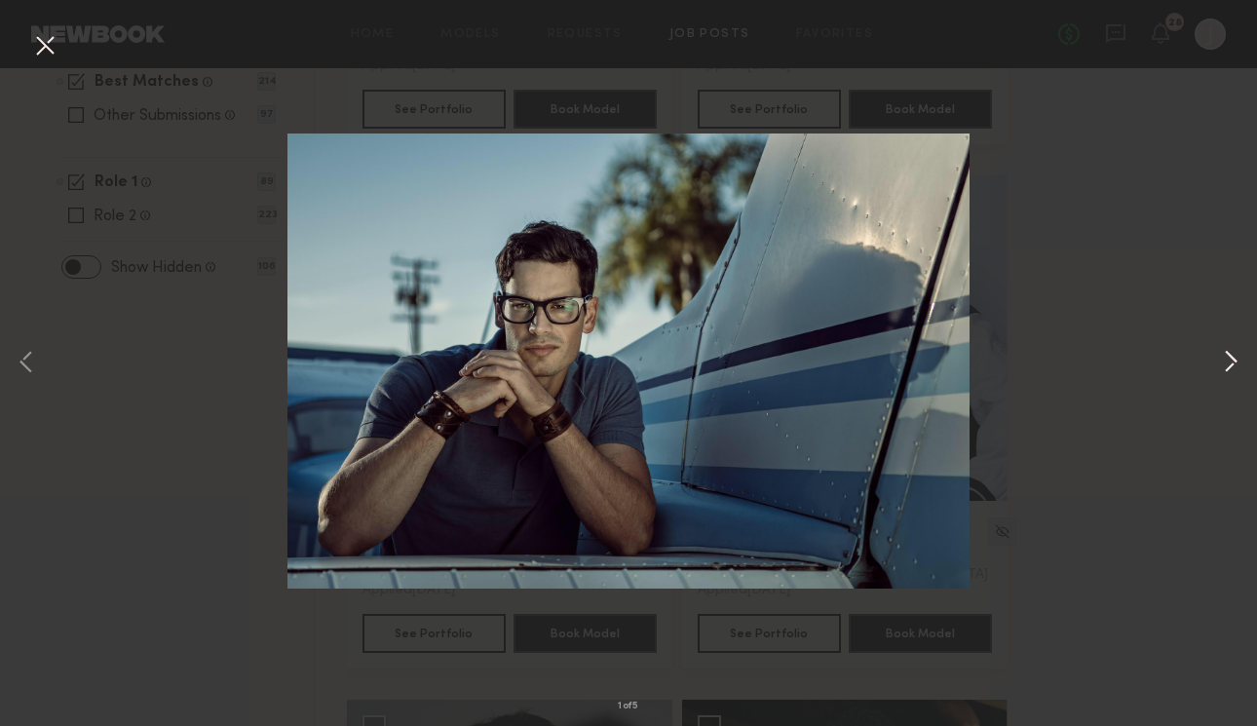
click at [1228, 374] on button at bounding box center [1230, 363] width 23 height 581
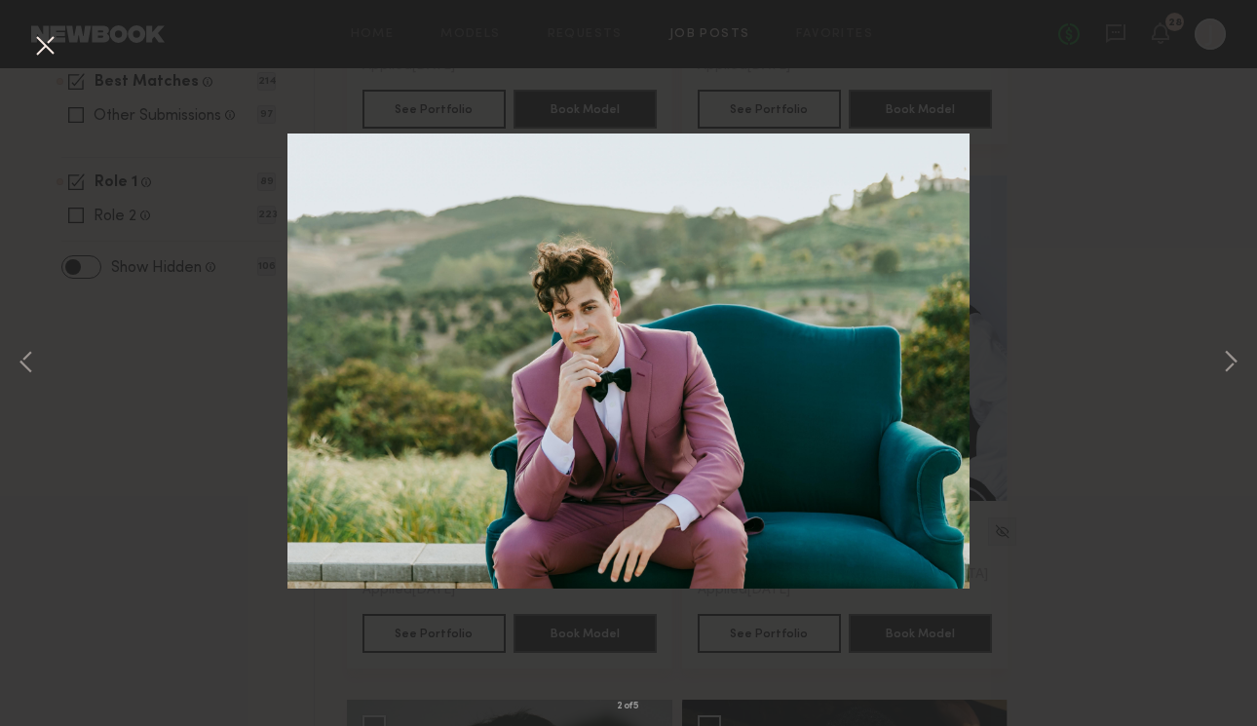
click at [1191, 372] on div "2 of 5" at bounding box center [628, 363] width 1257 height 726
click at [32, 36] on button at bounding box center [44, 46] width 31 height 35
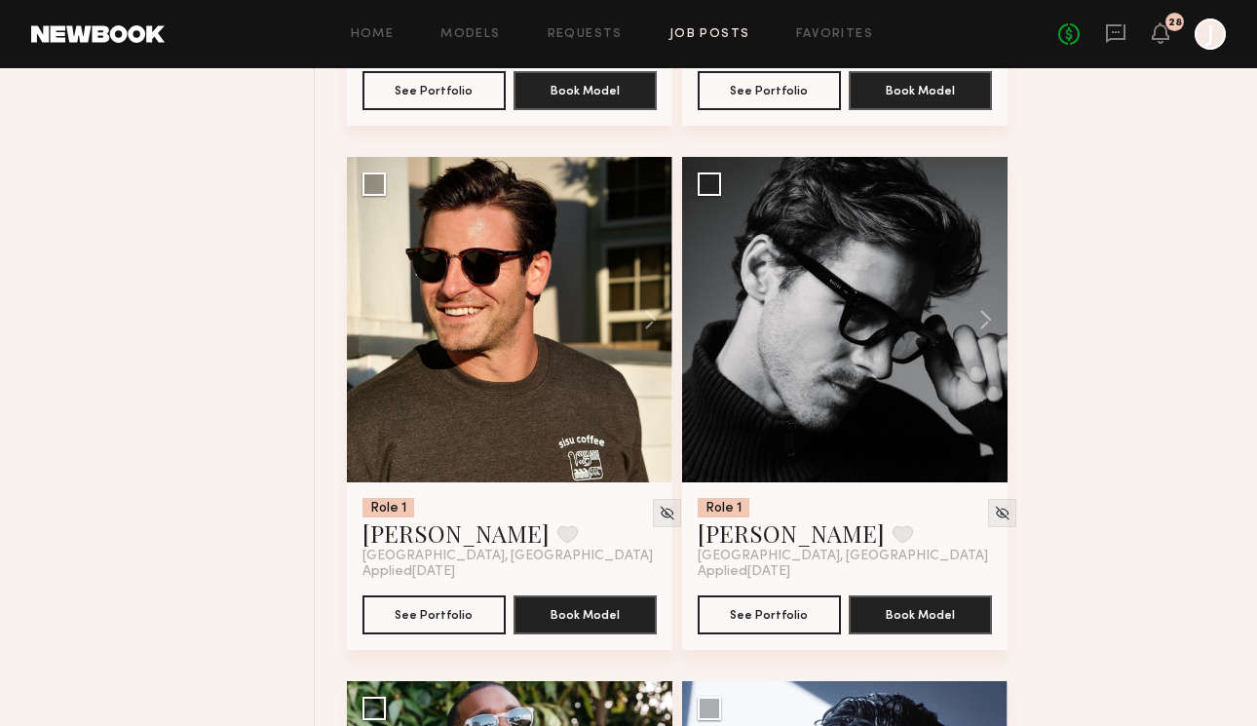
scroll to position [2841, 0]
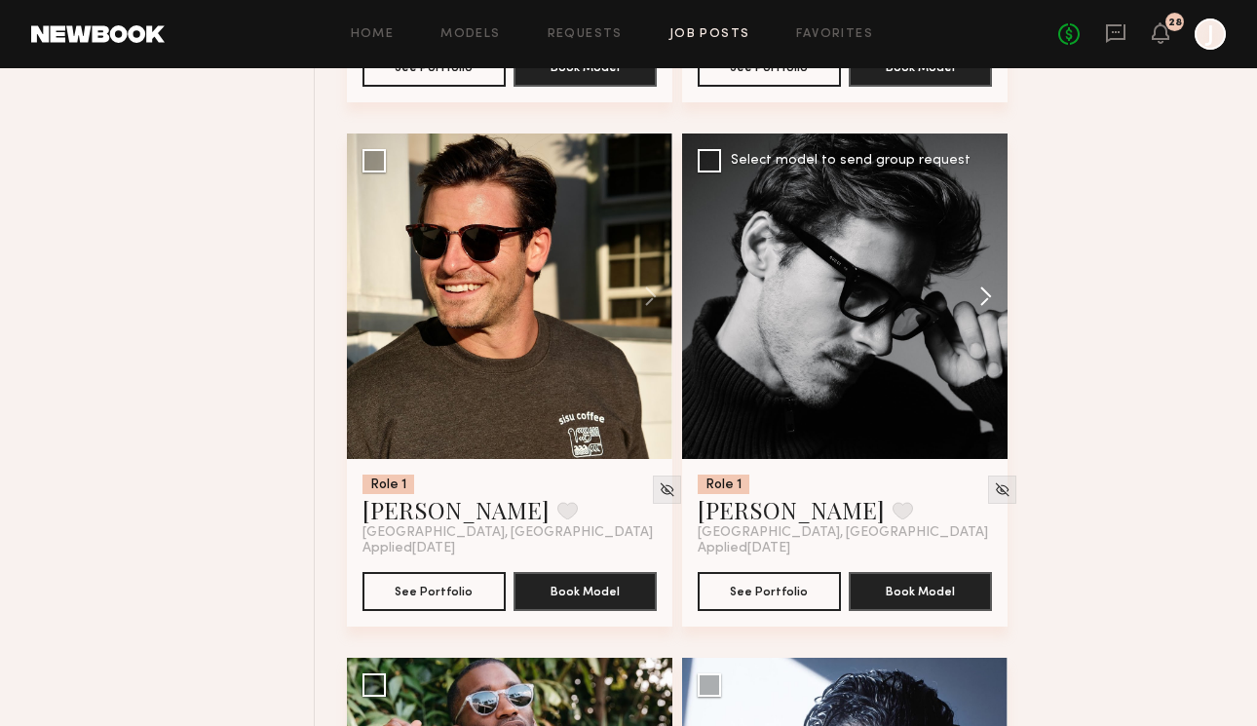
click at [987, 298] on button at bounding box center [976, 297] width 62 height 326
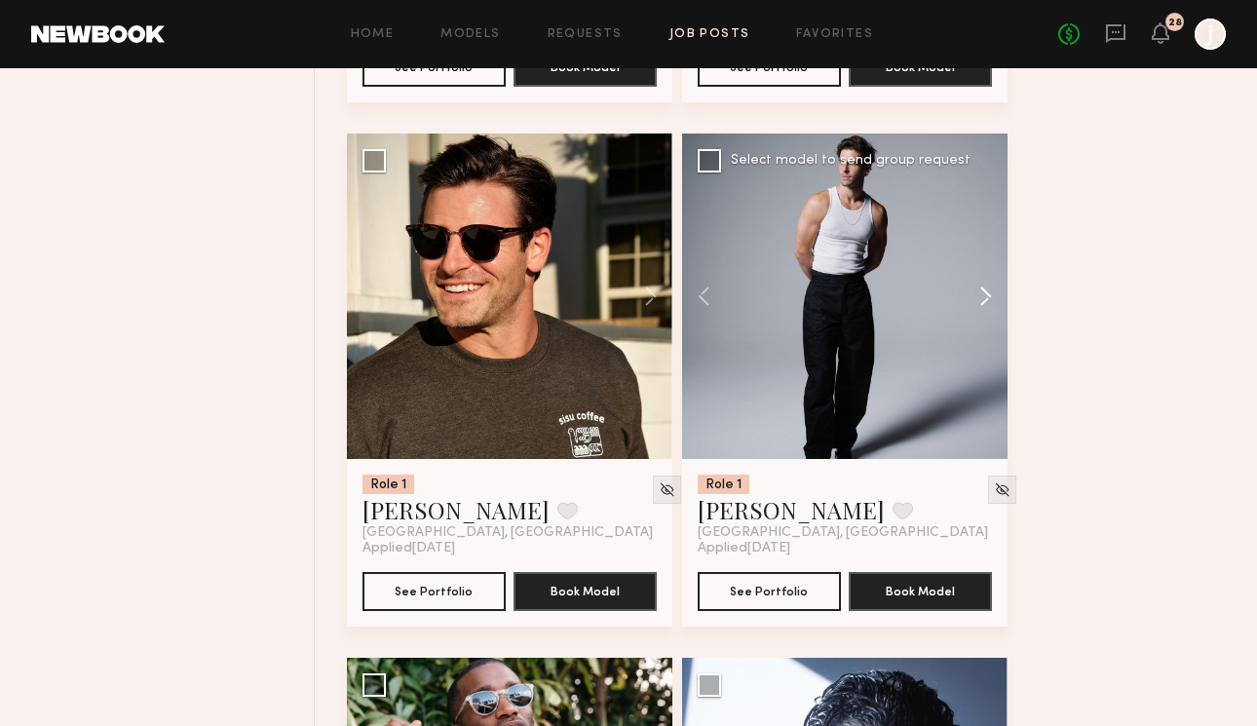
click at [987, 298] on button at bounding box center [976, 297] width 62 height 326
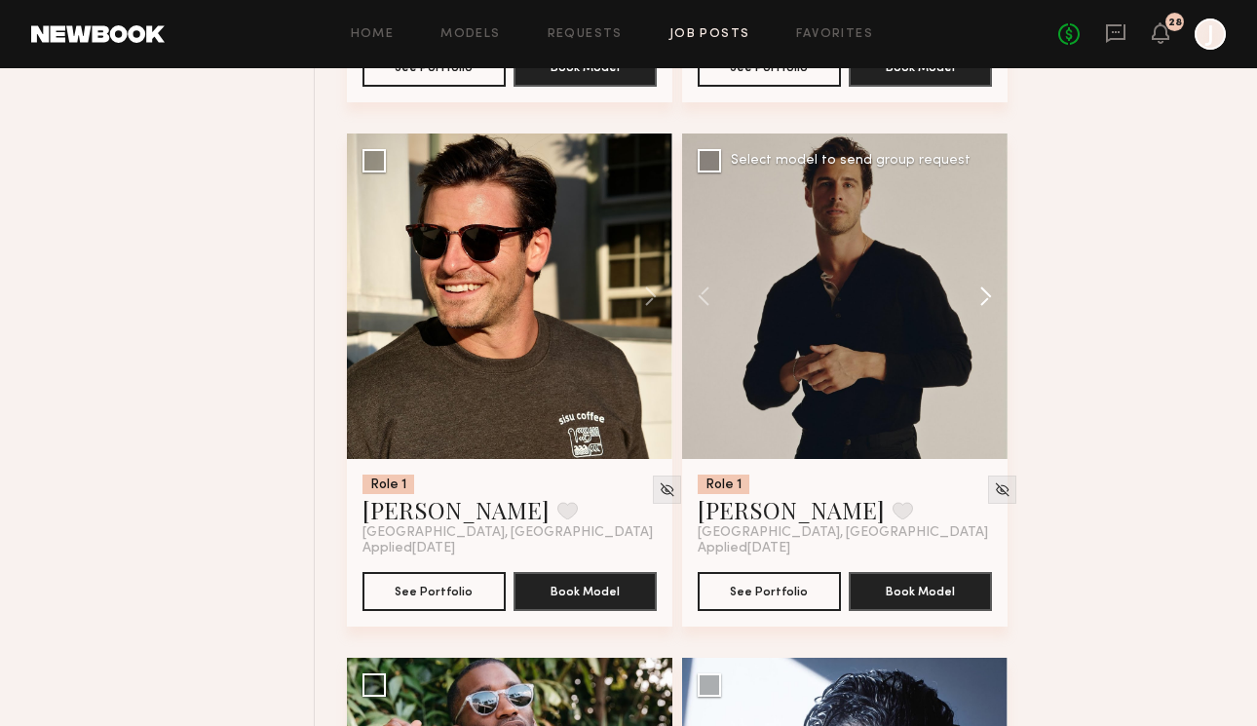
click at [987, 298] on button at bounding box center [976, 297] width 62 height 326
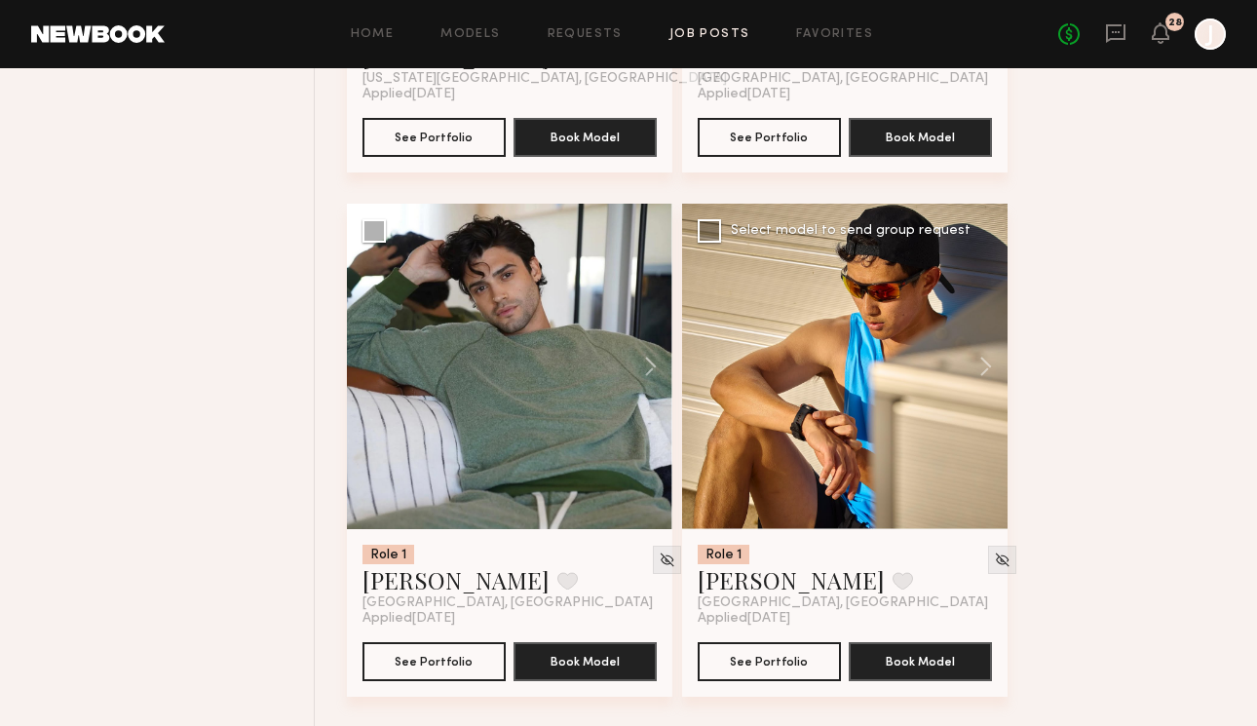
scroll to position [8018, 0]
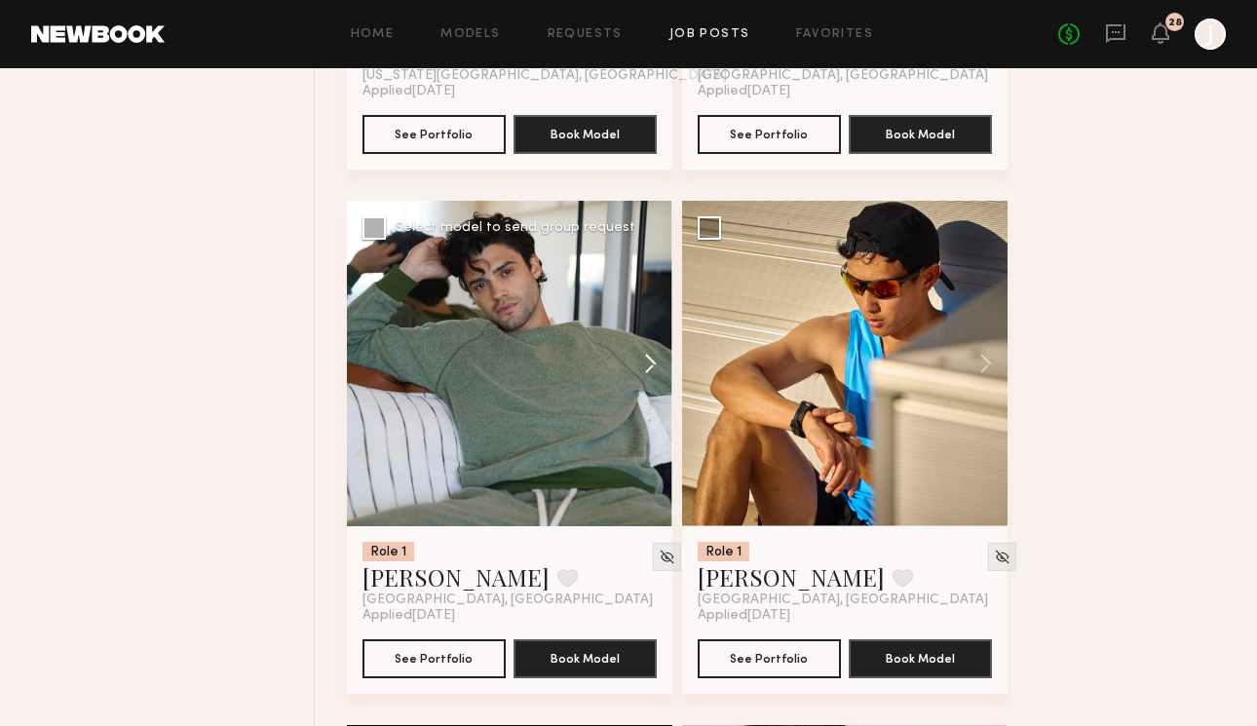
click at [652, 379] on button at bounding box center [641, 364] width 62 height 326
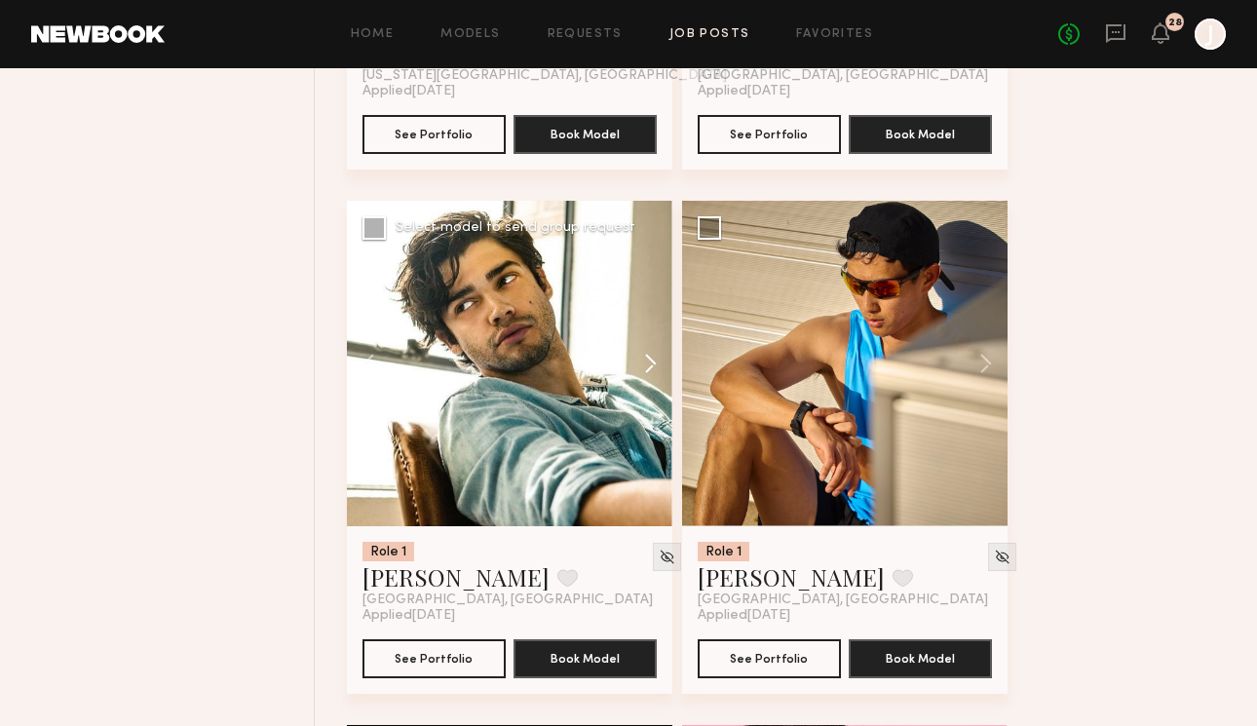
click at [652, 379] on button at bounding box center [641, 364] width 62 height 326
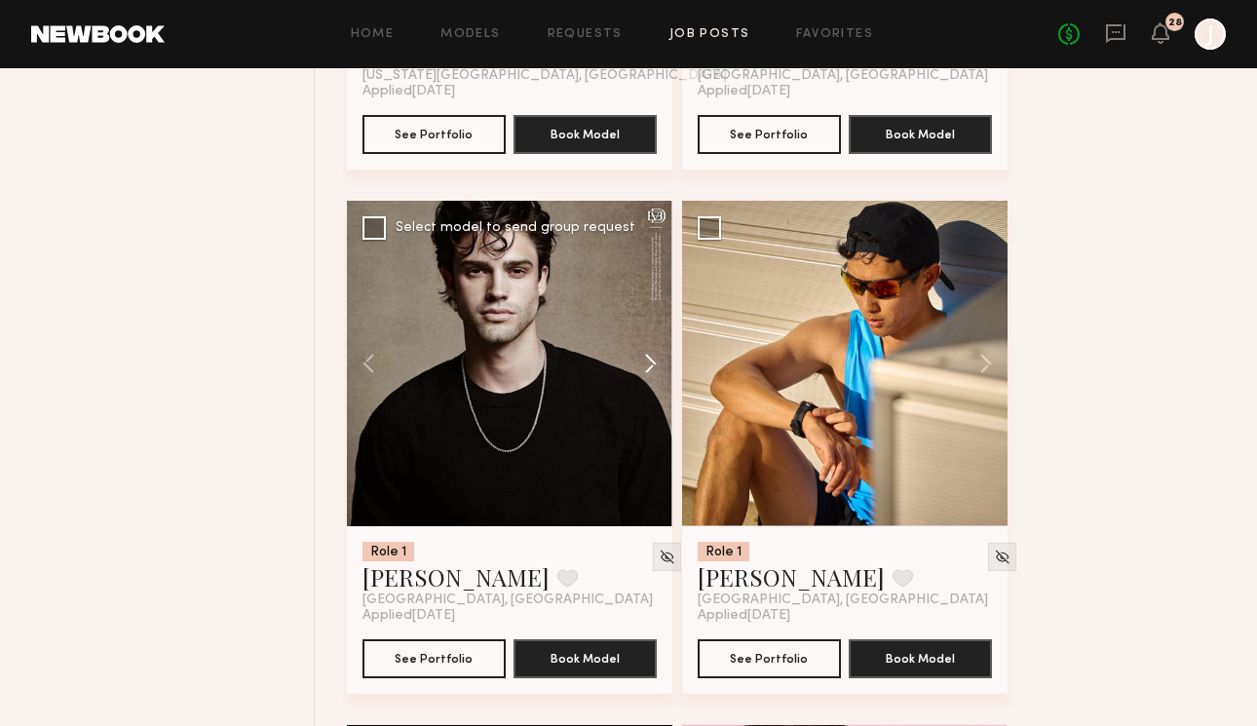
click at [650, 378] on button at bounding box center [641, 364] width 62 height 326
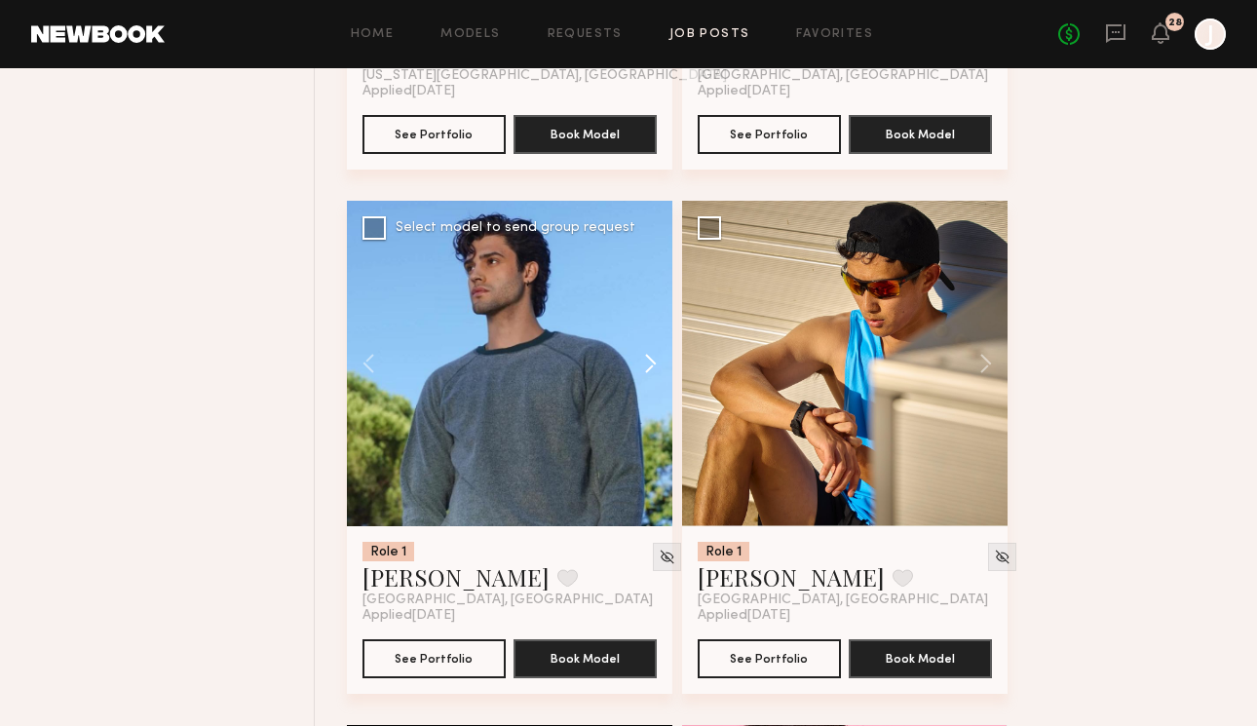
click at [650, 378] on button at bounding box center [641, 364] width 62 height 326
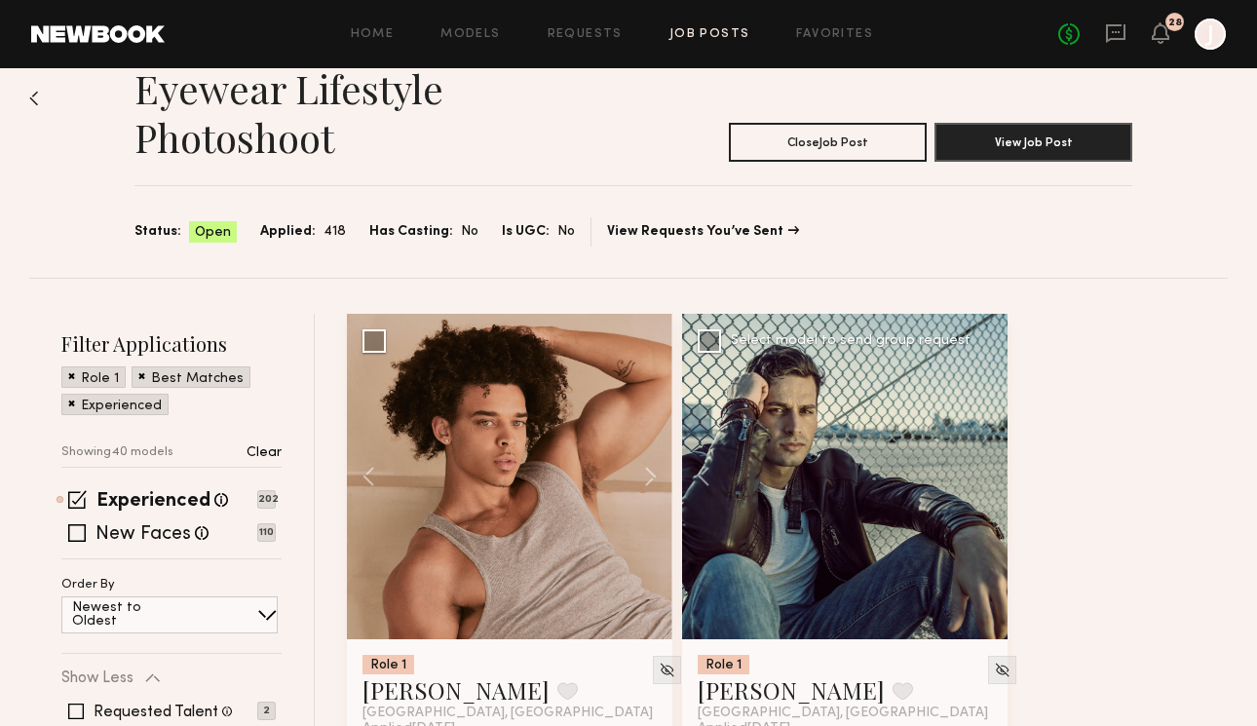
scroll to position [24, 0]
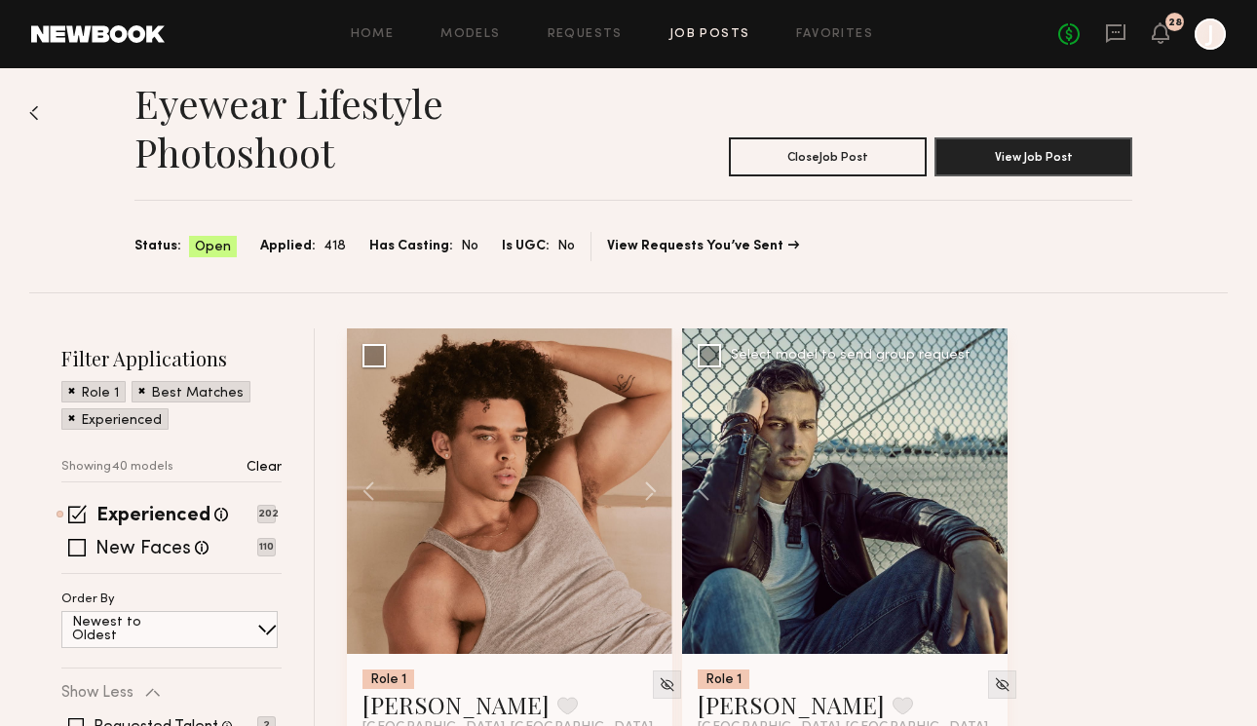
click at [893, 487] on div at bounding box center [845, 491] width 326 height 326
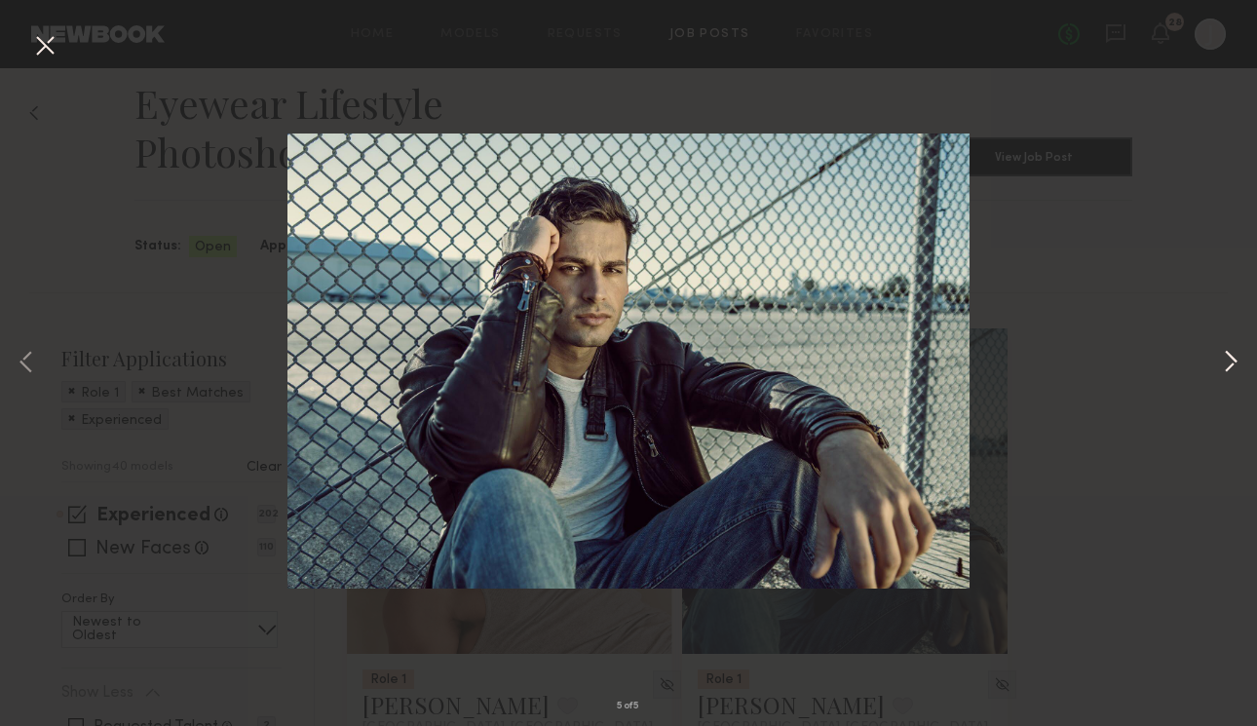
click at [1230, 365] on button at bounding box center [1230, 363] width 23 height 581
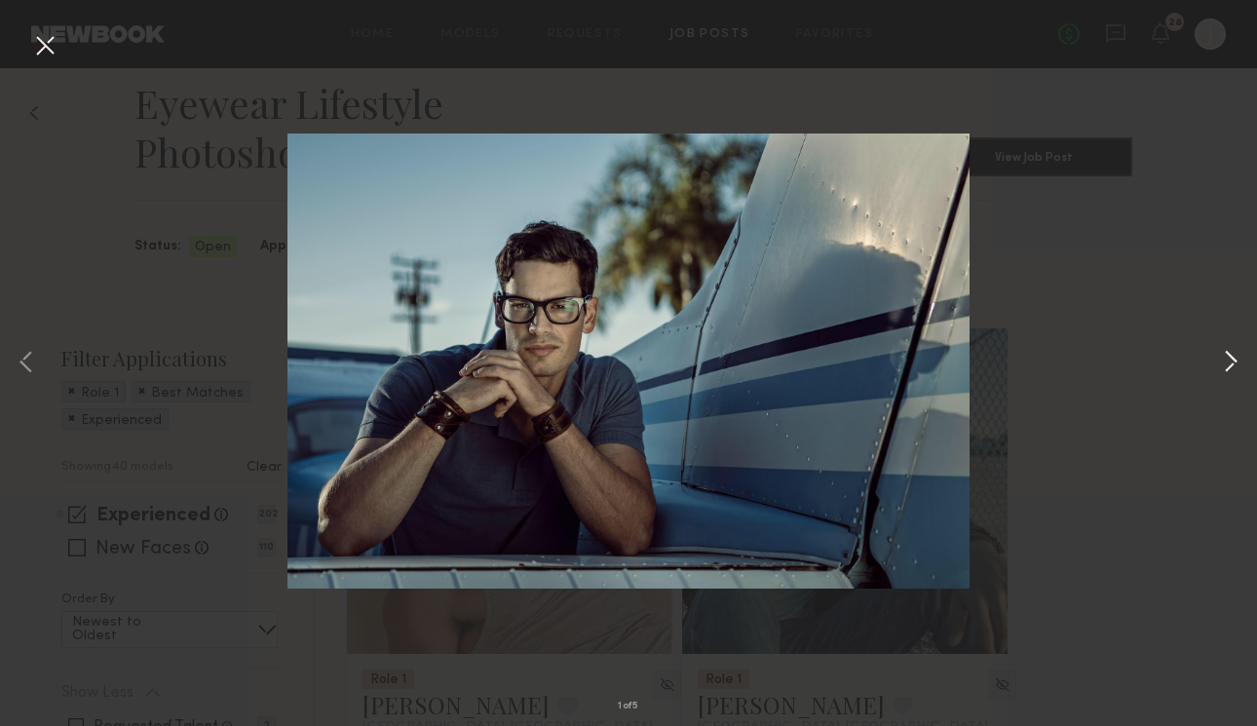
click at [1234, 297] on button at bounding box center [1230, 363] width 23 height 581
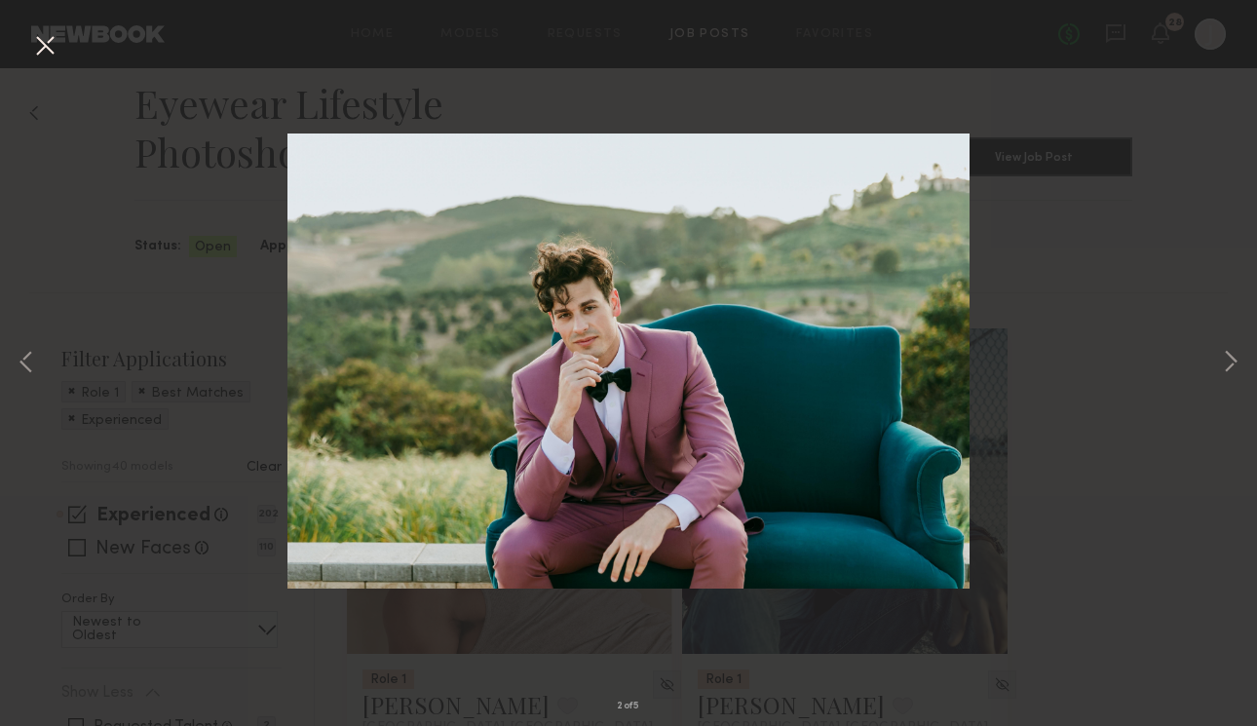
click at [1194, 271] on div "2 of 5" at bounding box center [628, 363] width 1257 height 726
click at [37, 19] on div "2 of 5" at bounding box center [628, 363] width 1257 height 726
click at [38, 41] on button at bounding box center [44, 46] width 31 height 35
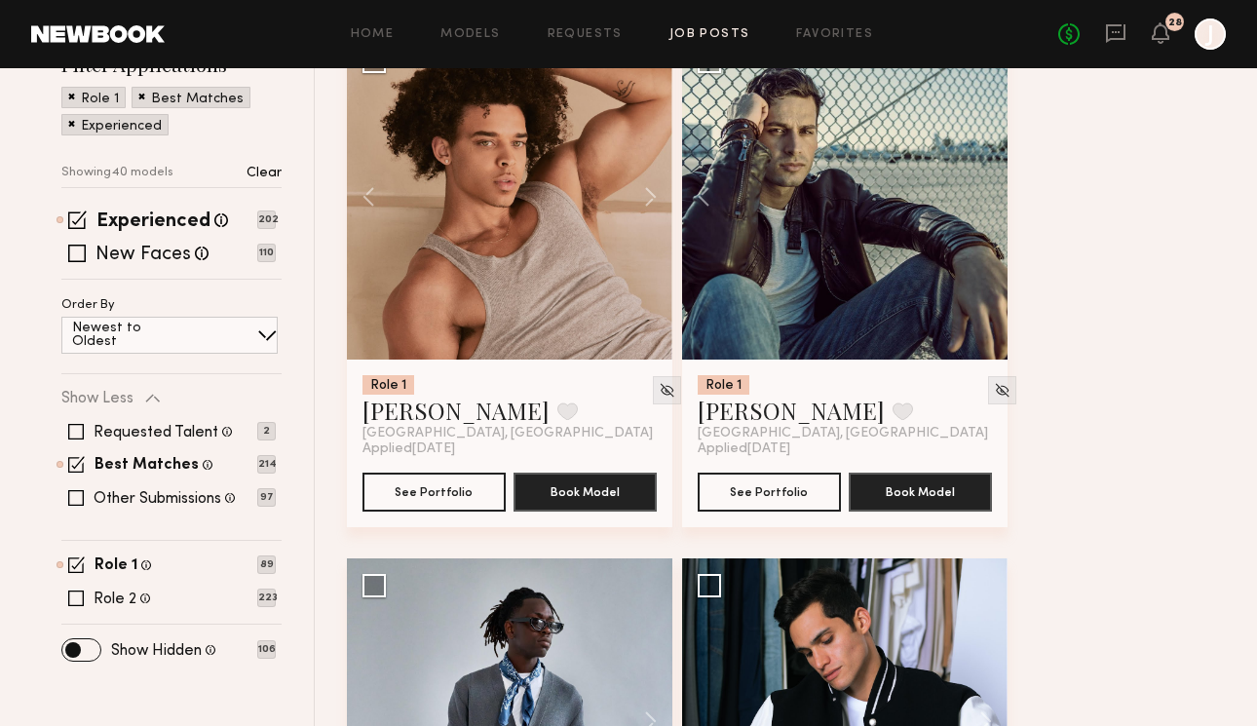
scroll to position [342, 0]
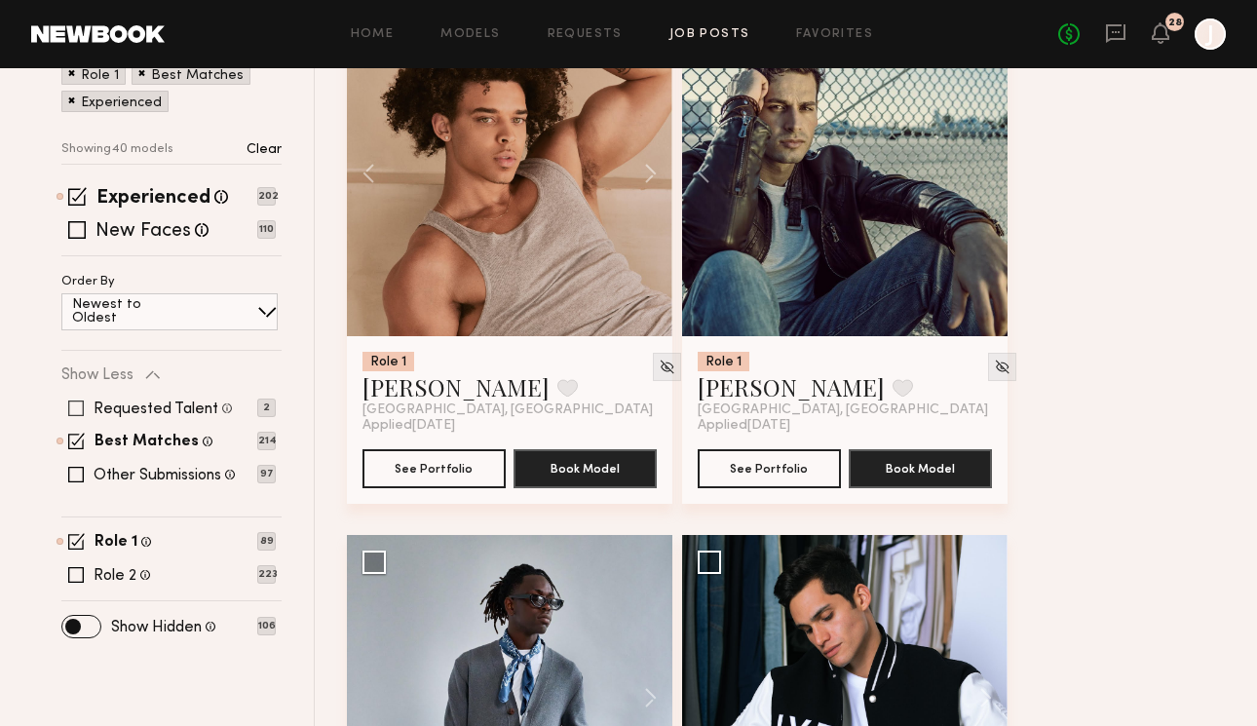
click at [104, 407] on label "Requested Talent" at bounding box center [156, 410] width 125 height 16
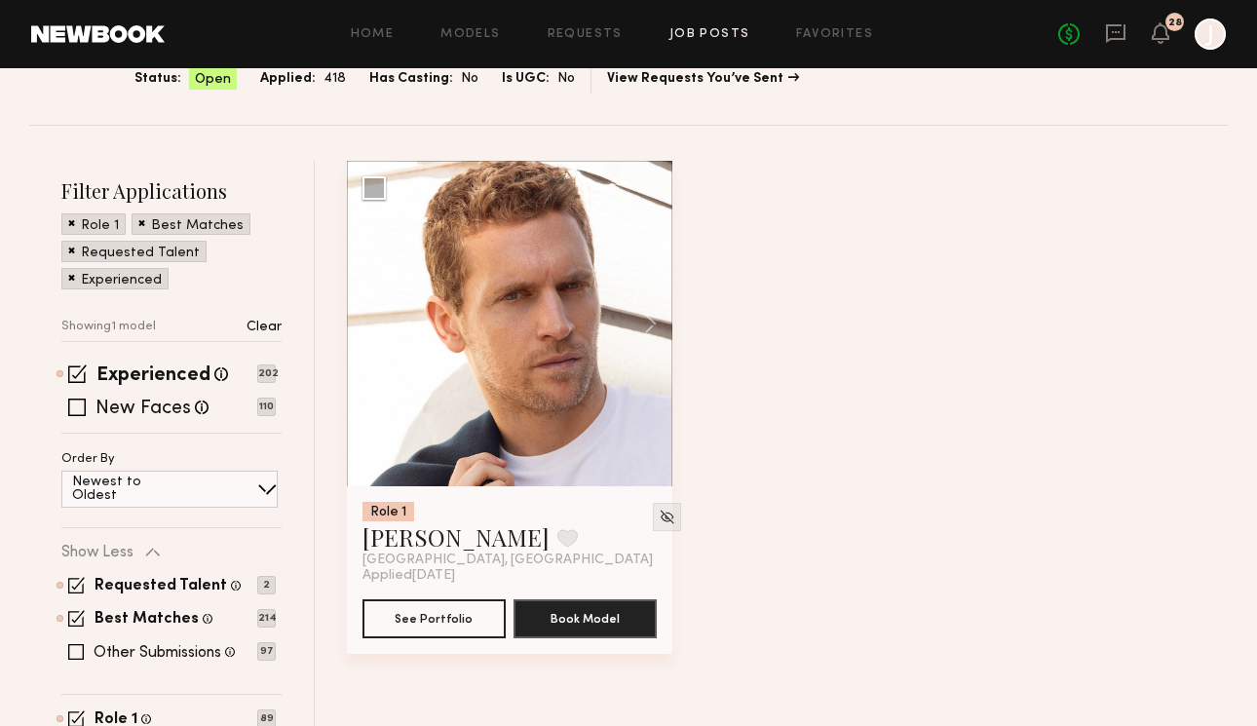
scroll to position [296, 0]
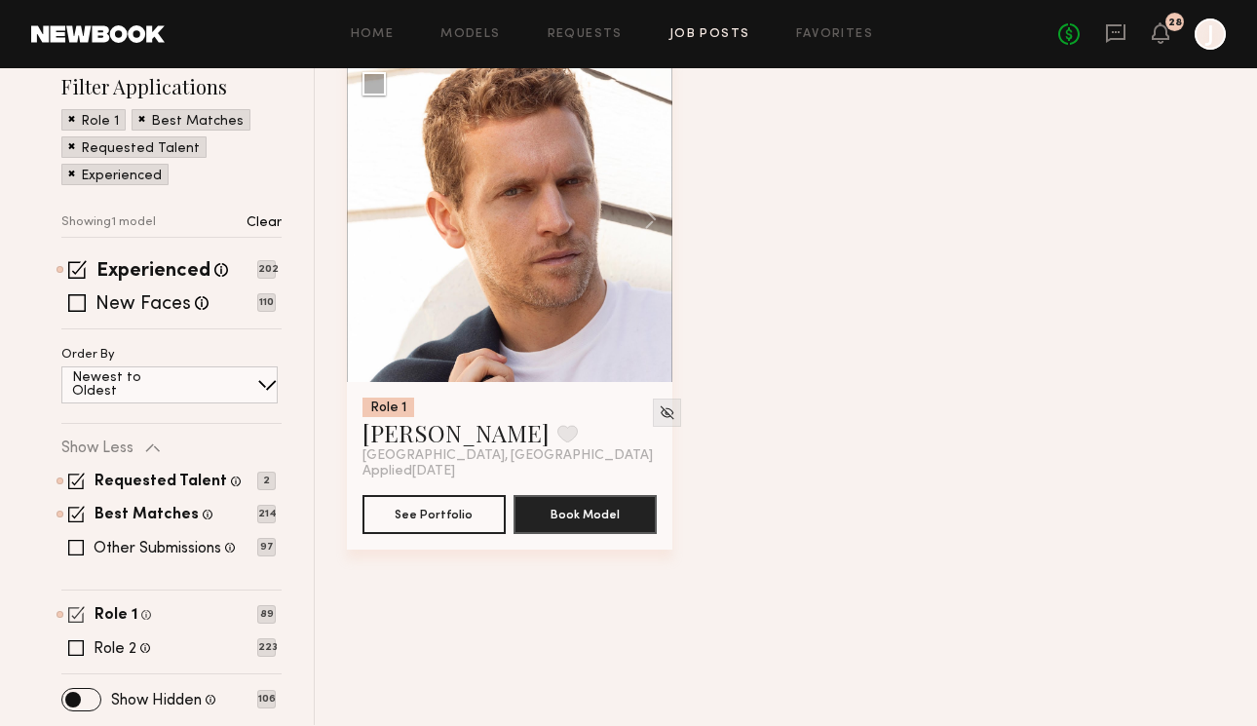
click at [72, 608] on span at bounding box center [76, 614] width 17 height 17
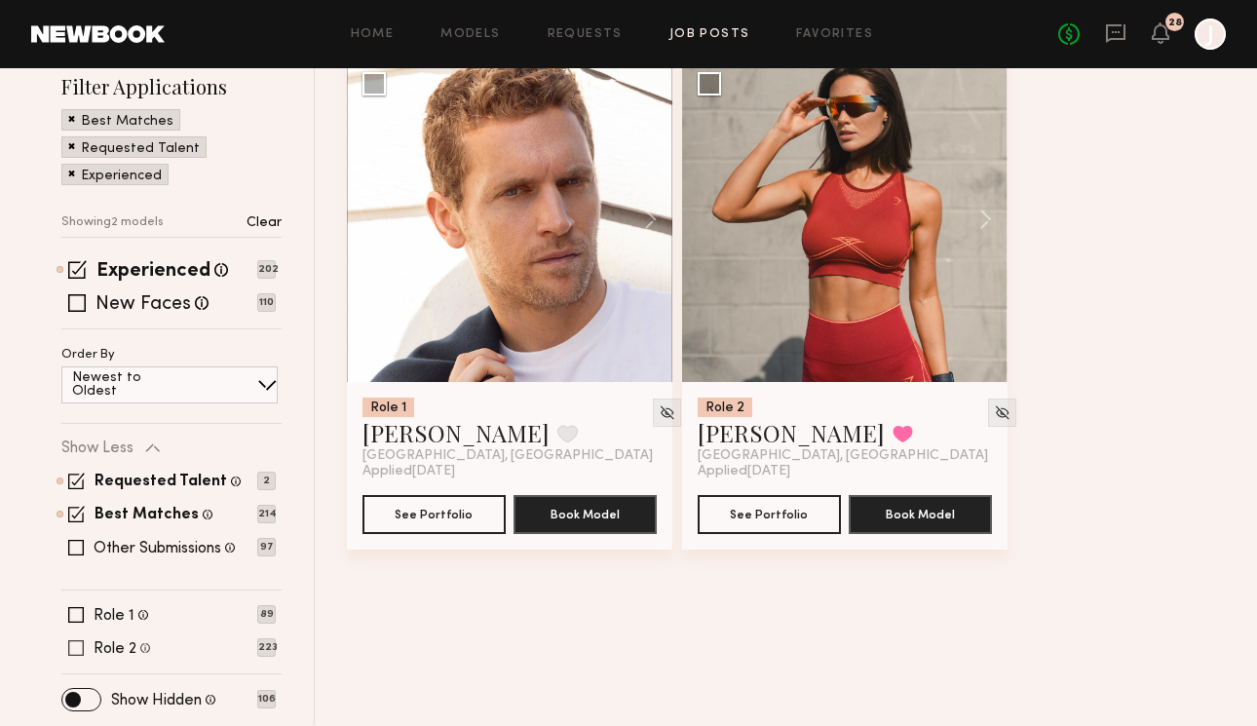
click at [77, 648] on span at bounding box center [76, 648] width 16 height 16
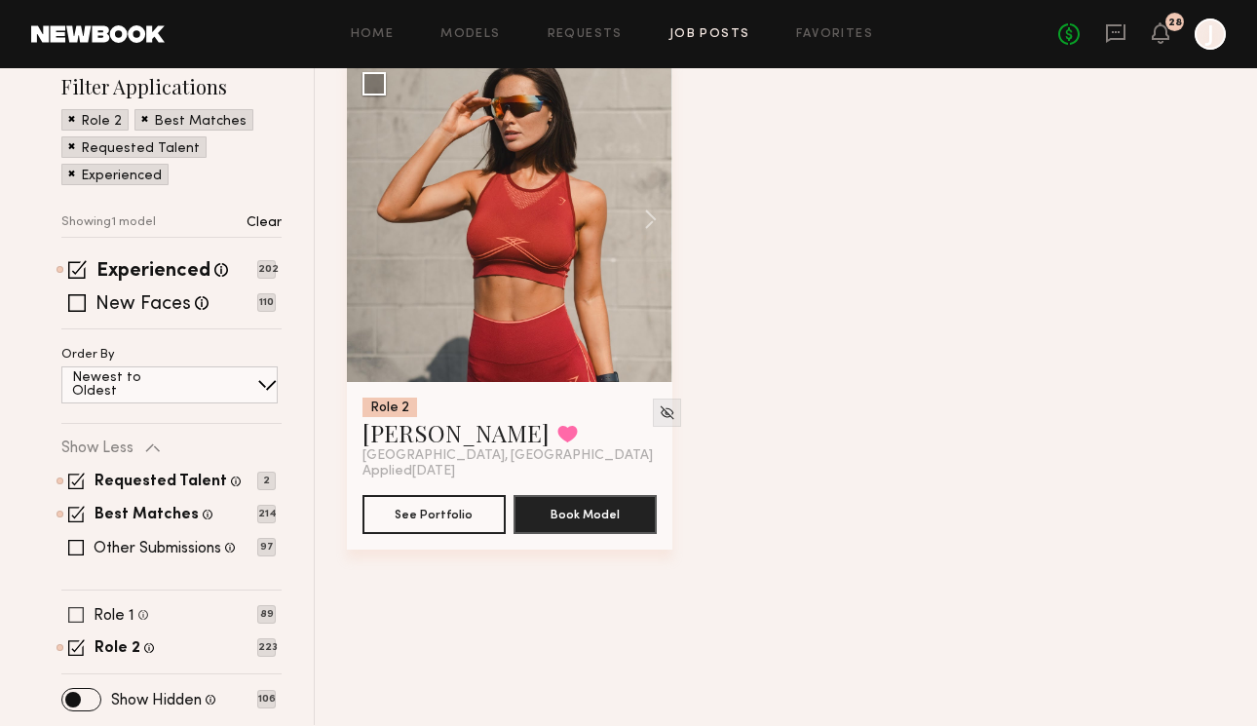
click at [77, 618] on span at bounding box center [76, 615] width 16 height 16
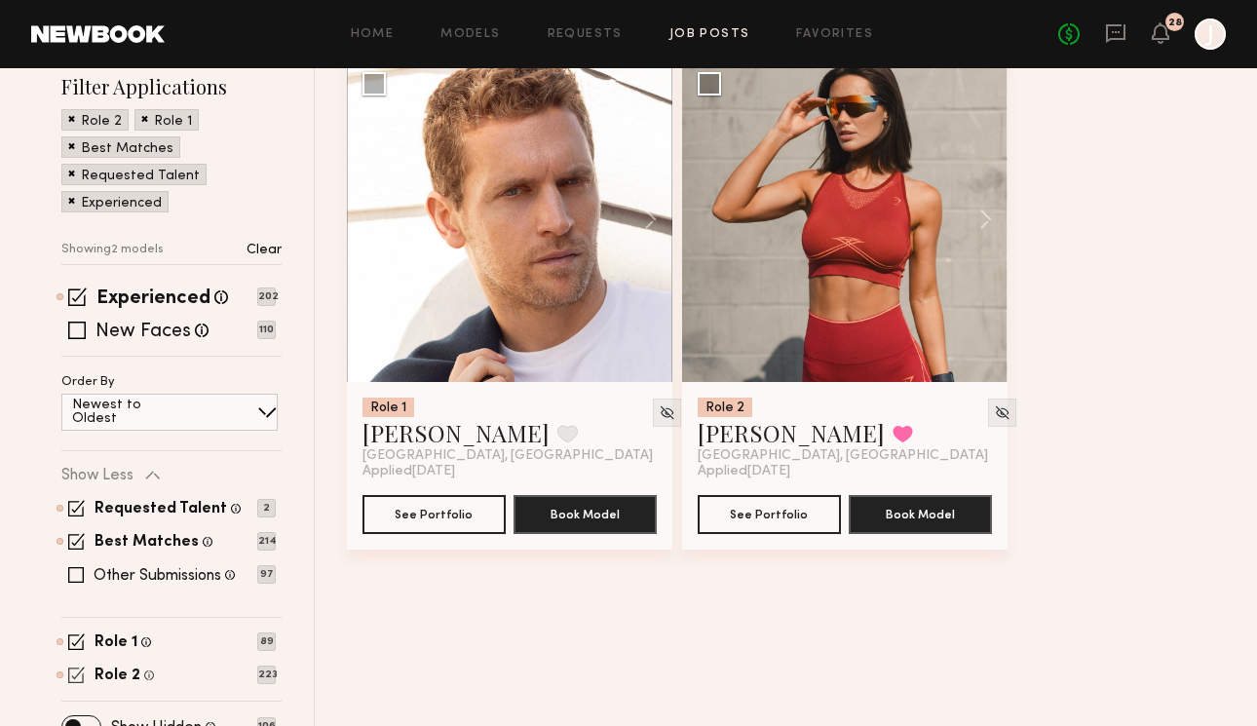
click at [77, 674] on span at bounding box center [76, 675] width 17 height 17
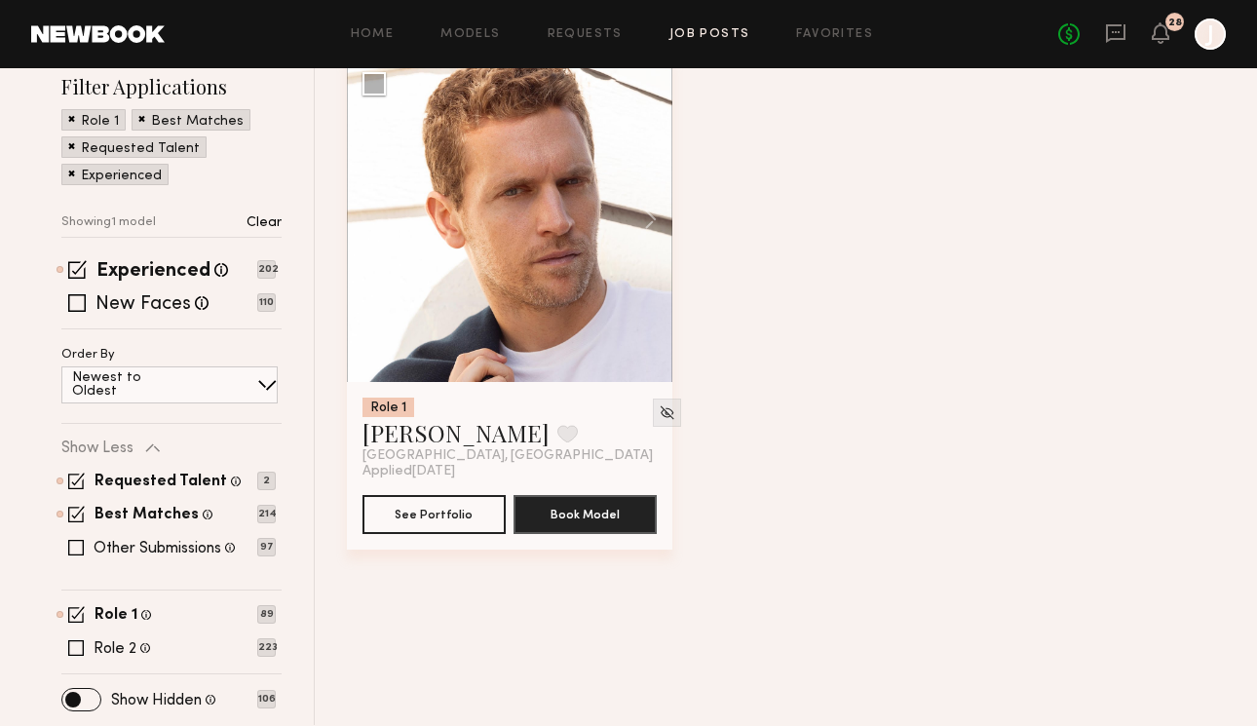
click at [77, 492] on div "Requested Talent Models you have reached out to with requests 2 Best Matches Mo…" at bounding box center [168, 514] width 214 height 117
click at [72, 480] on span at bounding box center [76, 481] width 17 height 17
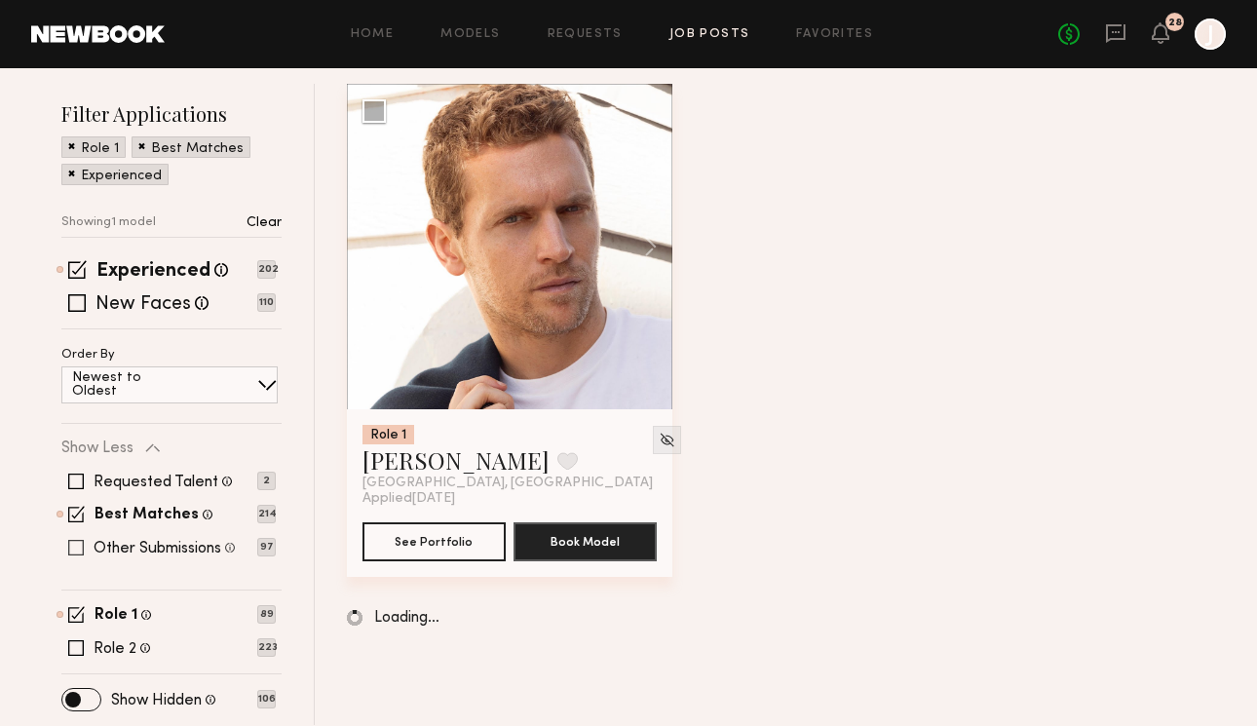
click at [74, 549] on span at bounding box center [76, 548] width 16 height 16
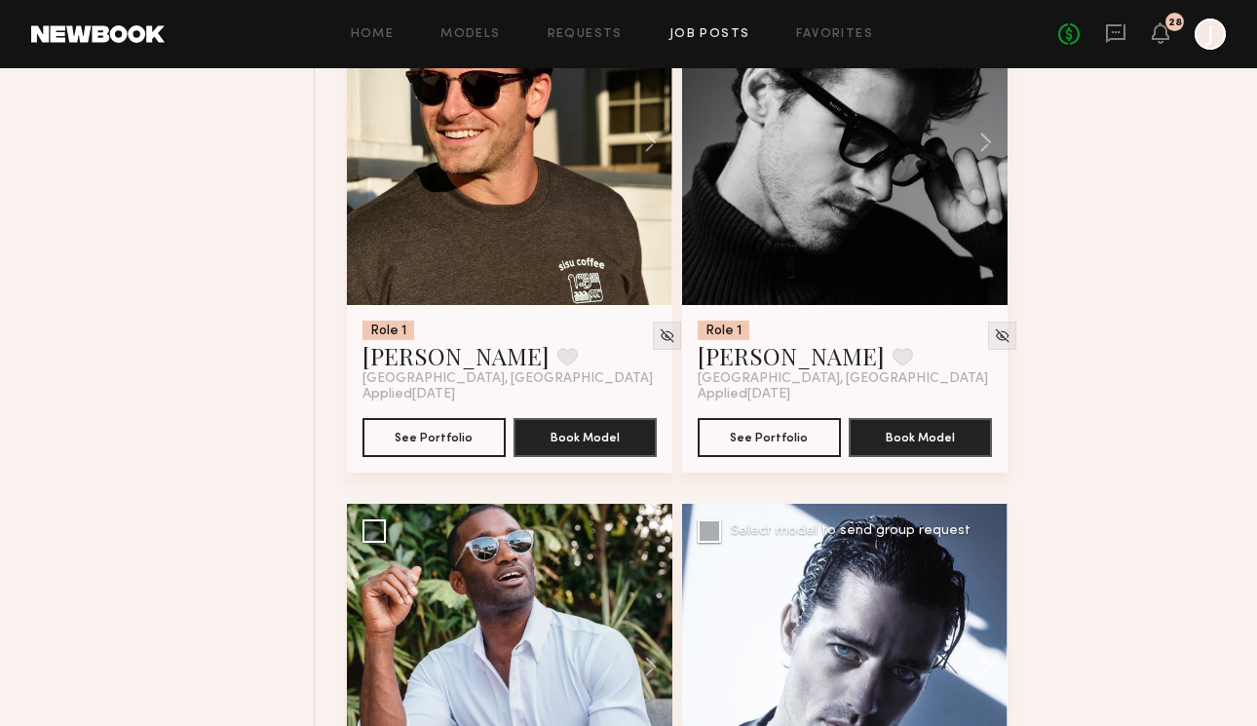
scroll to position [5083, 0]
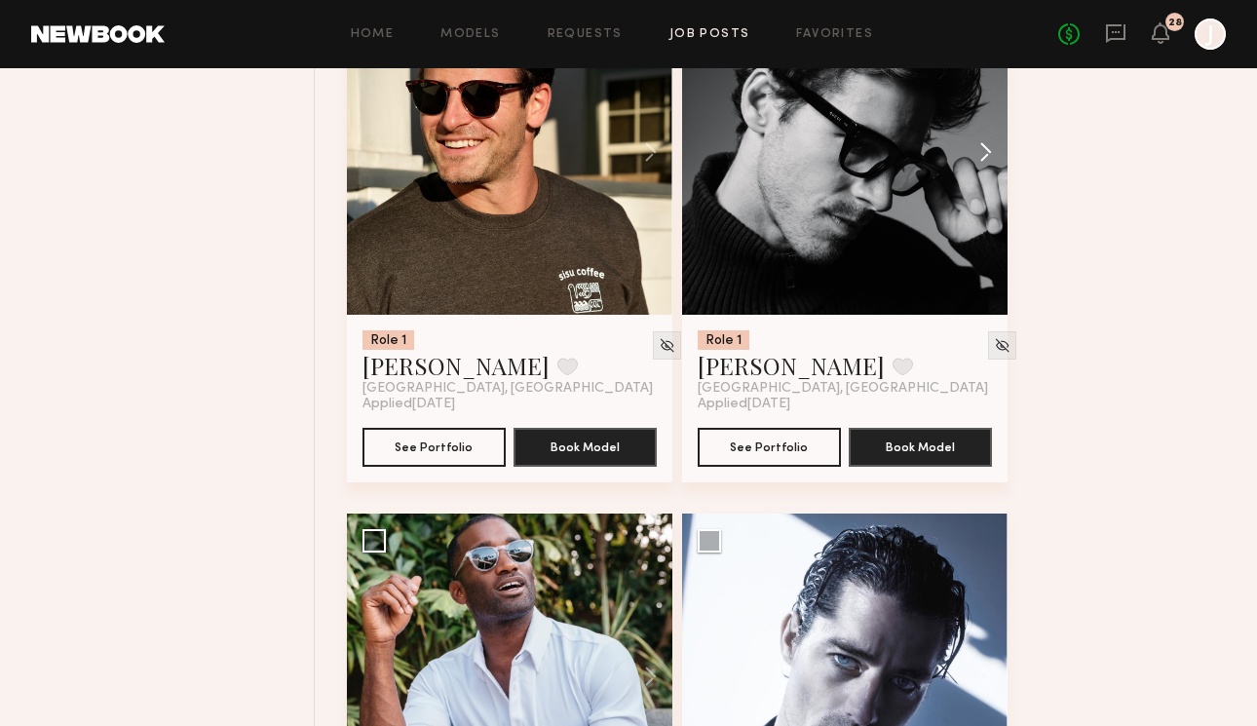
click at [992, 159] on button at bounding box center [976, 152] width 62 height 326
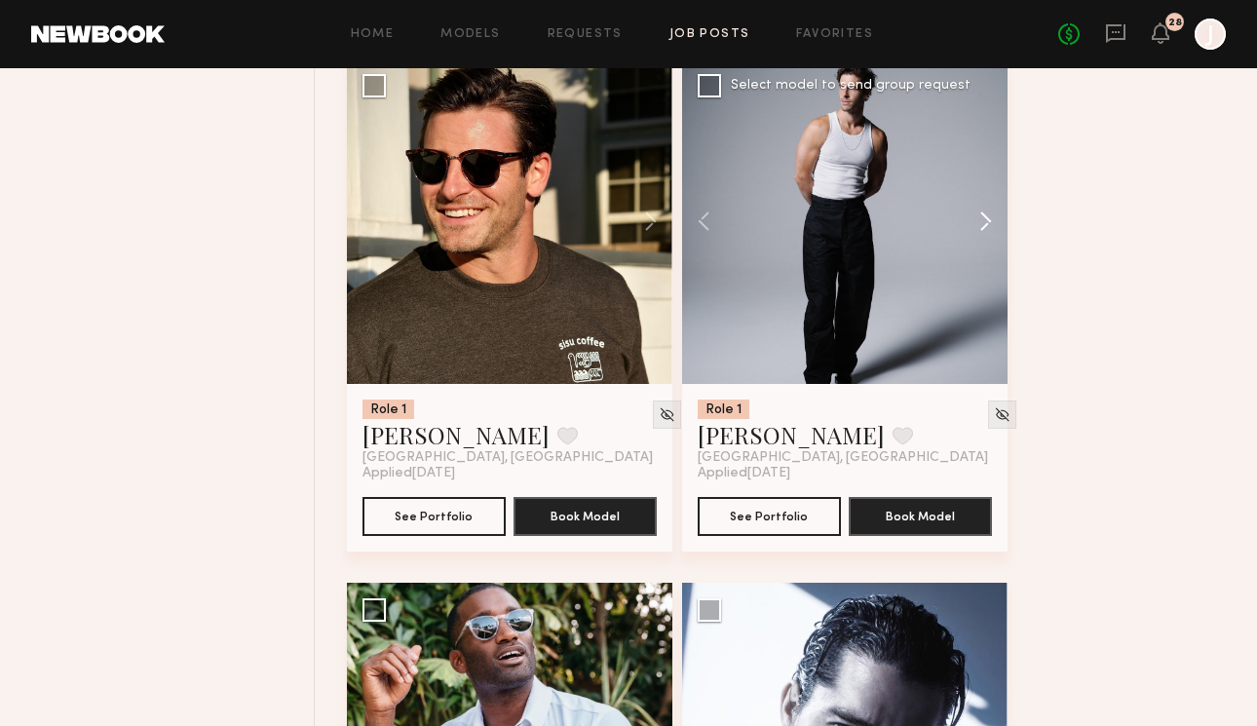
scroll to position [5013, 0]
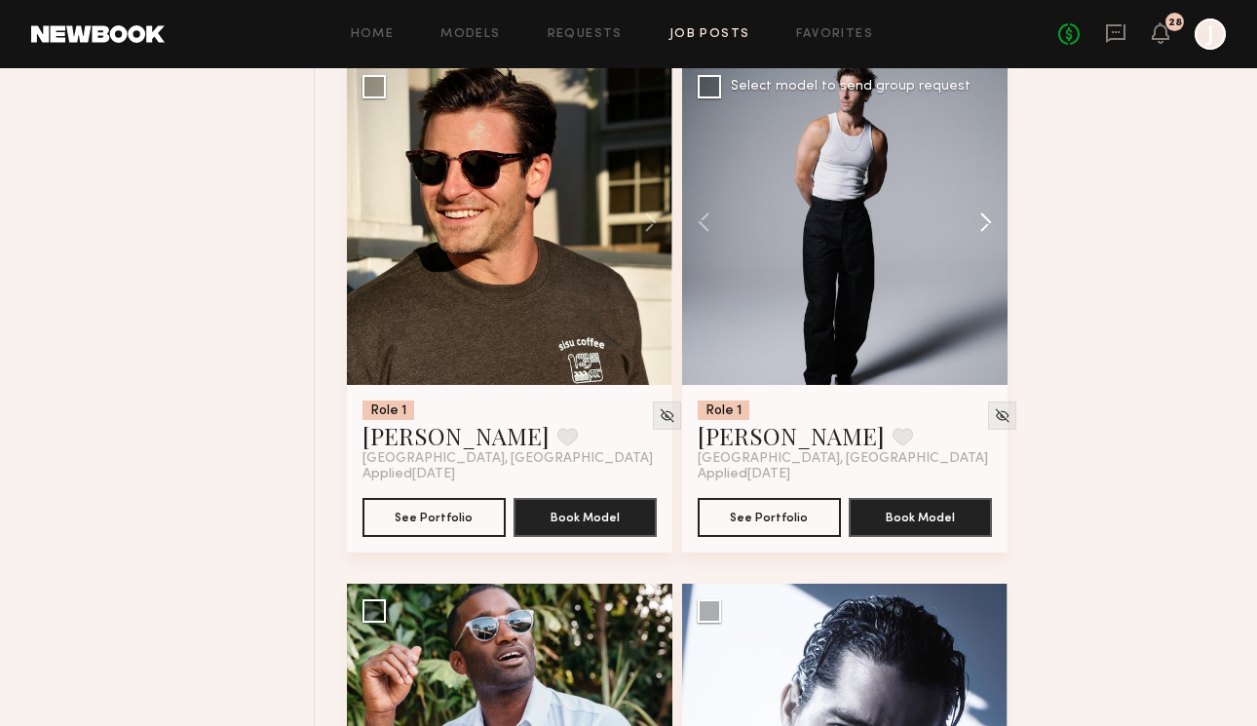
click at [977, 214] on button at bounding box center [976, 222] width 62 height 326
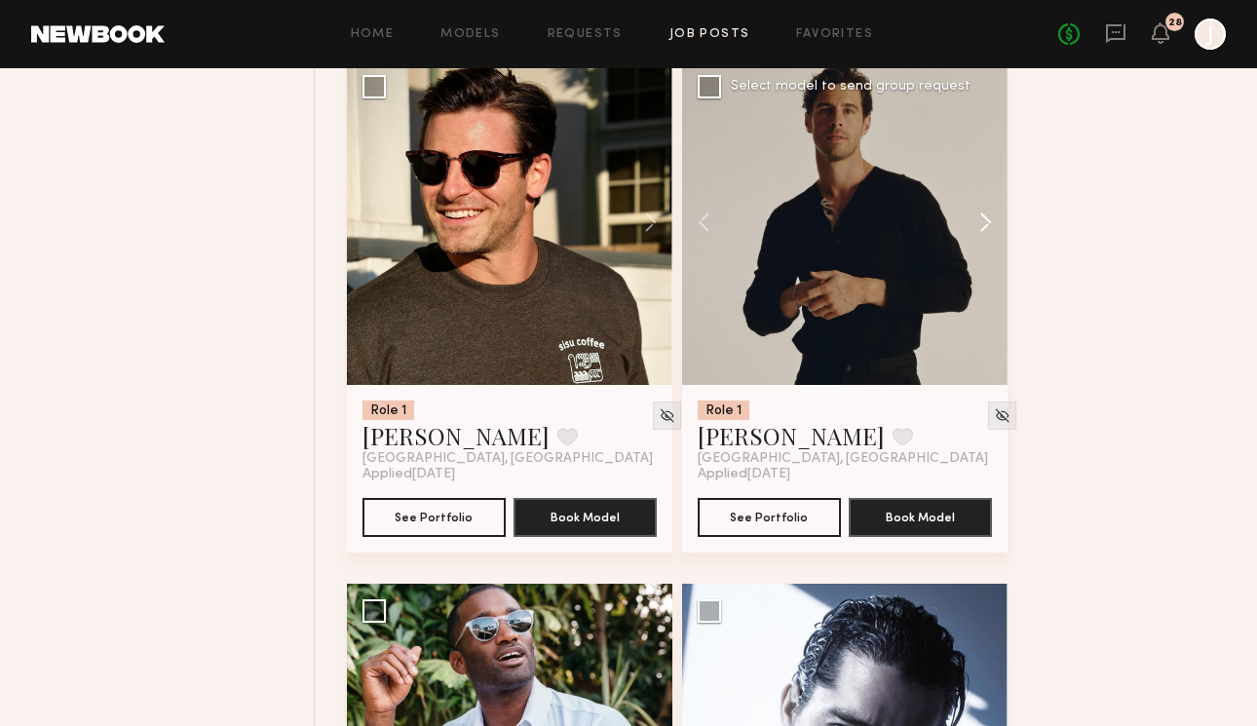
click at [977, 214] on button at bounding box center [976, 222] width 62 height 326
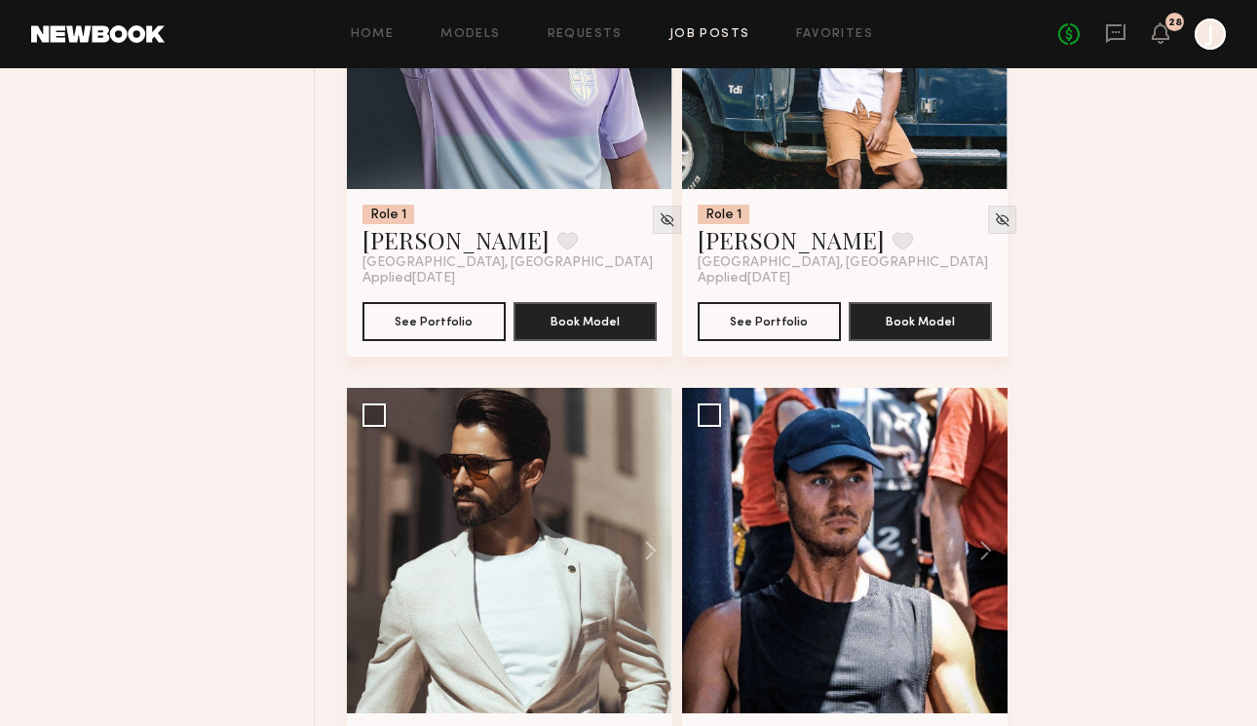
scroll to position [7377, 0]
